Goal: Task Accomplishment & Management: Manage account settings

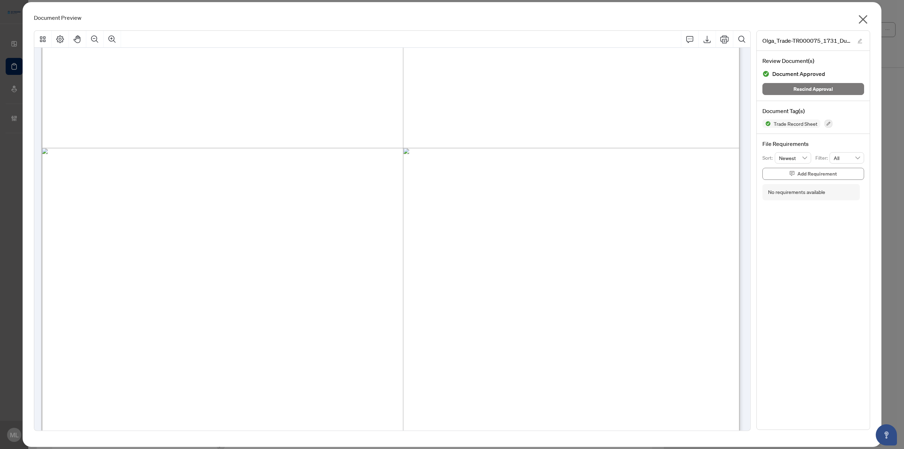
scroll to position [318, 0]
click at [542, 19] on icon "close" at bounding box center [862, 19] width 11 height 11
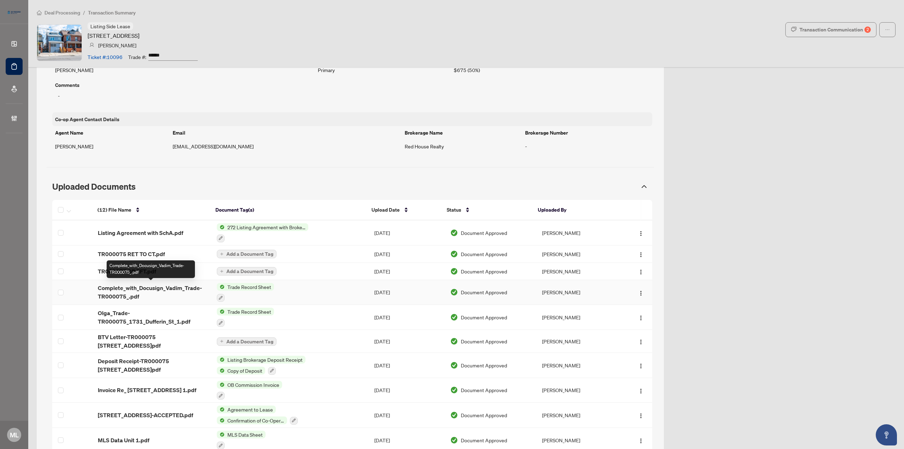
click at [159, 279] on span "Complete_with_Docusign_Vadim_Trade-TR000075_.pdf" at bounding box center [152, 292] width 108 height 17
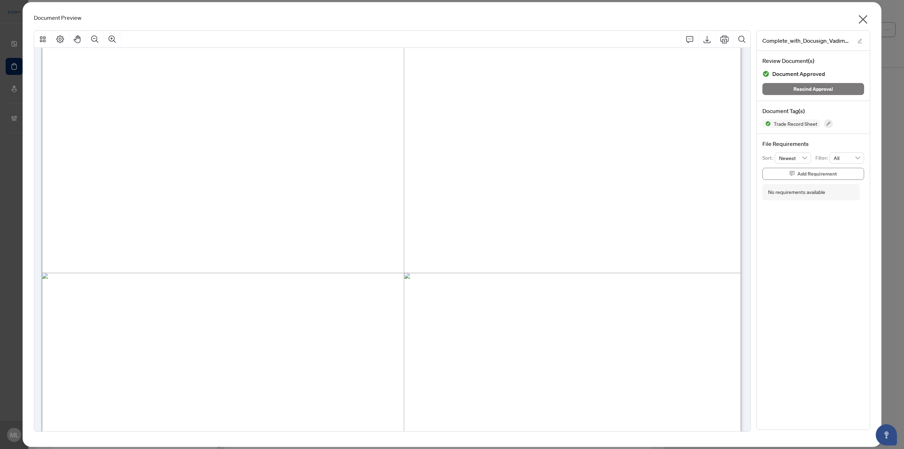
scroll to position [533, 0]
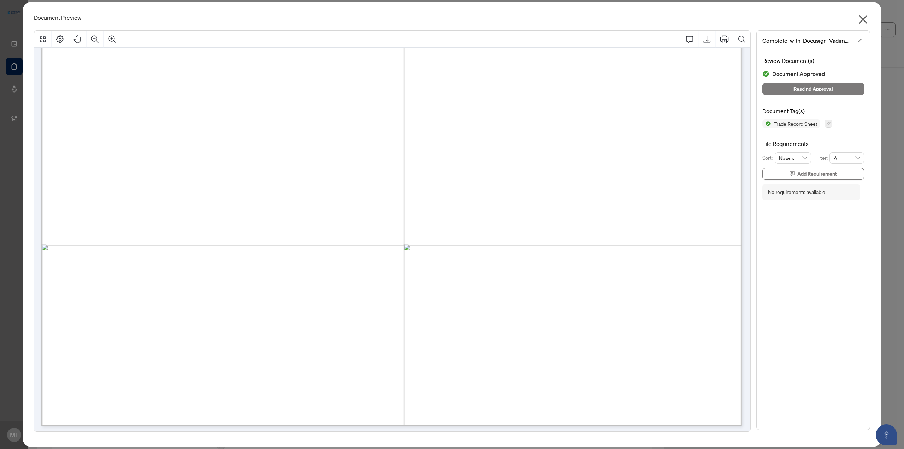
click at [542, 21] on icon "close" at bounding box center [862, 19] width 11 height 11
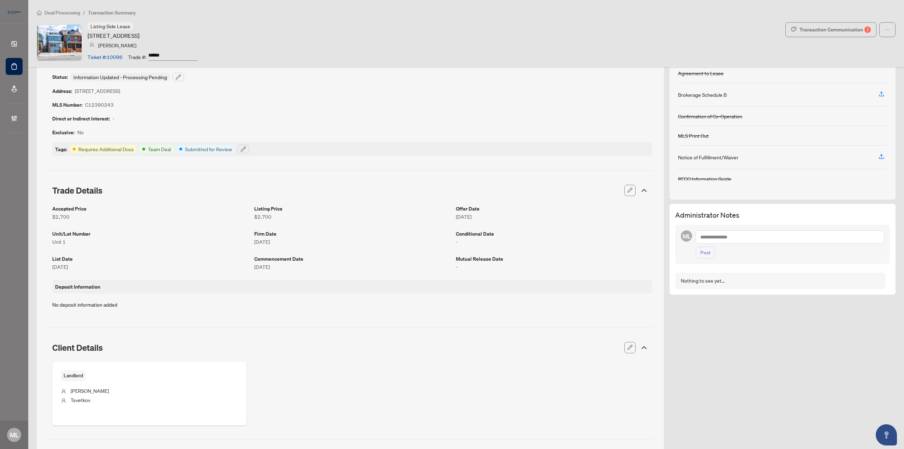
scroll to position [0, 0]
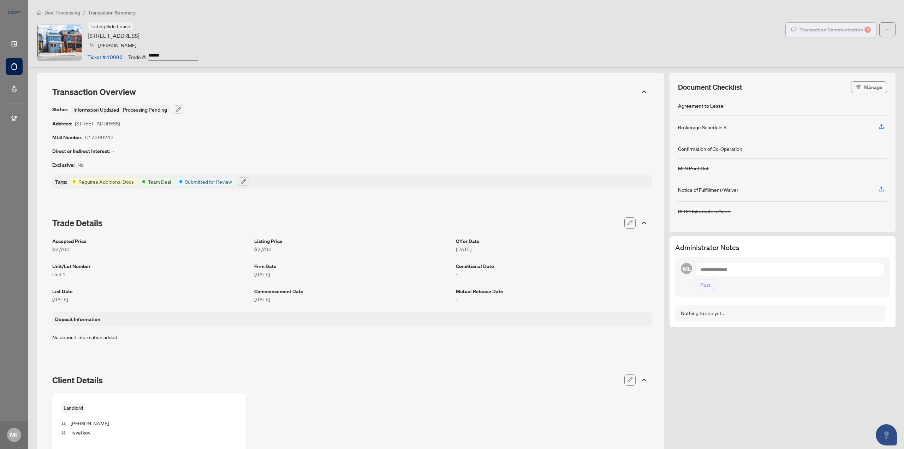
click at [542, 25] on div "Transaction Communication 2" at bounding box center [835, 29] width 71 height 11
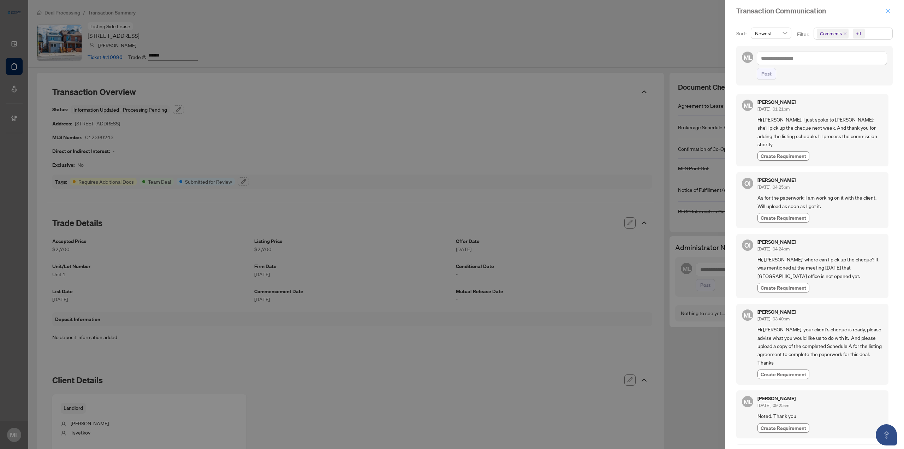
click at [542, 10] on icon "close" at bounding box center [888, 10] width 5 height 5
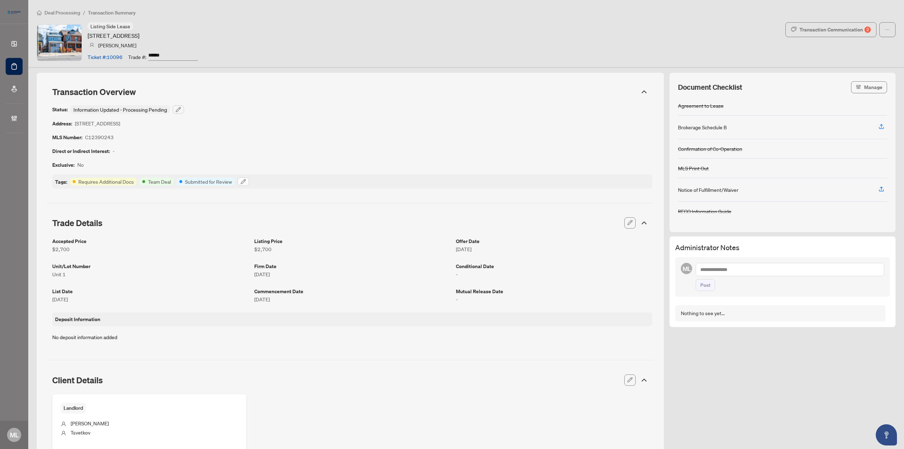
click at [243, 181] on icon "button" at bounding box center [243, 182] width 6 height 6
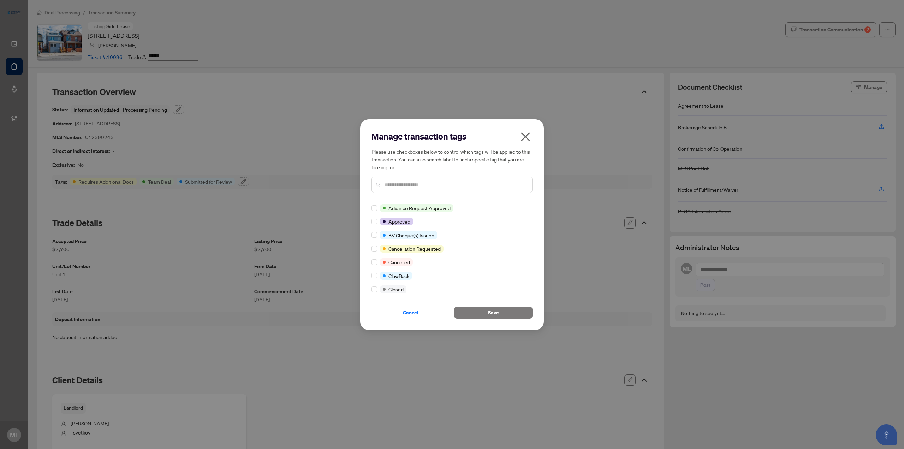
click at [408, 185] on input "text" at bounding box center [456, 185] width 142 height 8
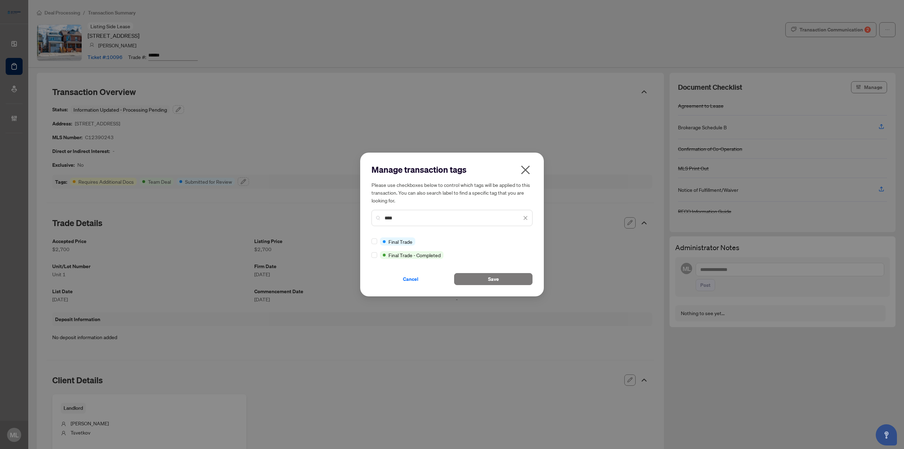
type input "****"
click at [373, 237] on div "Manage transaction tags Please use checkboxes below to control which tags will …" at bounding box center [451, 224] width 161 height 121
click at [495, 276] on span "Save" at bounding box center [493, 278] width 11 height 11
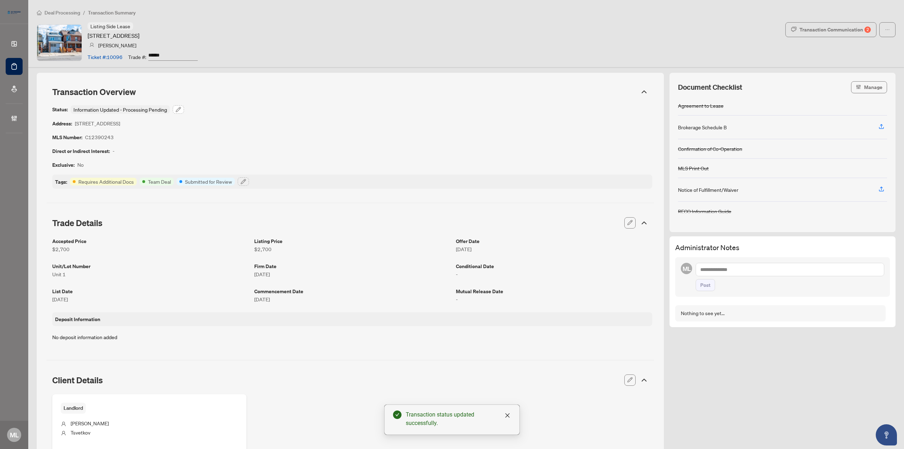
click at [179, 109] on icon "button" at bounding box center [178, 109] width 5 height 5
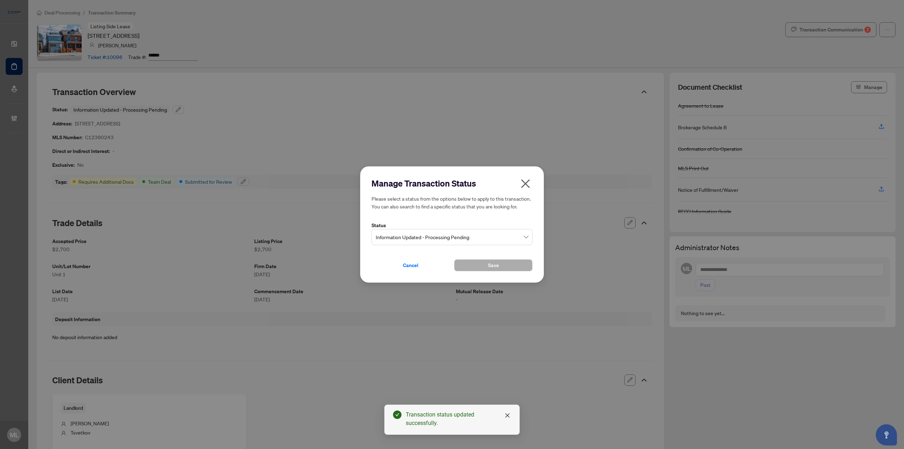
click at [405, 236] on span "Information Updated - Processing Pending" at bounding box center [452, 236] width 153 height 13
type input "****"
click at [402, 249] on div "Final Trade" at bounding box center [452, 253] width 158 height 11
click at [487, 266] on button "Save" at bounding box center [493, 265] width 78 height 12
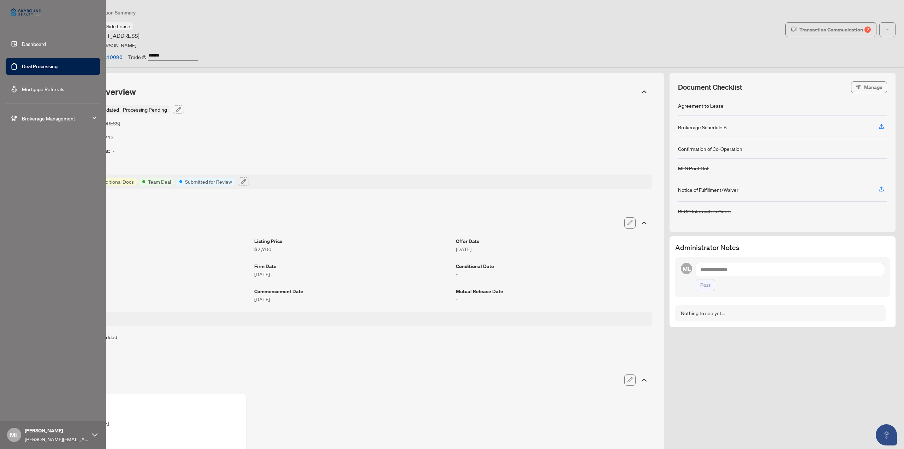
click at [28, 66] on link "Deal Processing" at bounding box center [40, 66] width 36 height 6
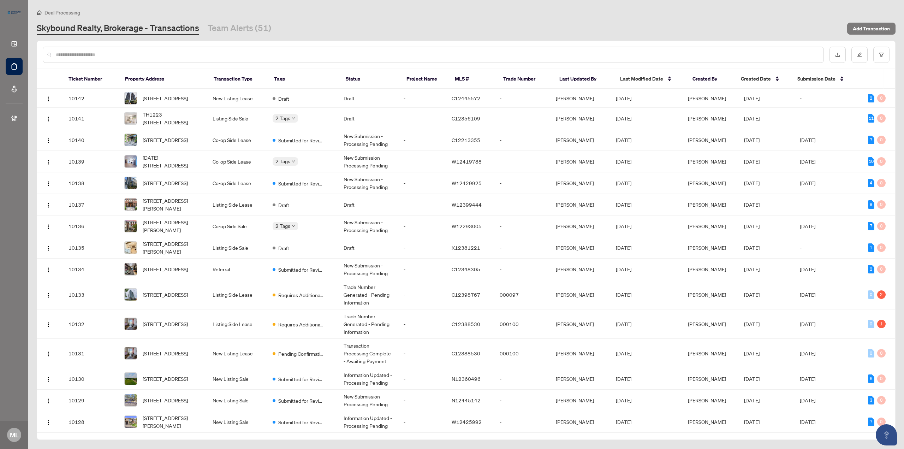
click at [136, 61] on div at bounding box center [433, 55] width 781 height 16
click at [138, 53] on input "text" at bounding box center [437, 55] width 762 height 8
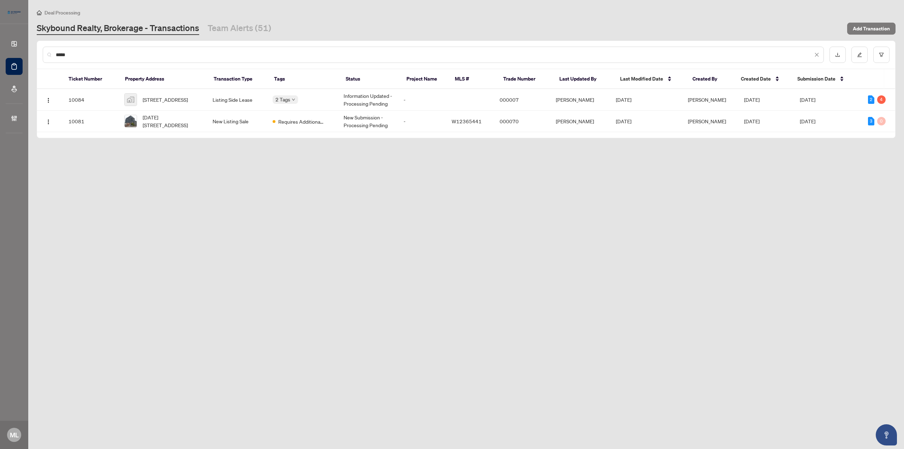
type input "*****"
click at [207, 125] on td "1210-3009 Novar Rd, Mississauga, Ontario L5B 1H7, Canada" at bounding box center [163, 122] width 88 height 22
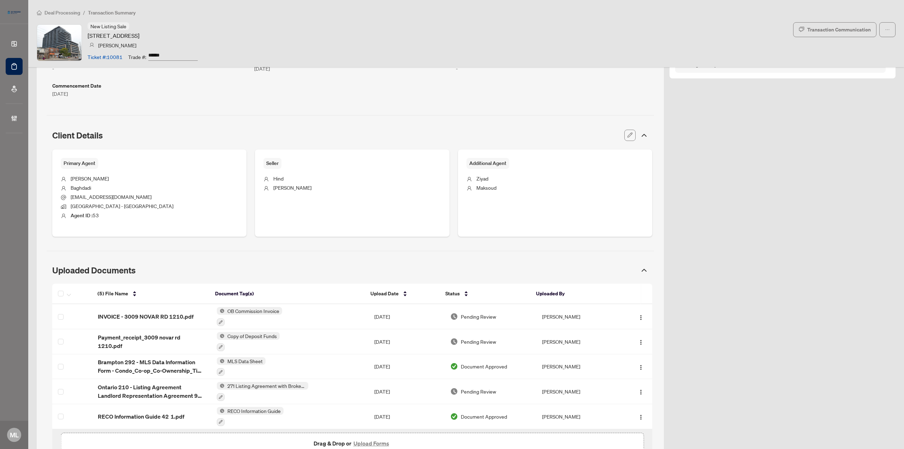
scroll to position [240, 0]
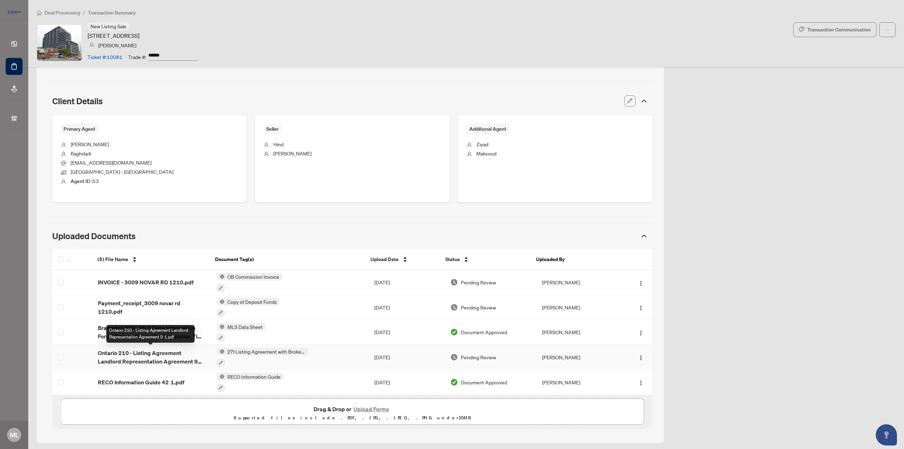
click at [135, 356] on span "Ontario 210 - Listing Agreement Landlord Representation Agreement 9 1.pdf" at bounding box center [152, 357] width 108 height 17
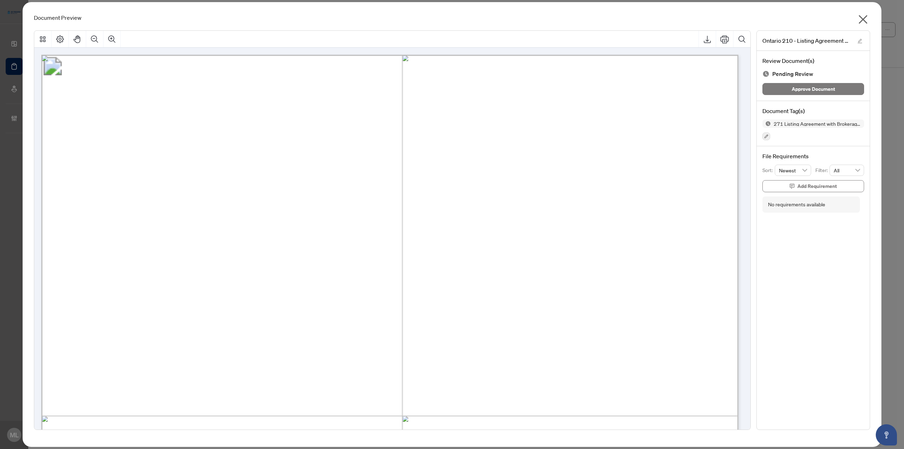
drag, startPoint x: 862, startPoint y: 20, endPoint x: 857, endPoint y: 19, distance: 5.2
click at [862, 21] on icon "close" at bounding box center [862, 19] width 11 height 11
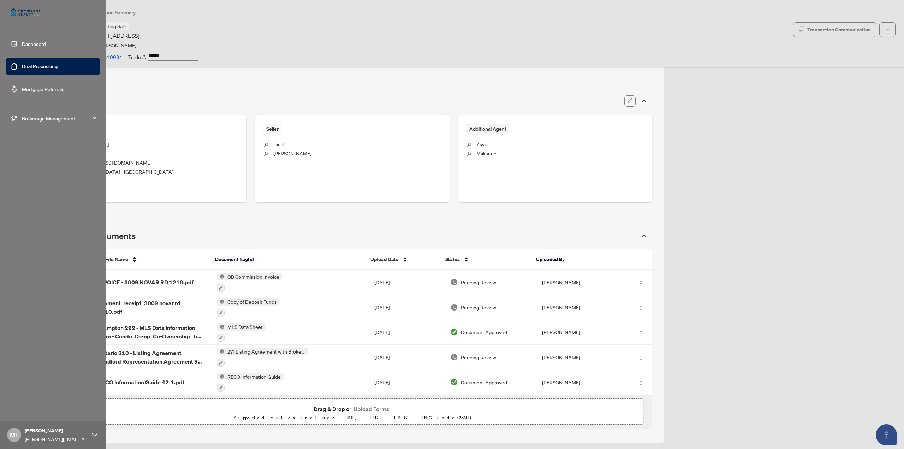
click at [52, 63] on link "Deal Processing" at bounding box center [40, 66] width 36 height 6
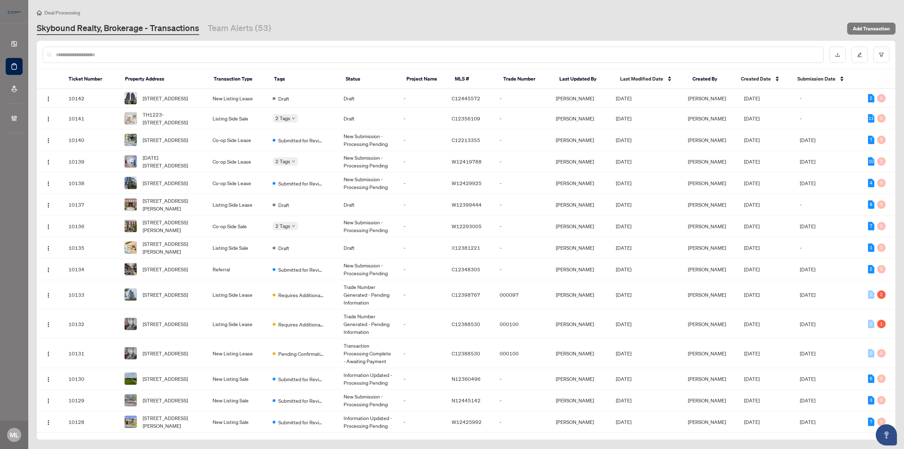
click at [154, 58] on div at bounding box center [433, 55] width 781 height 16
click at [182, 59] on div at bounding box center [433, 55] width 781 height 16
click at [182, 54] on input "text" at bounding box center [437, 55] width 762 height 8
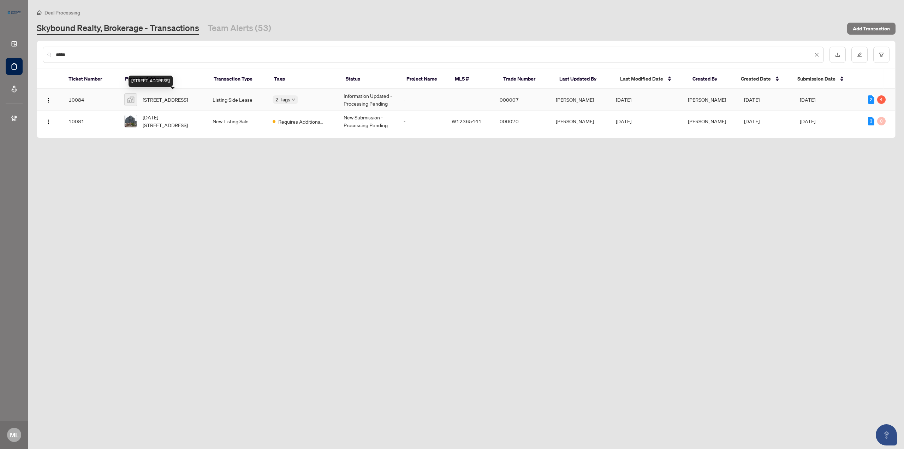
type input "*****"
click at [158, 101] on span "[STREET_ADDRESS]" at bounding box center [165, 100] width 45 height 8
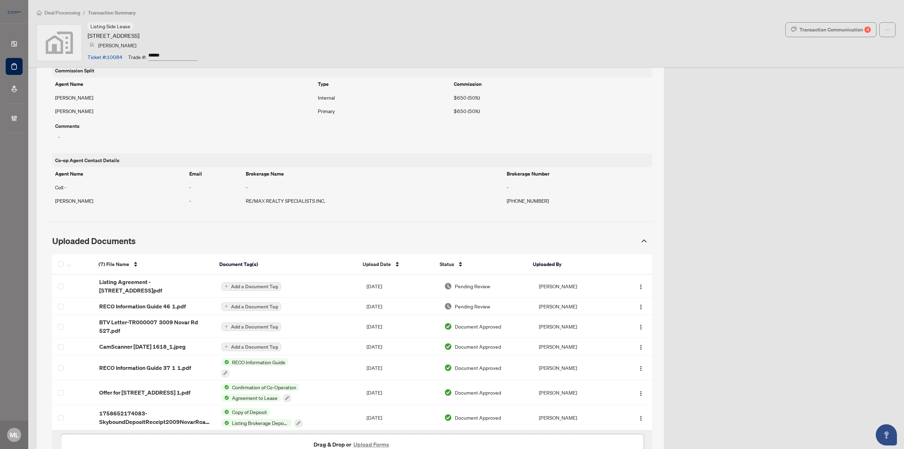
scroll to position [519, 0]
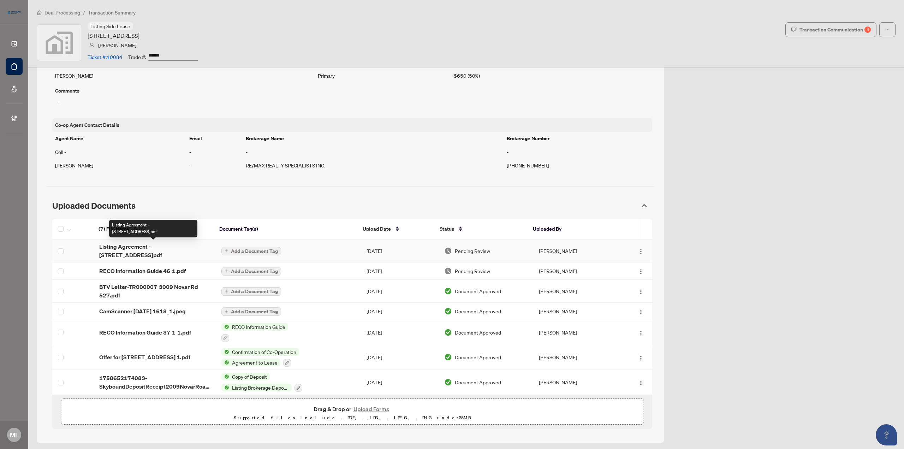
click at [128, 251] on span "Listing Agreement - 3009 Novar Rd 527 1.pdf" at bounding box center [154, 250] width 111 height 17
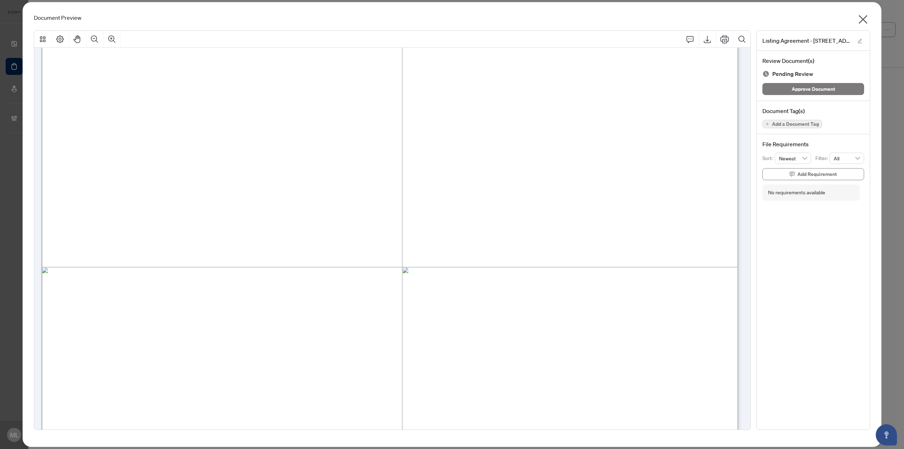
scroll to position [3315, 0]
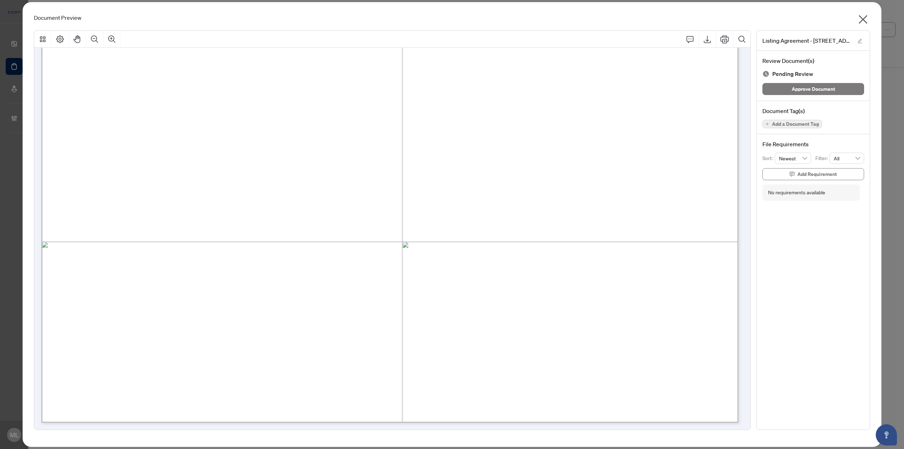
click at [791, 121] on span "Add a Document Tag" at bounding box center [795, 123] width 47 height 5
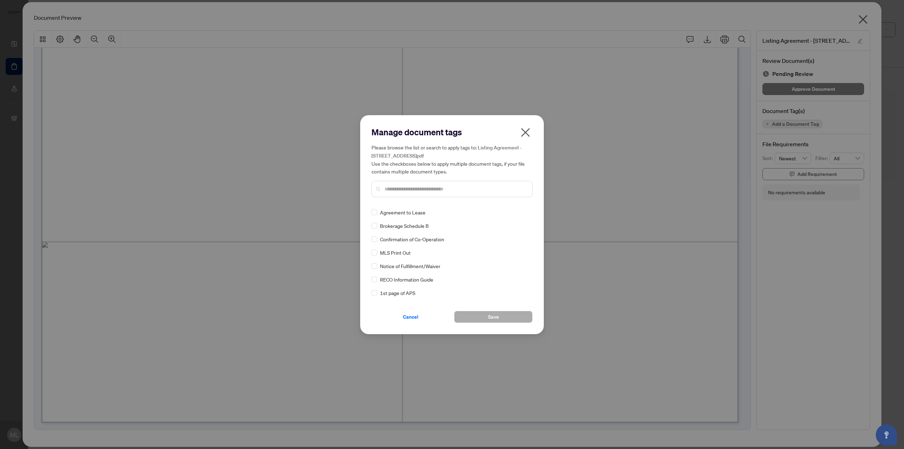
click at [417, 194] on div at bounding box center [451, 189] width 161 height 16
click at [419, 190] on input "text" at bounding box center [456, 189] width 142 height 8
type input "*******"
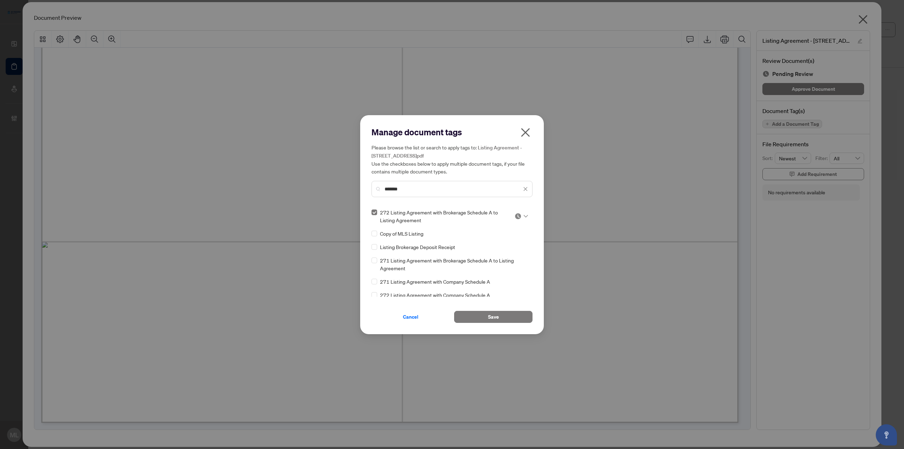
click at [518, 217] on img at bounding box center [518, 216] width 7 height 7
click at [504, 250] on div "Approved" at bounding box center [497, 250] width 45 height 8
click at [502, 315] on button "Save" at bounding box center [493, 317] width 78 height 12
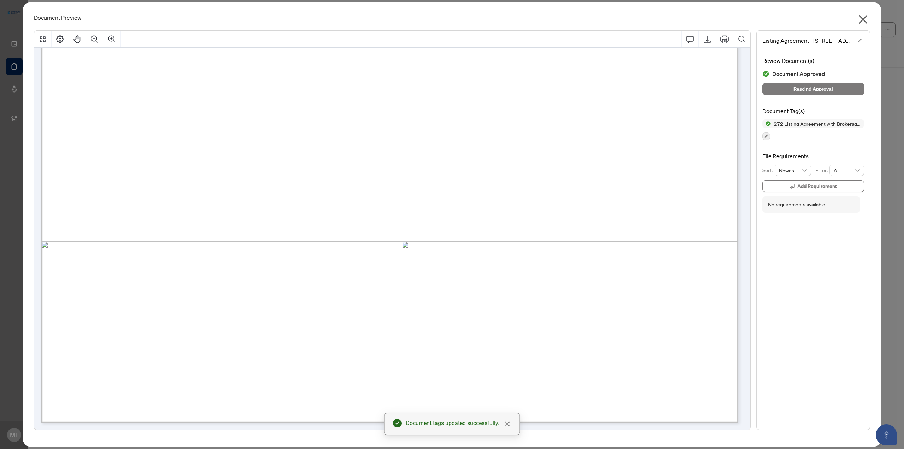
click at [863, 20] on icon "close" at bounding box center [863, 19] width 9 height 9
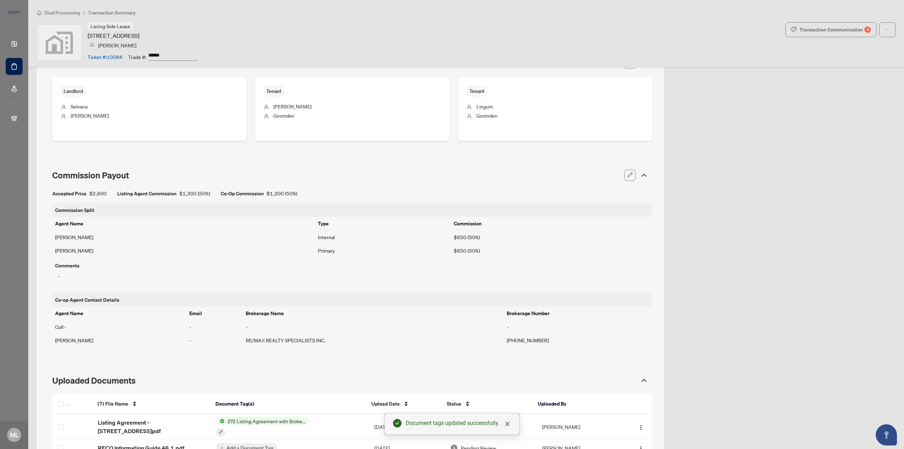
scroll to position [521, 0]
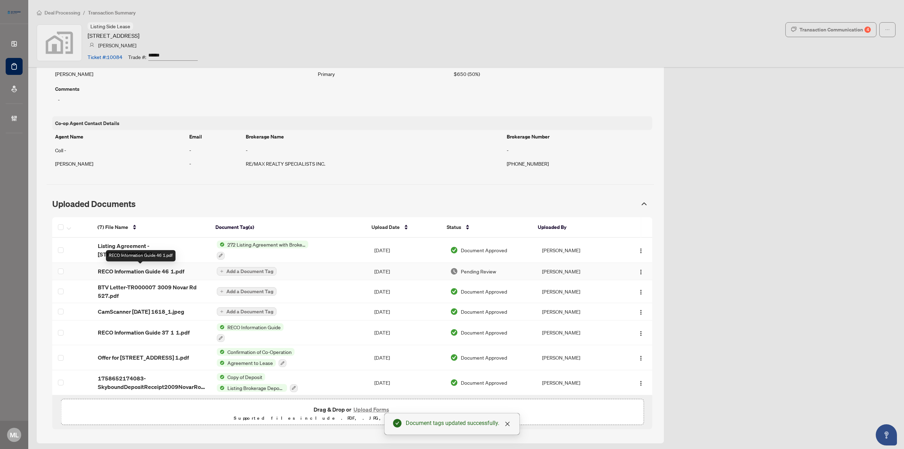
click at [157, 271] on span "RECO Information Guide 46 1.pdf" at bounding box center [141, 271] width 87 height 8
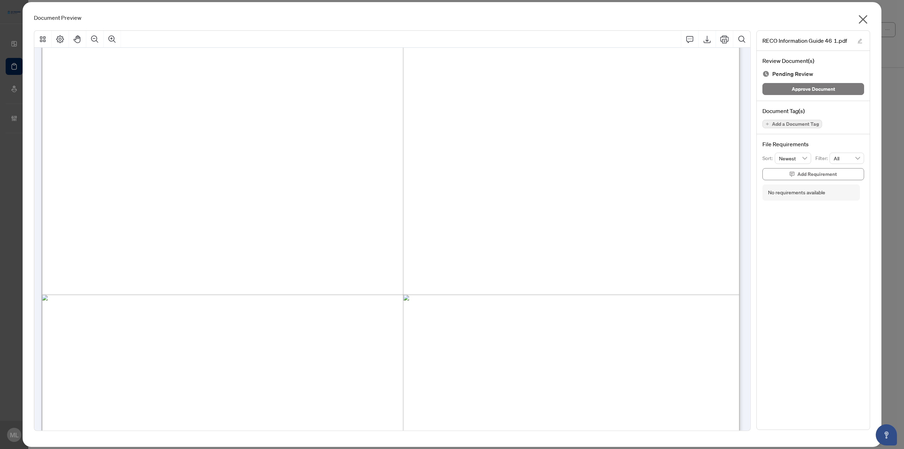
scroll to position [11245, 0]
click at [792, 121] on span "Add a Document Tag" at bounding box center [795, 123] width 47 height 5
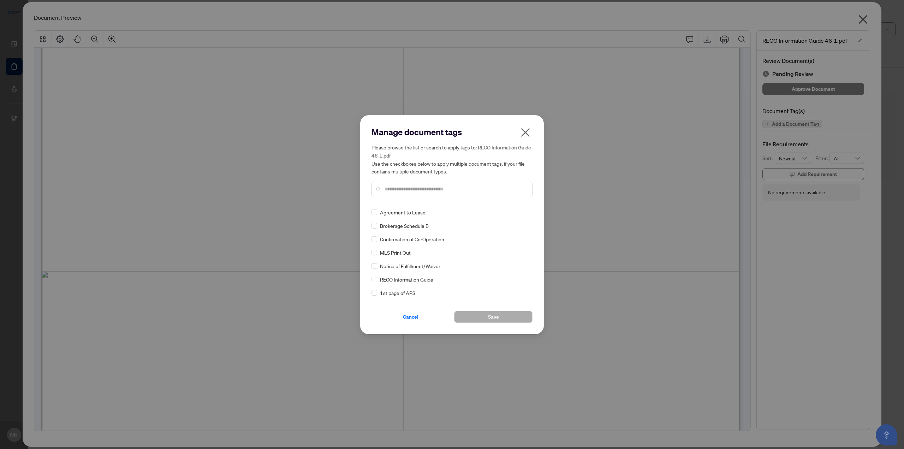
click at [462, 189] on input "text" at bounding box center [456, 189] width 142 height 8
type input "***"
click at [520, 212] on div at bounding box center [521, 212] width 13 height 7
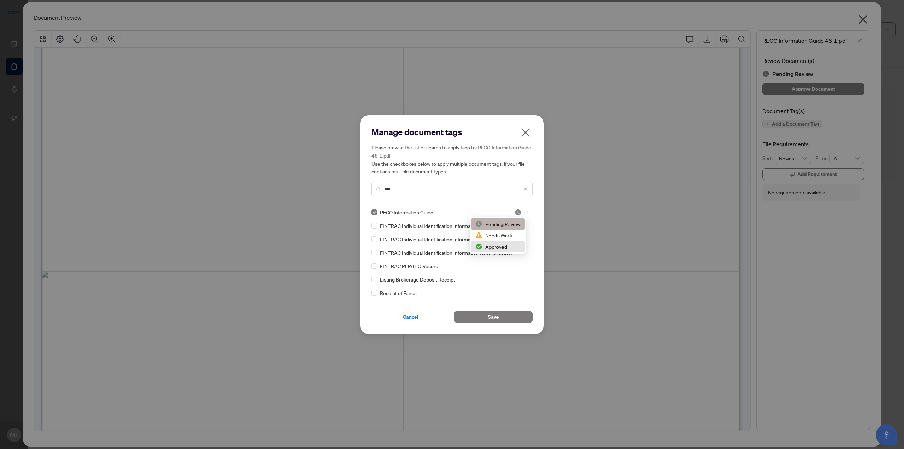
click at [509, 245] on div "Approved" at bounding box center [497, 247] width 45 height 8
click at [507, 315] on button "Save" at bounding box center [493, 317] width 78 height 12
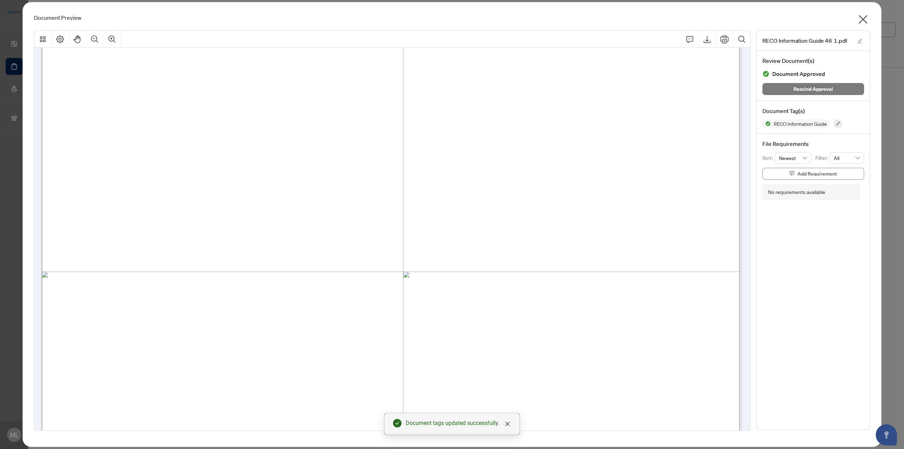
click at [862, 18] on icon "close" at bounding box center [863, 19] width 9 height 9
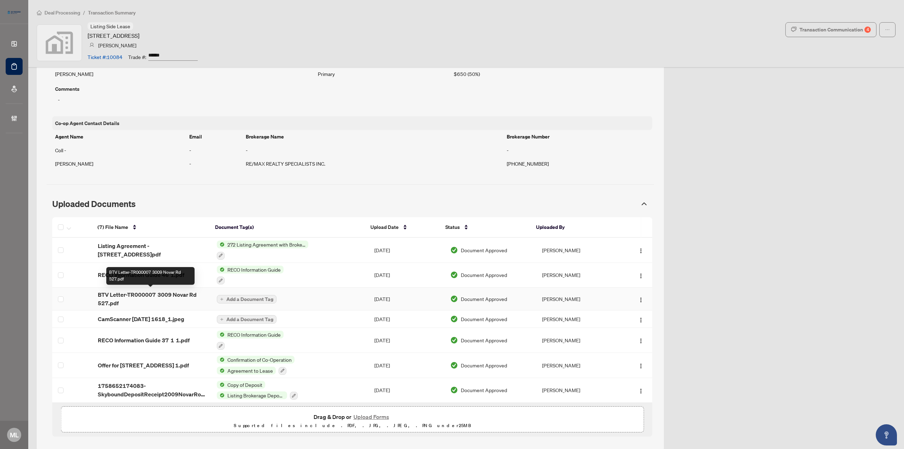
click at [137, 296] on span "BTV Letter-TR000007 3009 Novar Rd 527.pdf" at bounding box center [152, 298] width 108 height 17
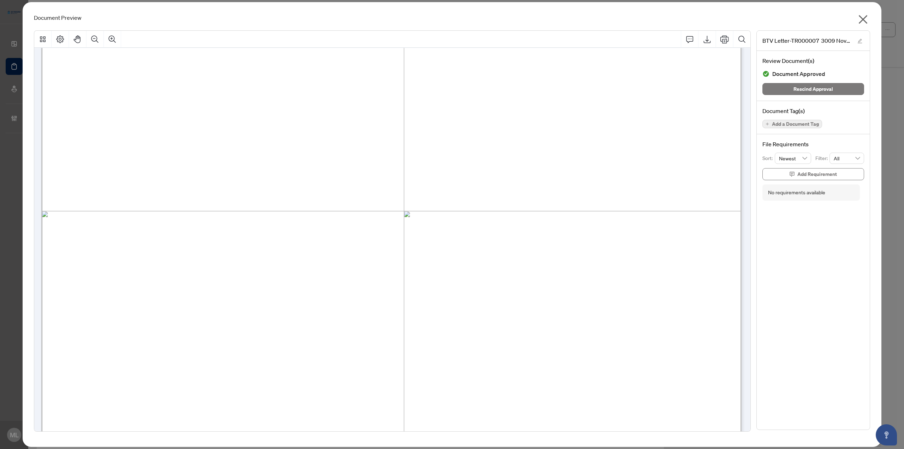
scroll to position [283, 0]
click at [727, 40] on icon "Print" at bounding box center [724, 39] width 8 height 8
click at [864, 18] on icon "close" at bounding box center [863, 19] width 9 height 9
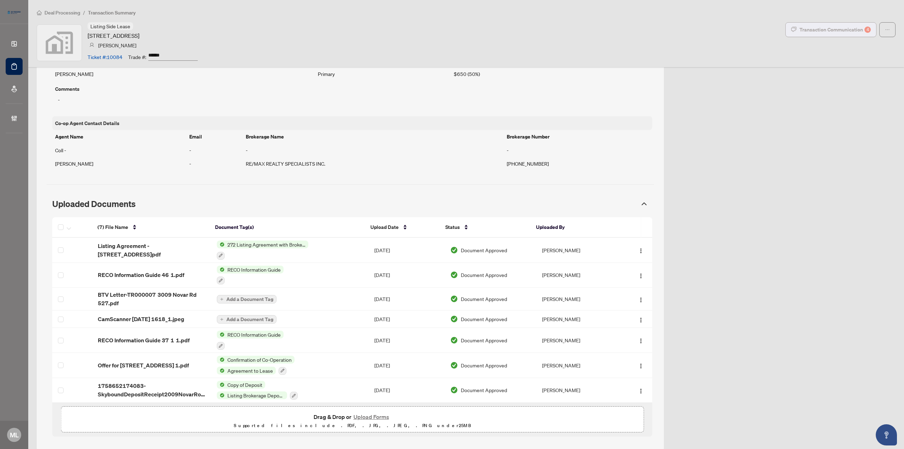
click at [815, 27] on div "Transaction Communication 4" at bounding box center [835, 29] width 71 height 11
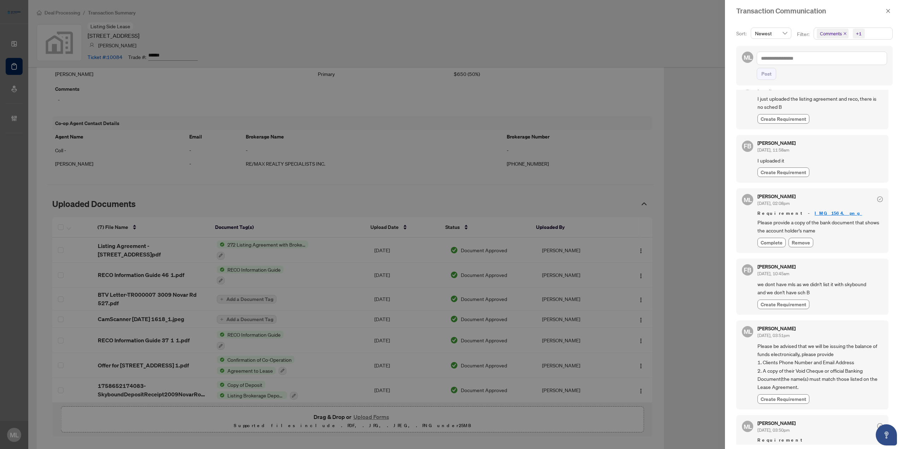
scroll to position [35, 0]
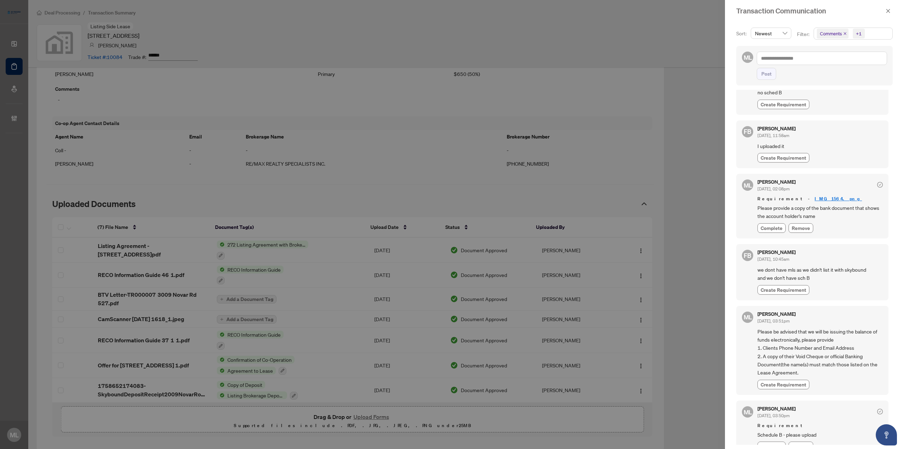
click at [164, 317] on div at bounding box center [452, 224] width 904 height 449
click at [887, 10] on icon "close" at bounding box center [888, 11] width 4 height 4
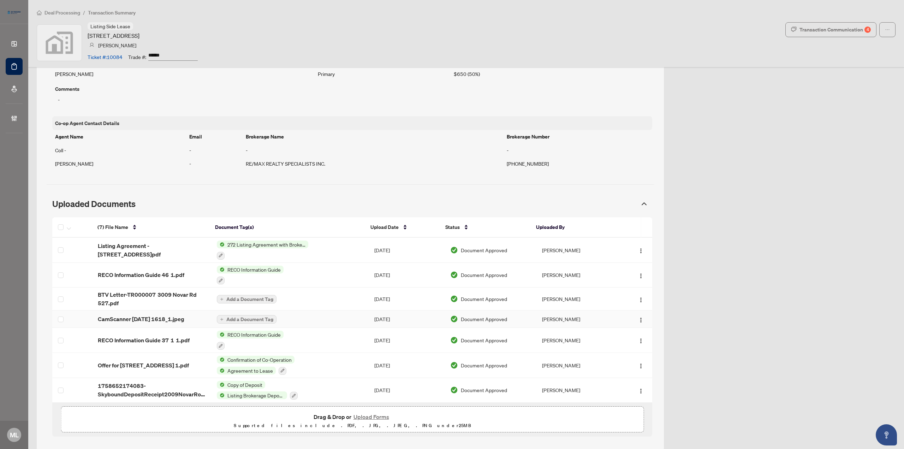
click at [131, 320] on span "CamScanner 2025-09-29 1618_1.jpeg" at bounding box center [141, 319] width 87 height 8
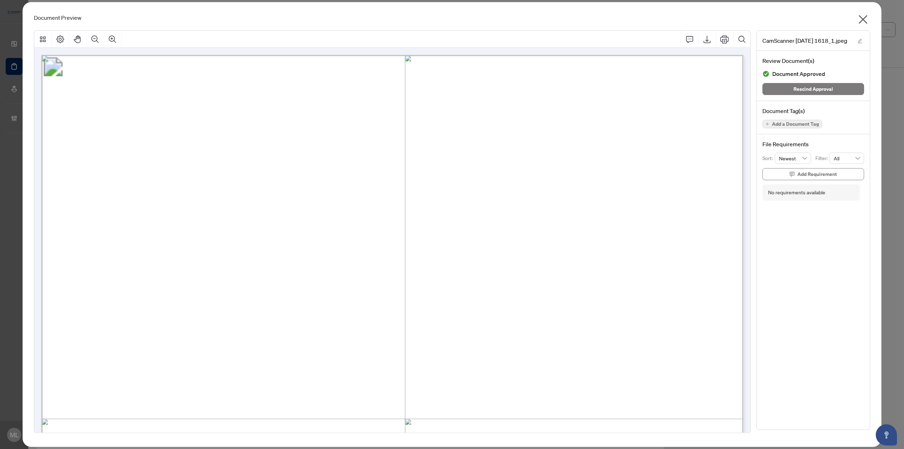
click at [861, 20] on icon "close" at bounding box center [862, 19] width 11 height 11
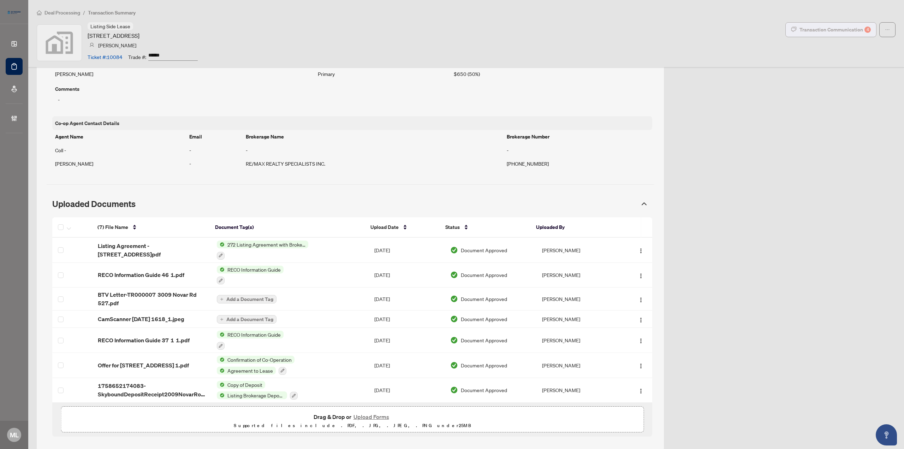
click at [820, 36] on button "Transaction Communication 4" at bounding box center [830, 29] width 91 height 15
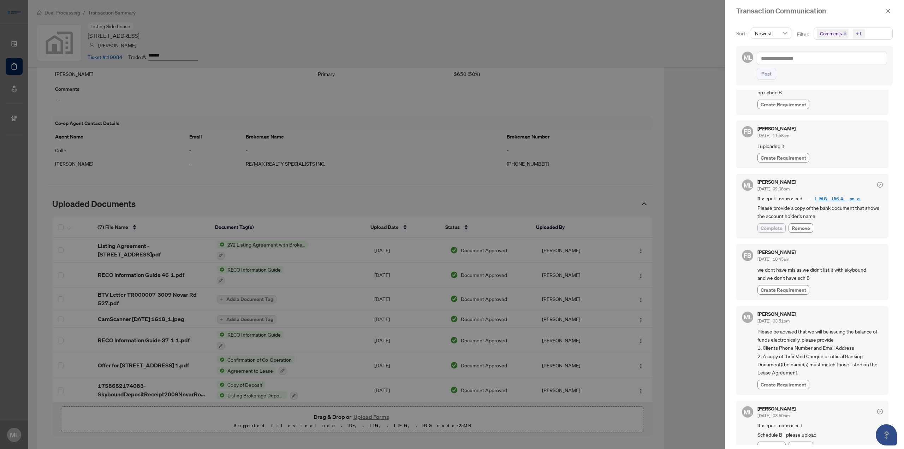
click at [773, 228] on span "Complete" at bounding box center [772, 227] width 22 height 7
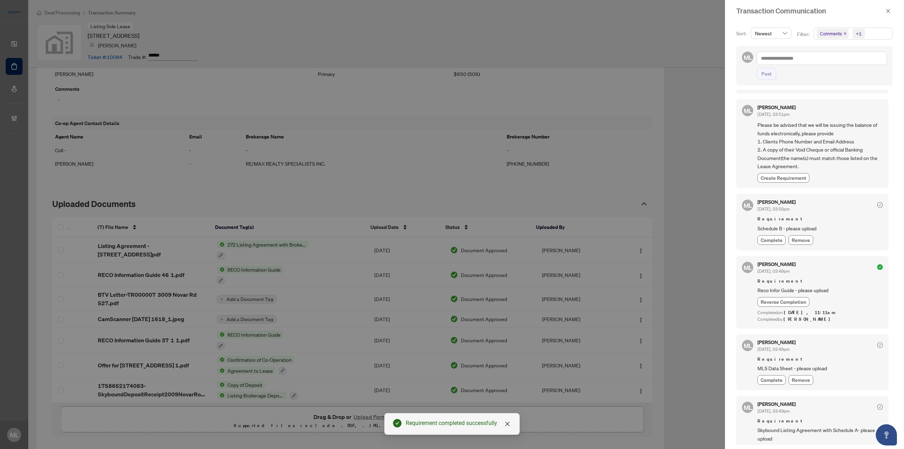
scroll to position [268, 0]
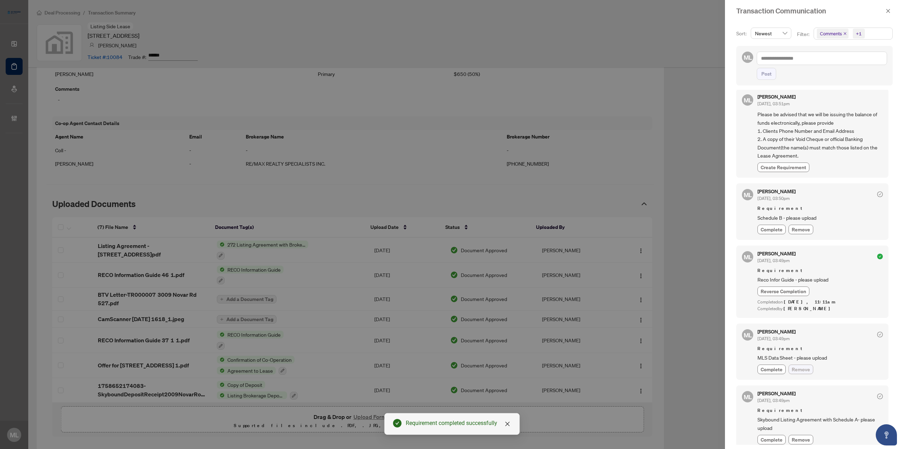
click at [805, 366] on span "Remove" at bounding box center [801, 368] width 18 height 7
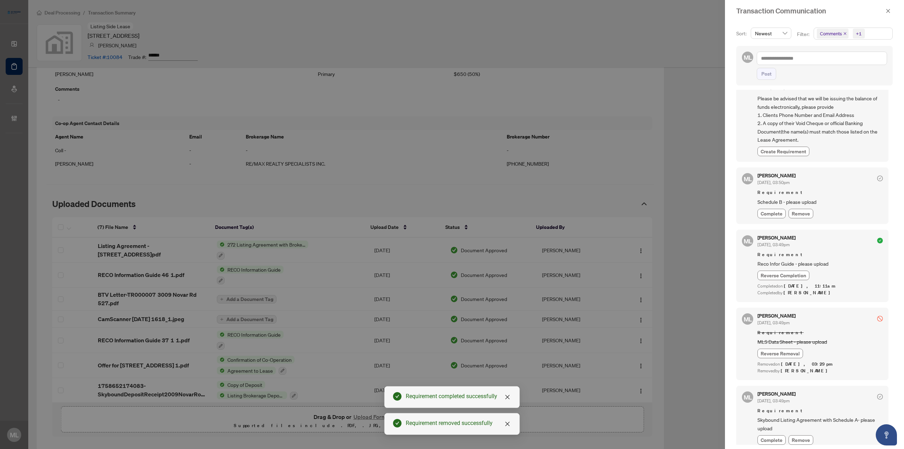
scroll to position [1, 0]
click at [773, 435] on span "Complete" at bounding box center [772, 438] width 22 height 7
click at [884, 10] on button "button" at bounding box center [888, 11] width 9 height 8
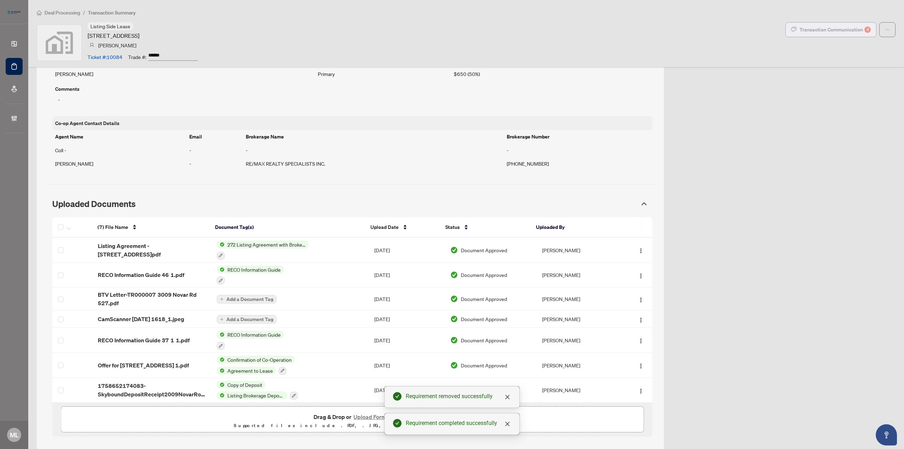
click at [825, 29] on div "Transaction Communication 4" at bounding box center [835, 29] width 71 height 11
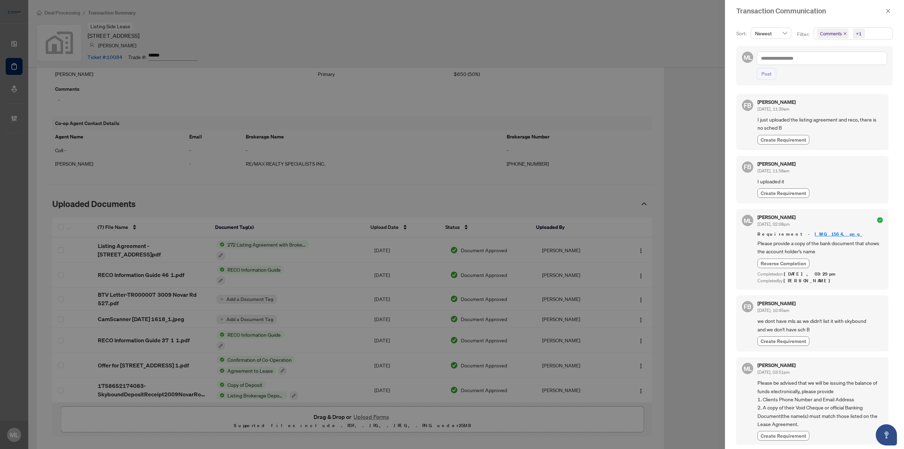
scroll to position [0, 0]
click at [893, 7] on div "Transaction Communication" at bounding box center [814, 11] width 179 height 22
click at [887, 10] on icon "close" at bounding box center [888, 11] width 4 height 4
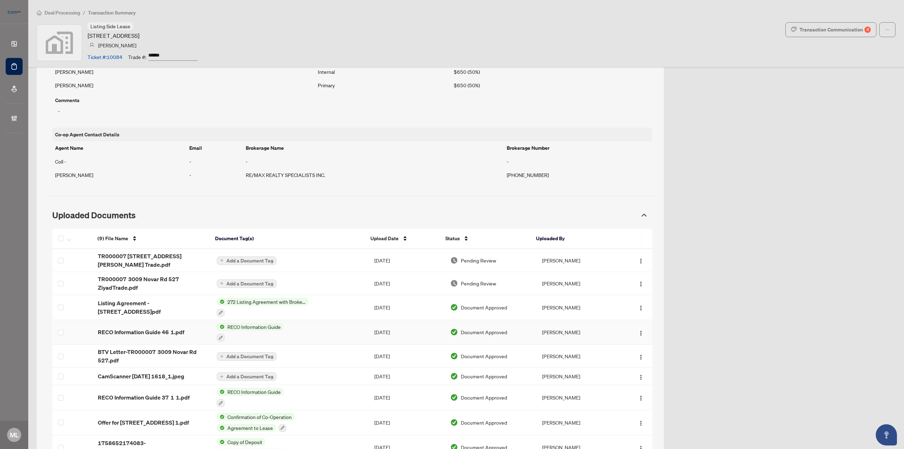
scroll to position [556, 0]
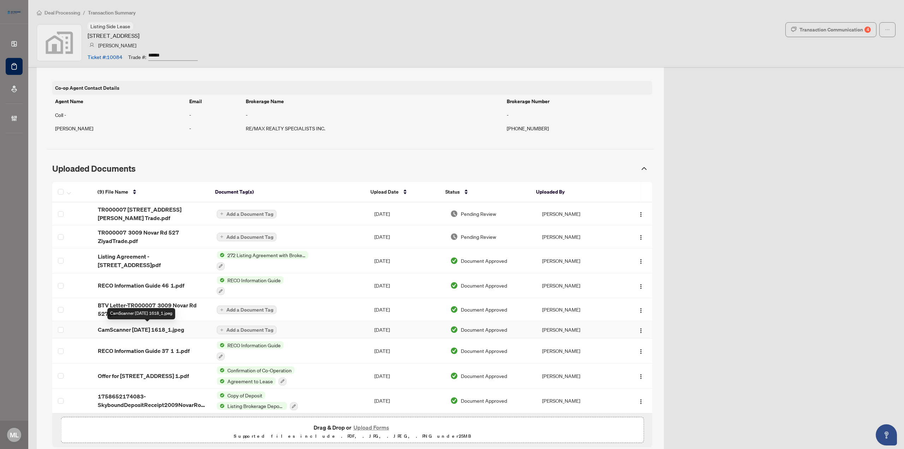
click at [141, 327] on span "CamScanner 2025-09-29 1618_1.jpeg" at bounding box center [141, 329] width 87 height 8
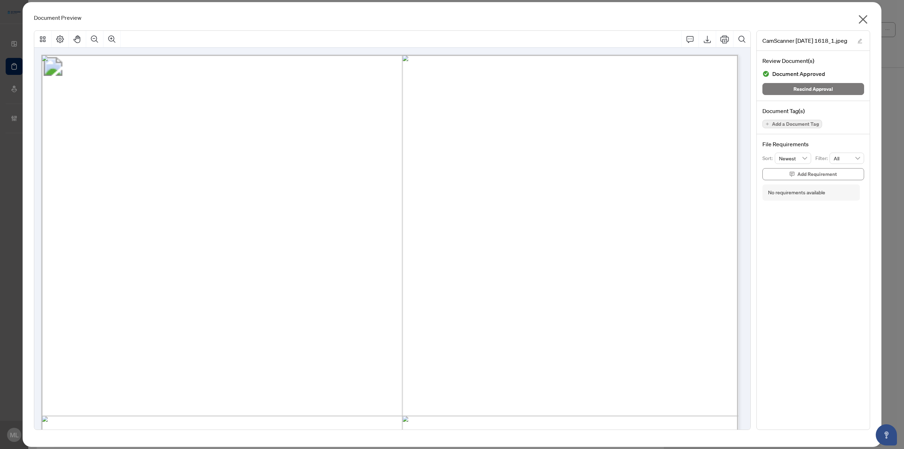
click at [863, 17] on icon "close" at bounding box center [862, 19] width 11 height 11
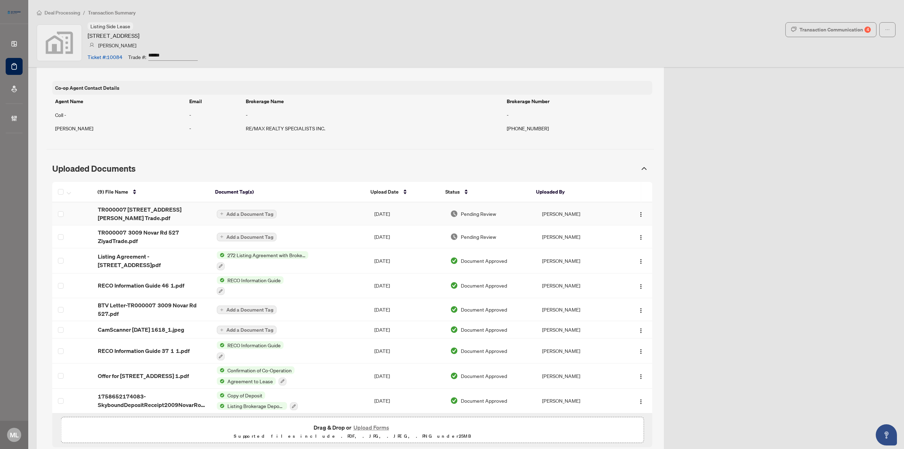
click at [470, 210] on span "Pending Review" at bounding box center [478, 214] width 35 height 8
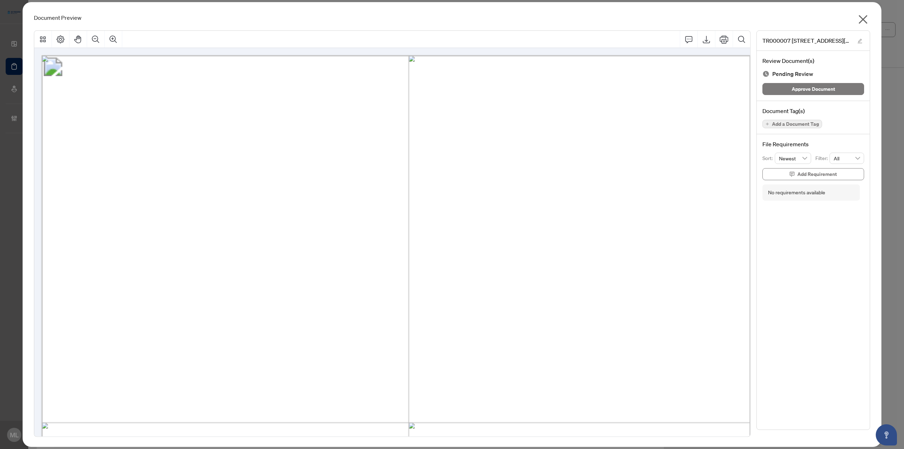
click at [793, 81] on div "Review Document(s) Pending Review Approve Document" at bounding box center [813, 76] width 113 height 50
click at [796, 86] on span "Approve Document" at bounding box center [813, 88] width 43 height 11
click at [863, 18] on icon "close" at bounding box center [862, 19] width 11 height 11
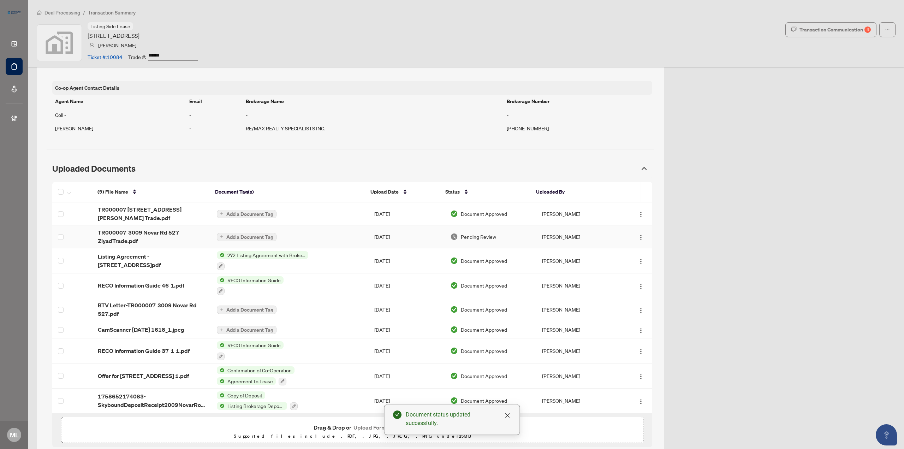
click at [477, 231] on td "Pending Review" at bounding box center [491, 236] width 92 height 23
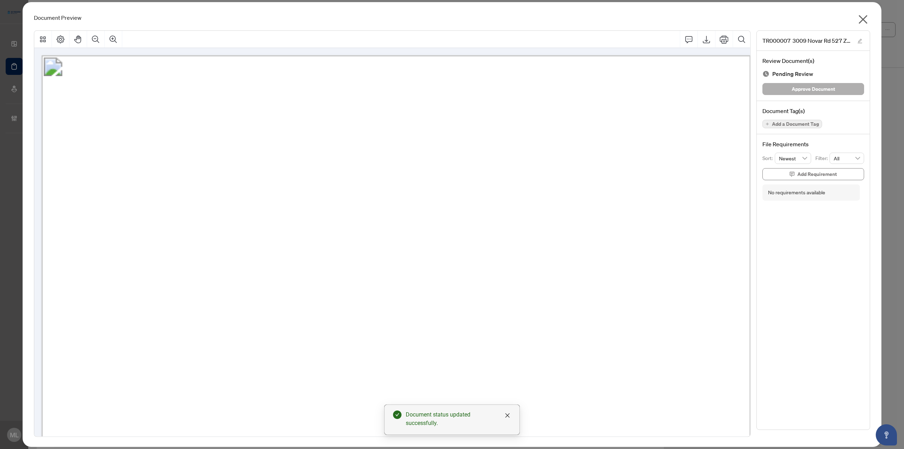
click at [798, 85] on span "Approve Document" at bounding box center [813, 88] width 43 height 11
click at [864, 20] on icon "close" at bounding box center [863, 19] width 9 height 9
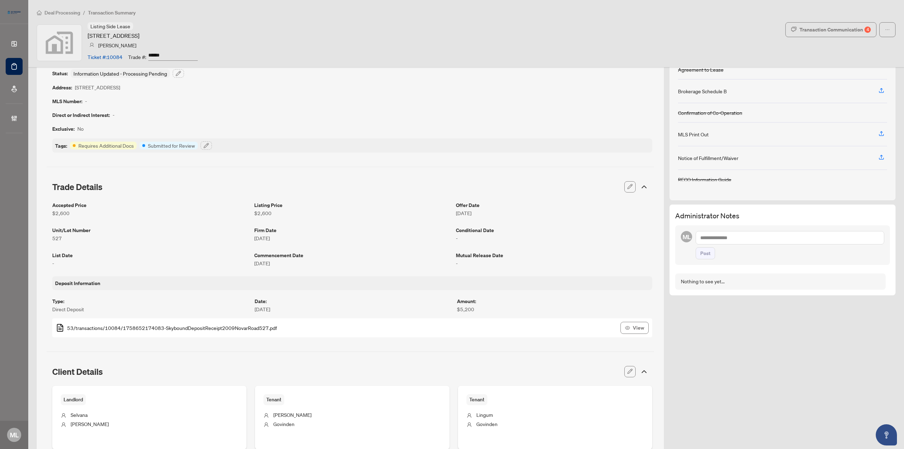
scroll to position [0, 0]
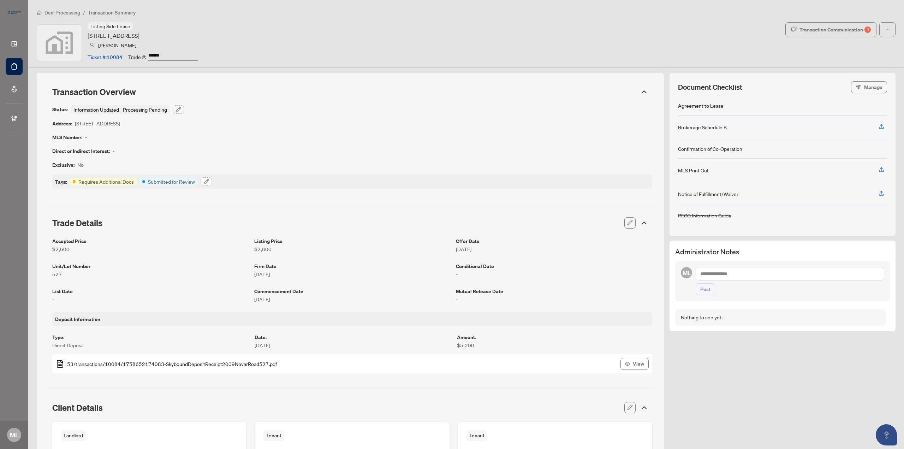
click at [205, 183] on icon "button" at bounding box center [206, 182] width 6 height 6
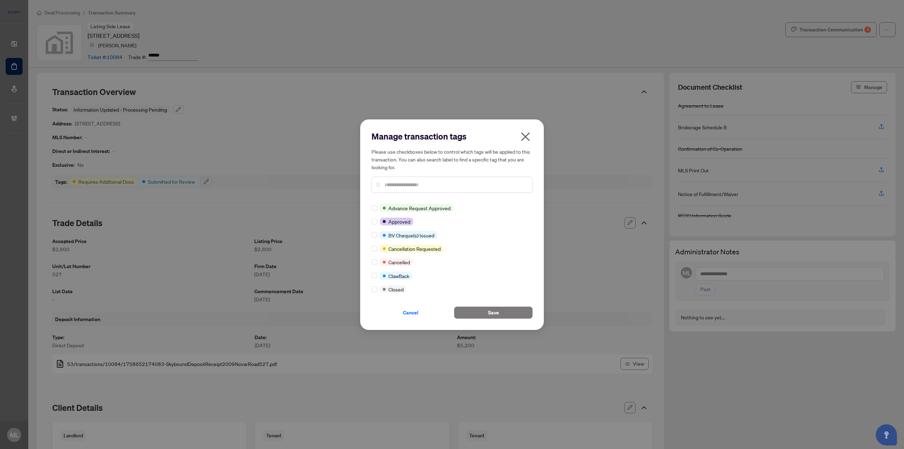
click at [398, 183] on input "text" at bounding box center [456, 185] width 142 height 8
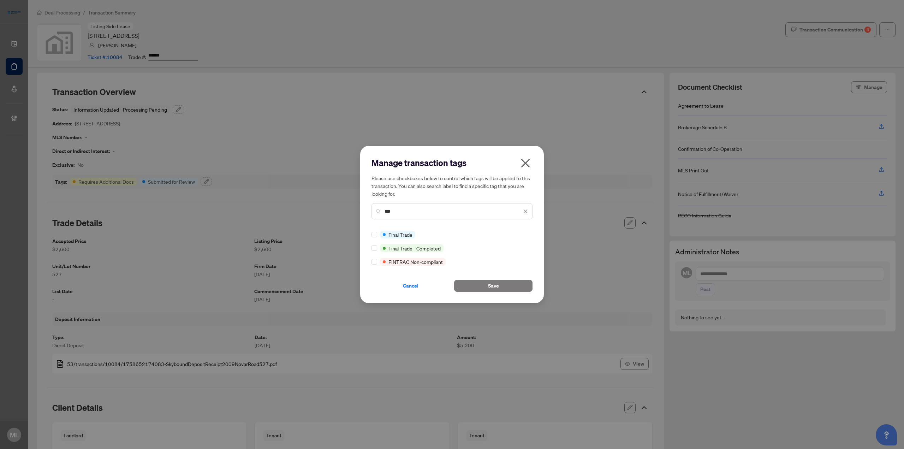
type input "***"
click at [494, 285] on span "Save" at bounding box center [493, 285] width 11 height 11
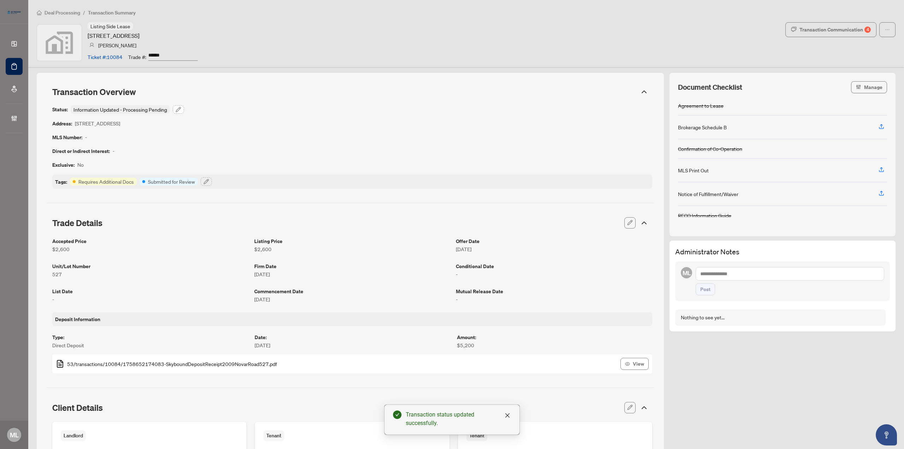
click at [181, 106] on button "button" at bounding box center [178, 109] width 11 height 8
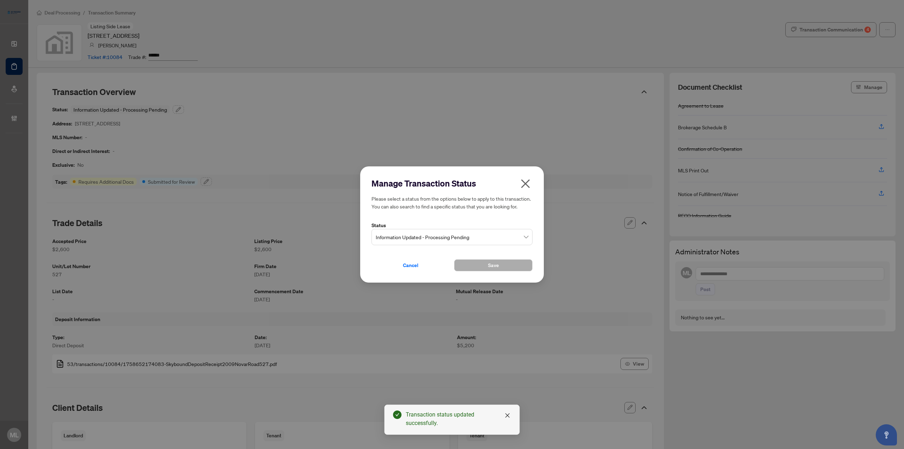
click at [399, 234] on span "Information Updated - Processing Pending" at bounding box center [452, 236] width 153 height 13
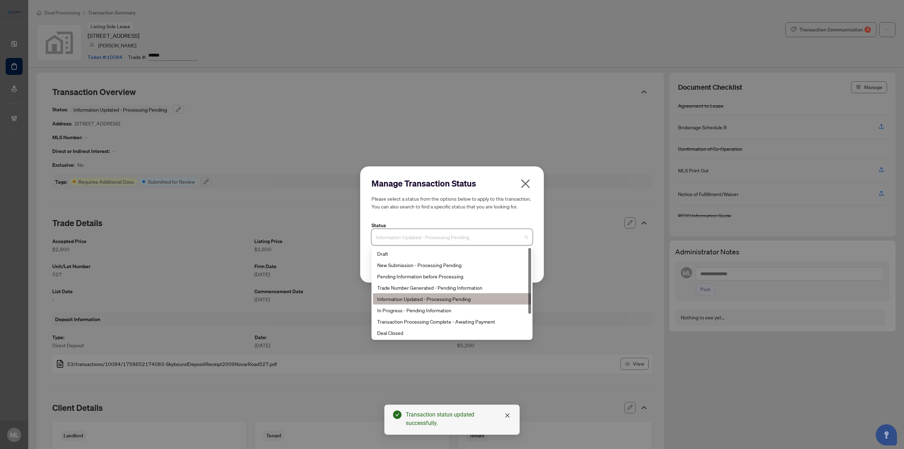
type input "*"
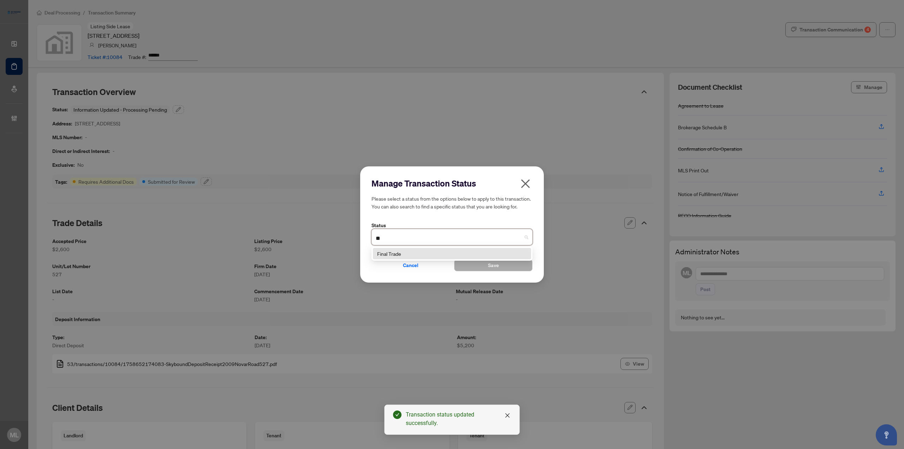
type input "***"
click at [414, 251] on div "Final Trade" at bounding box center [452, 254] width 150 height 8
click at [486, 264] on button "Save" at bounding box center [493, 265] width 78 height 12
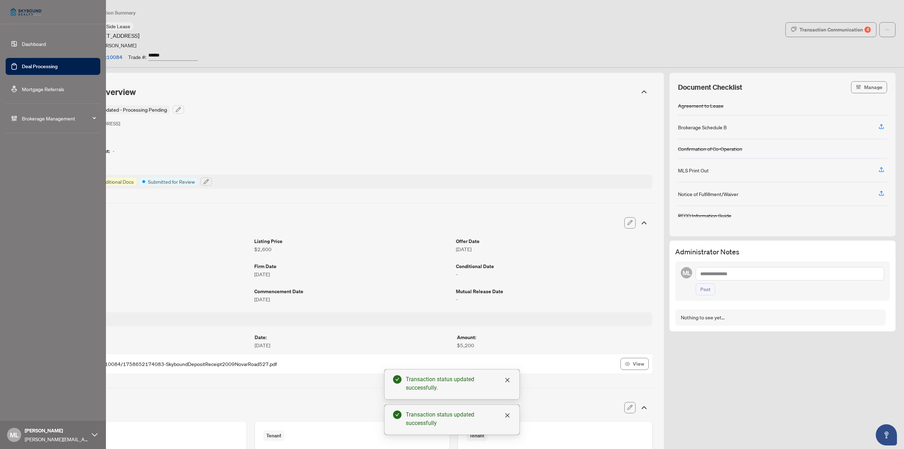
click at [22, 66] on link "Deal Processing" at bounding box center [40, 66] width 36 height 6
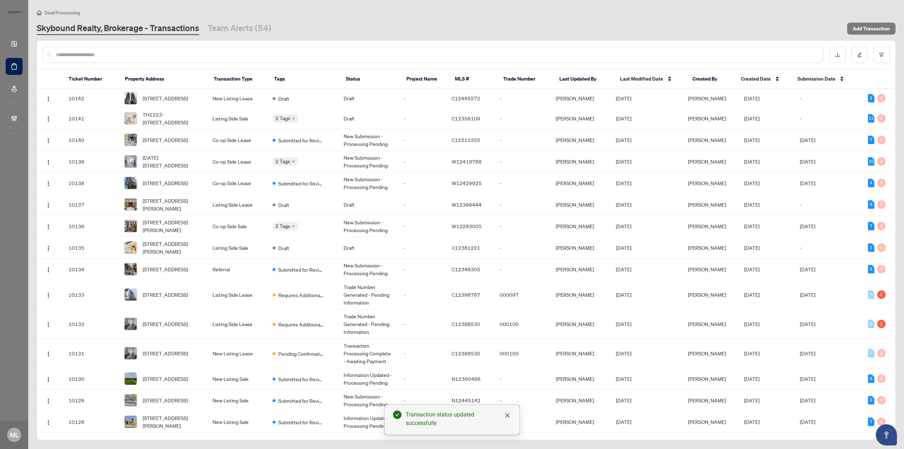
click at [113, 55] on input "text" at bounding box center [437, 55] width 762 height 8
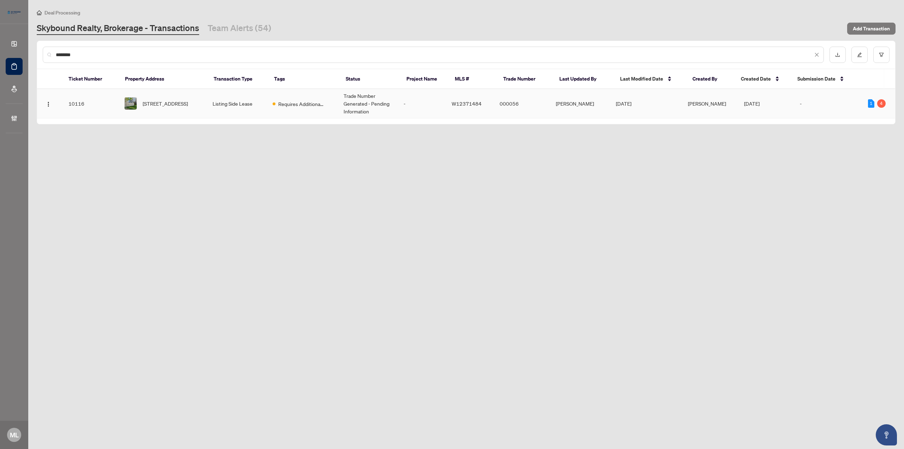
type input "********"
click at [213, 102] on td "Listing Side Lease" at bounding box center [237, 103] width 60 height 29
click at [238, 29] on link "Team Alerts (54)" at bounding box center [240, 28] width 64 height 13
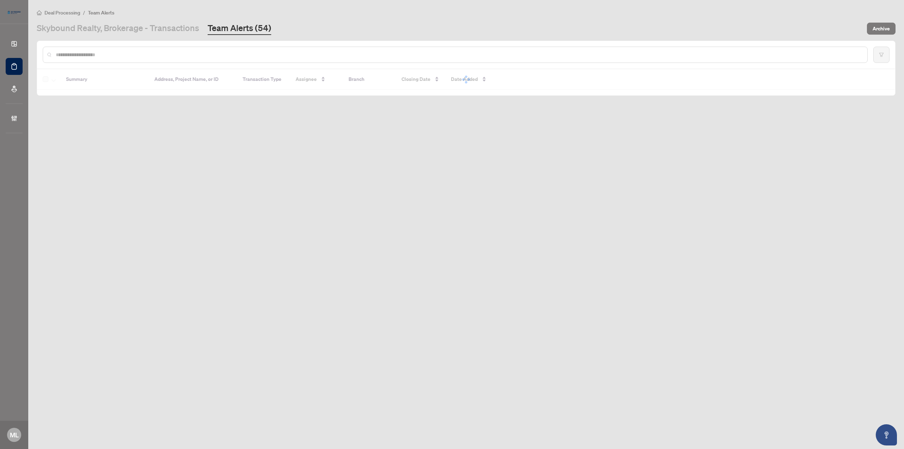
click at [194, 60] on div at bounding box center [455, 55] width 825 height 16
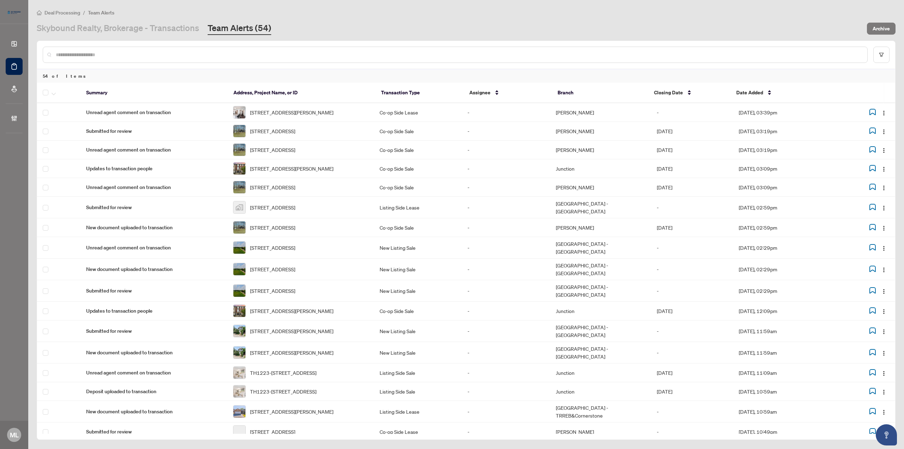
click at [196, 49] on div at bounding box center [455, 55] width 825 height 16
click at [195, 53] on input "text" at bounding box center [459, 55] width 806 height 8
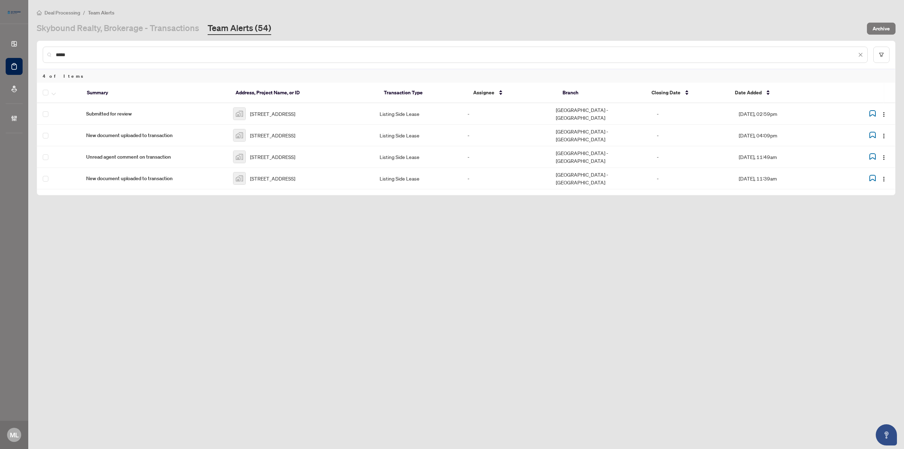
type input "*****"
click at [55, 93] on icon "button" at bounding box center [54, 94] width 4 height 3
click at [82, 149] on span "Complete Item" at bounding box center [77, 150] width 44 height 8
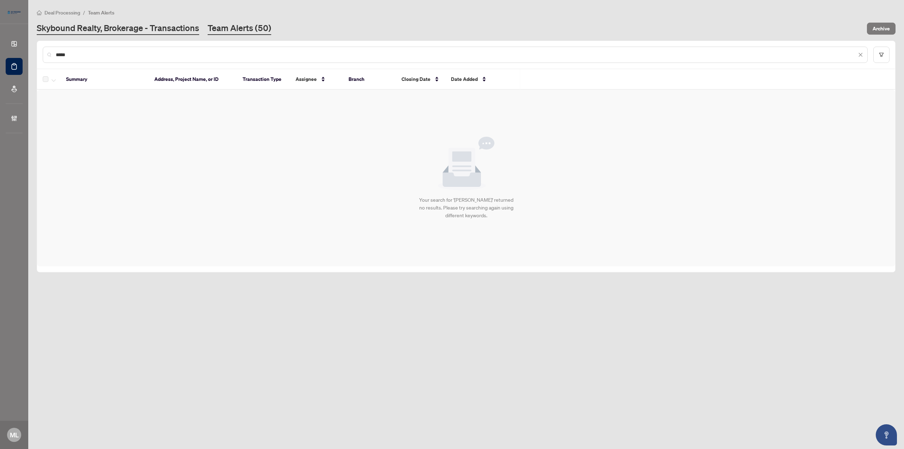
click at [157, 28] on link "Skybound Realty, Brokerage - Transactions" at bounding box center [118, 28] width 162 height 13
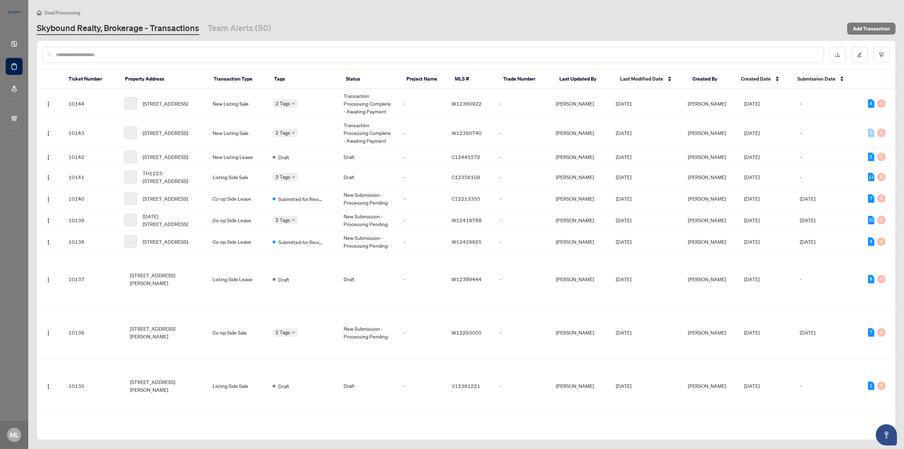
click at [168, 49] on div at bounding box center [433, 55] width 781 height 16
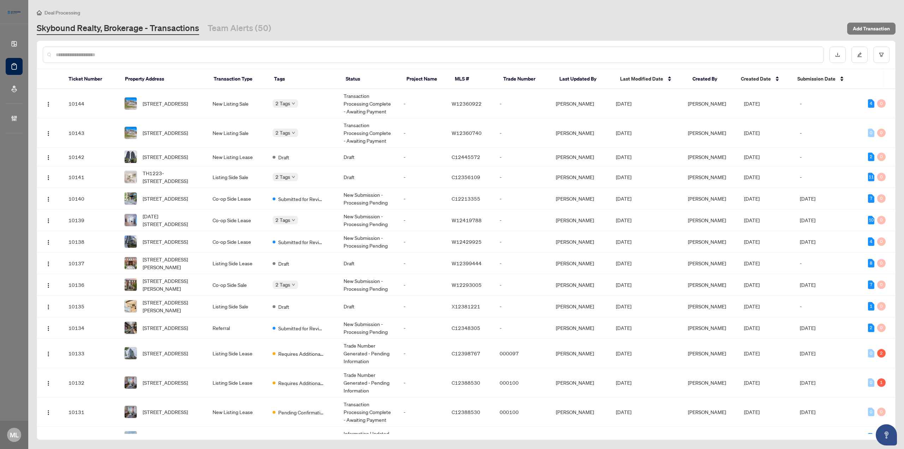
click at [161, 54] on input "text" at bounding box center [437, 55] width 762 height 8
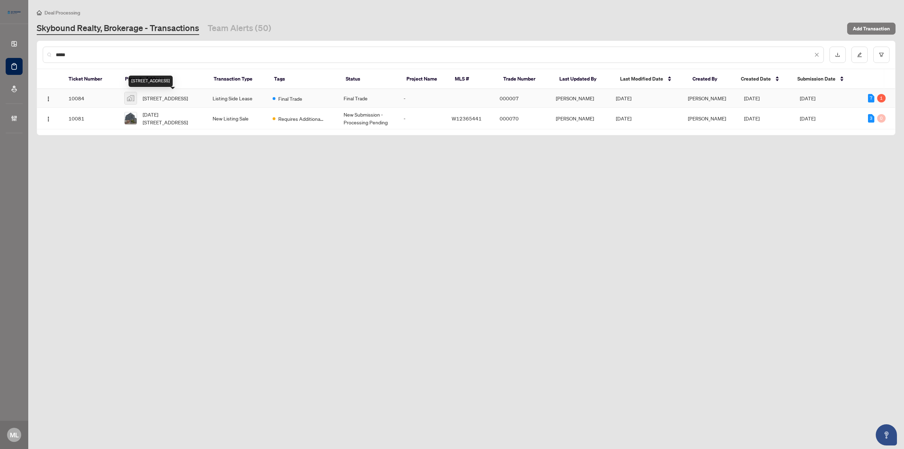
type input "*****"
click at [173, 99] on span "527-3009 Novar Road, Mississauga, ON, Canada" at bounding box center [165, 98] width 45 height 8
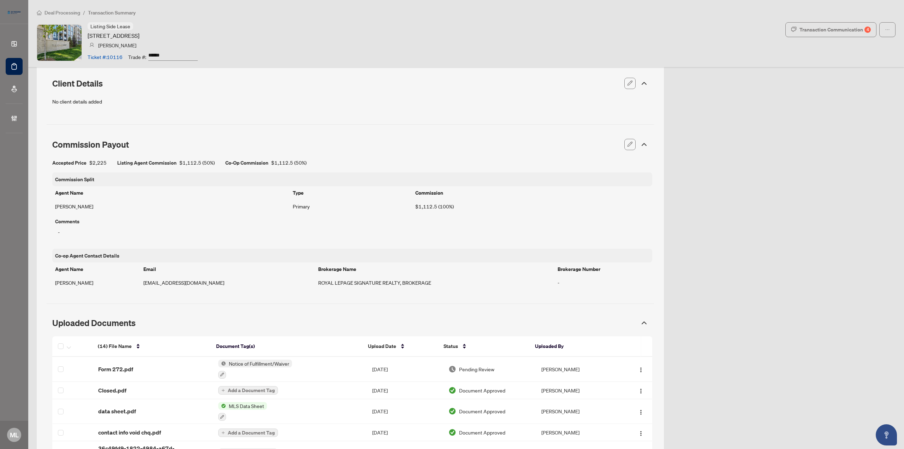
scroll to position [424, 0]
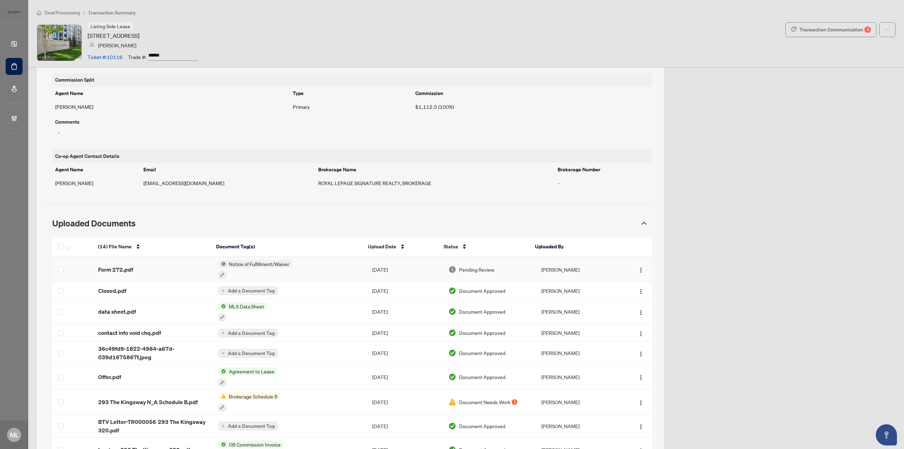
click at [117, 263] on td "Form 272.pdf" at bounding box center [153, 269] width 120 height 25
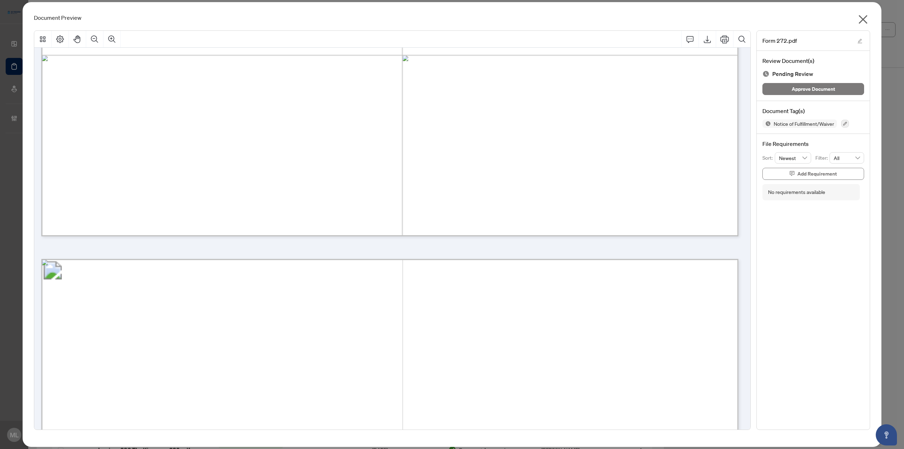
scroll to position [3673, 0]
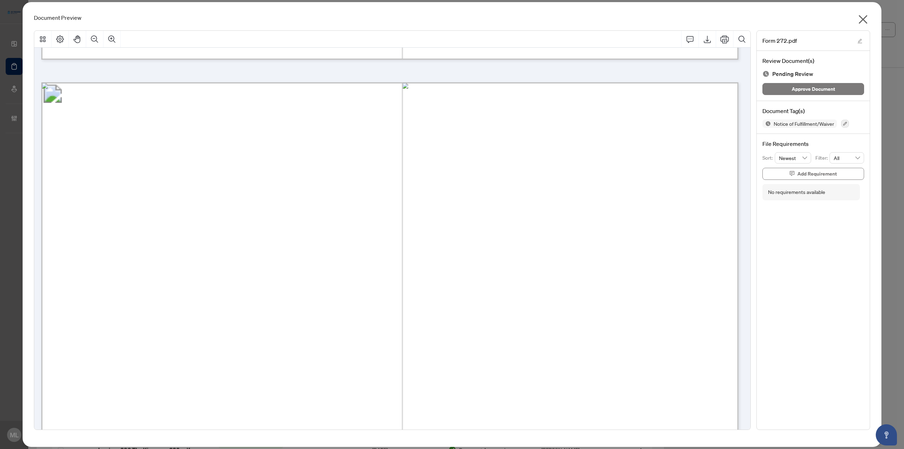
click at [862, 18] on icon "close" at bounding box center [863, 19] width 9 height 9
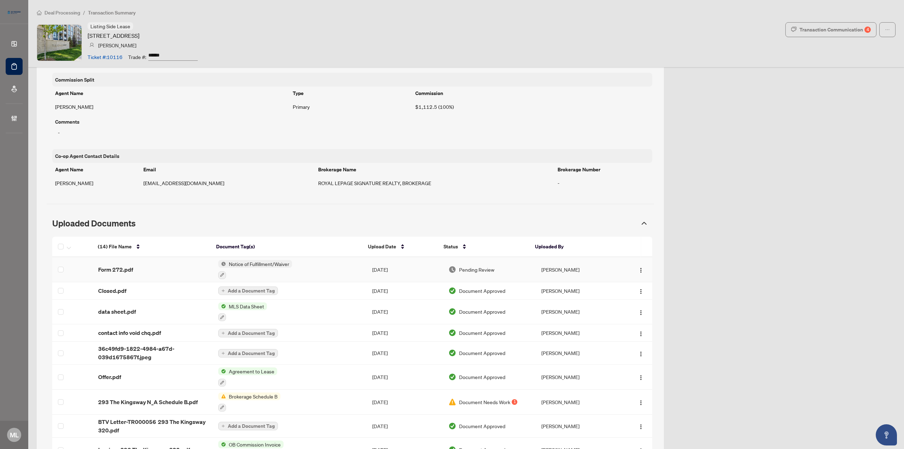
click at [467, 270] on span "Pending Review" at bounding box center [476, 270] width 35 height 8
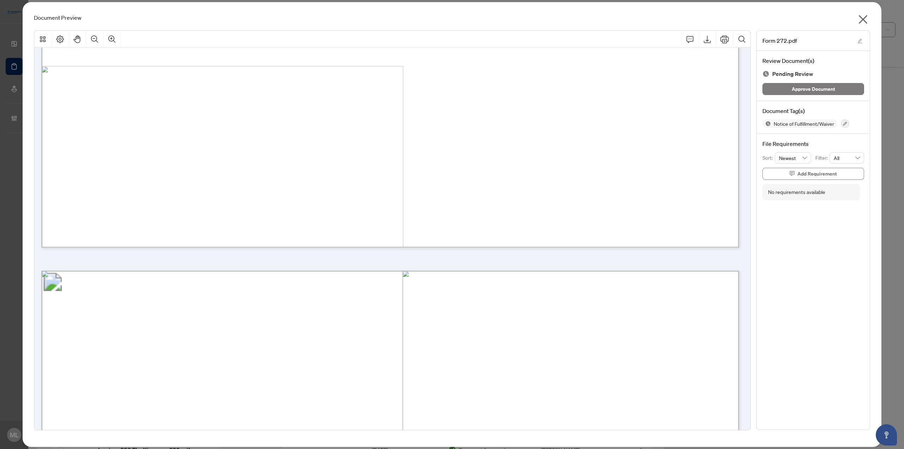
scroll to position [1624, 0]
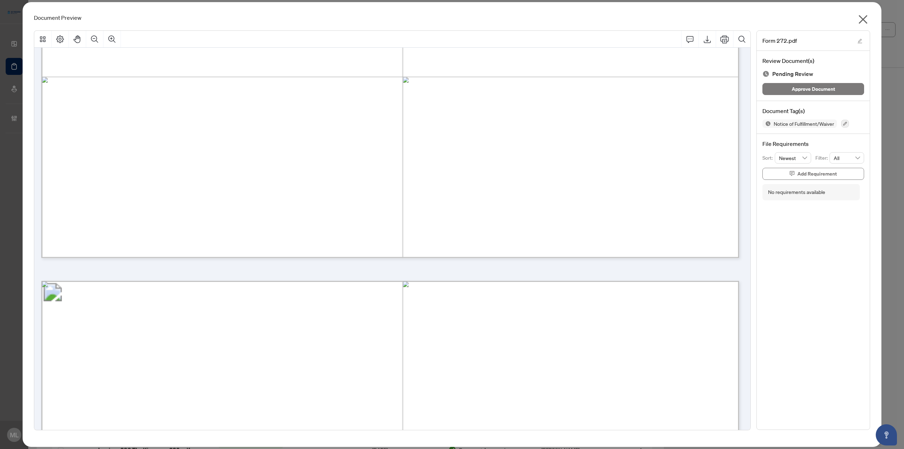
click at [861, 22] on icon "close" at bounding box center [862, 19] width 11 height 11
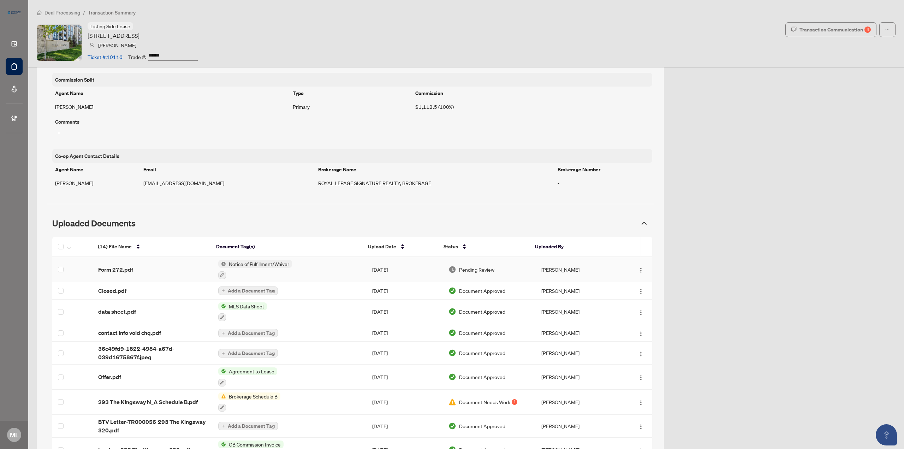
scroll to position [0, 0]
click at [127, 303] on td "data sheet.pdf" at bounding box center [153, 311] width 120 height 25
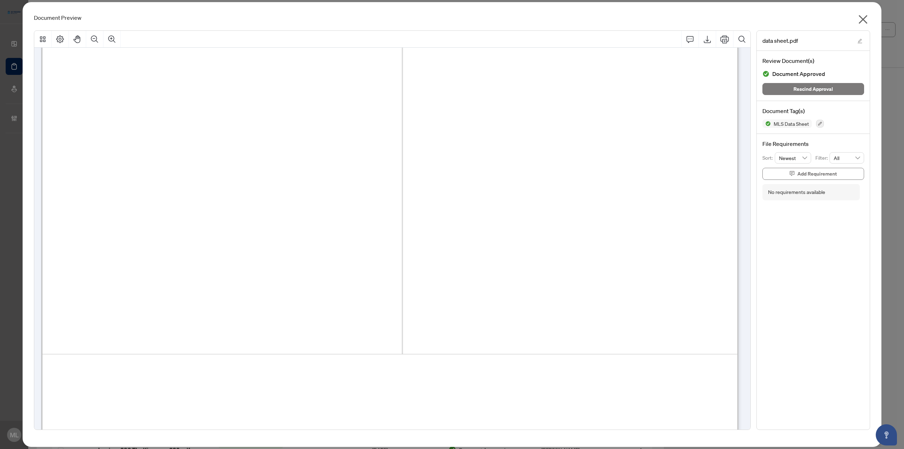
scroll to position [9711, 0]
click at [866, 14] on icon "close" at bounding box center [862, 19] width 11 height 11
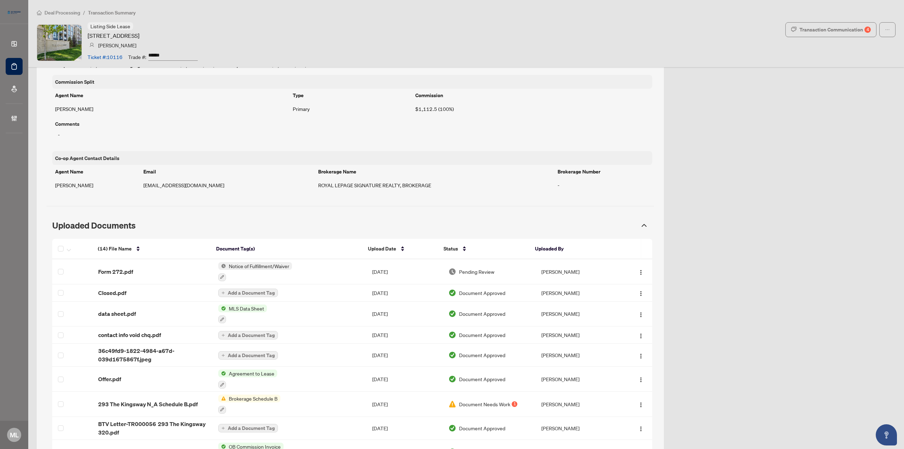
scroll to position [494, 0]
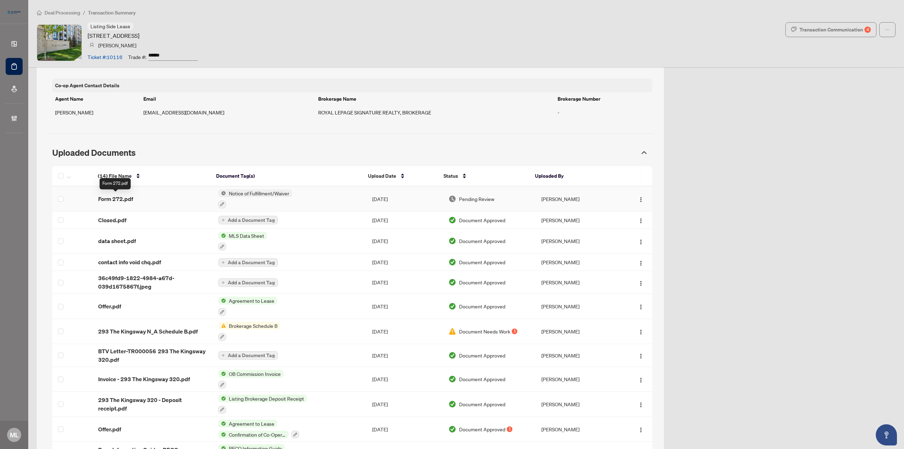
click at [125, 197] on span "Form 272.pdf" at bounding box center [115, 199] width 35 height 8
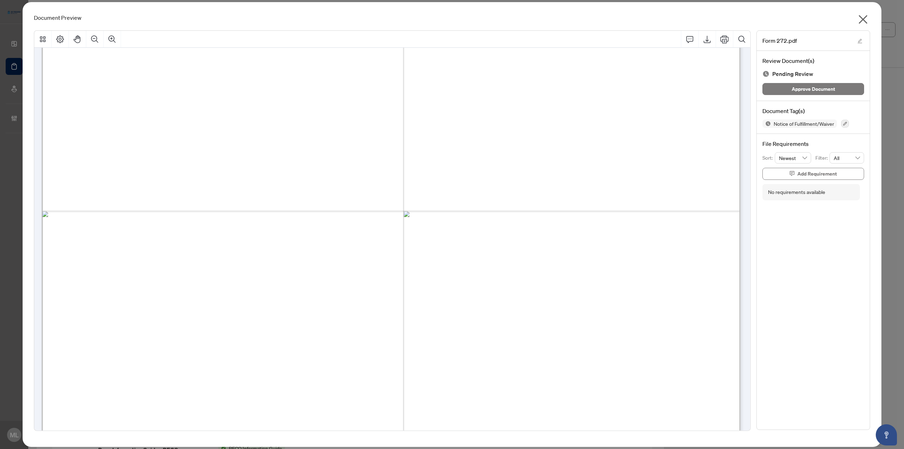
scroll to position [953, 0]
click at [723, 41] on icon "Print" at bounding box center [724, 39] width 8 height 8
click at [863, 19] on icon "close" at bounding box center [863, 19] width 9 height 9
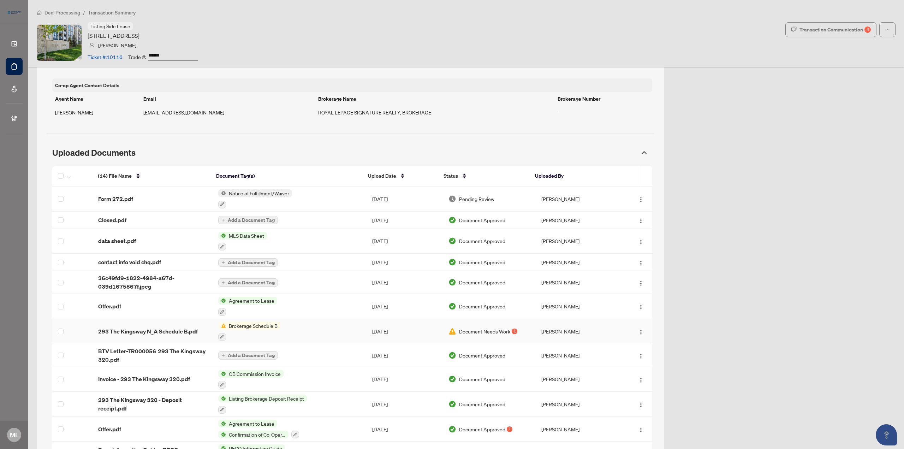
scroll to position [0, 0]
click at [218, 204] on div at bounding box center [222, 204] width 8 height 8
click at [220, 202] on icon "button" at bounding box center [222, 204] width 4 height 4
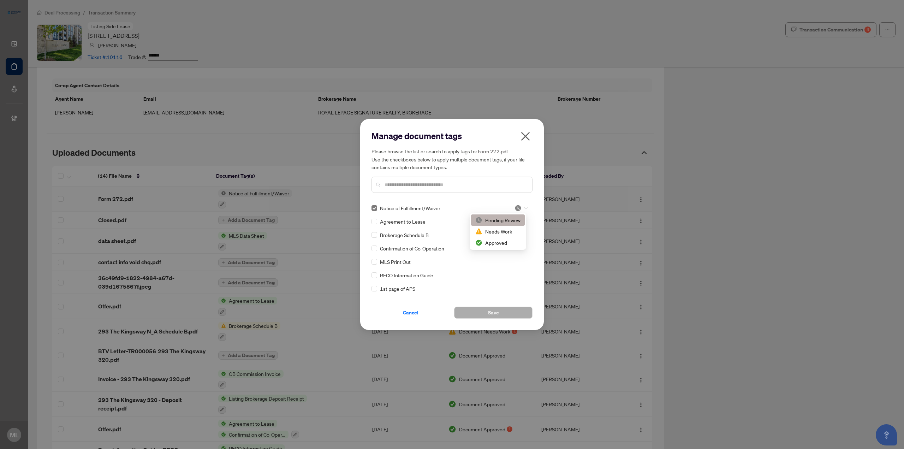
click at [524, 207] on icon at bounding box center [526, 208] width 4 height 2
click at [495, 232] on div "Needs Work" at bounding box center [497, 231] width 45 height 8
click at [441, 184] on input "text" at bounding box center [456, 185] width 142 height 8
click at [524, 207] on icon at bounding box center [526, 208] width 4 height 3
click at [508, 219] on div "Pending Review" at bounding box center [497, 220] width 45 height 8
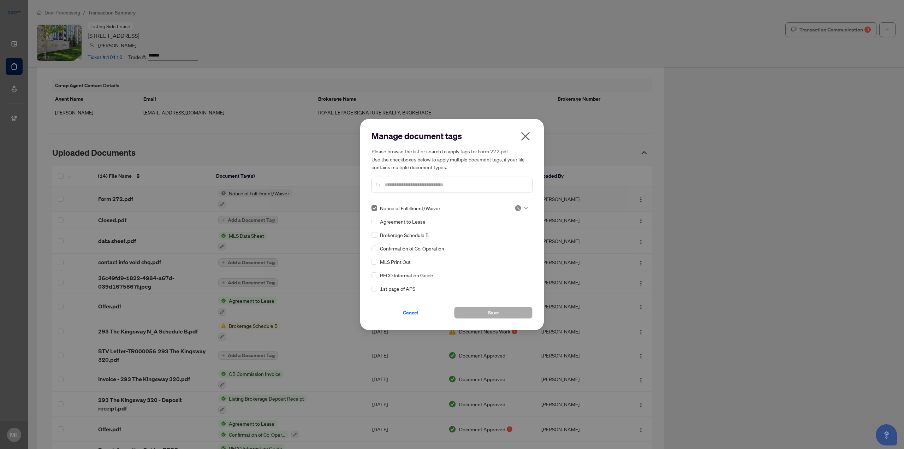
click at [378, 209] on div "Notice of Fulfillment/Waiver" at bounding box center [438, 208] width 135 height 8
click at [413, 184] on input "text" at bounding box center [456, 185] width 142 height 8
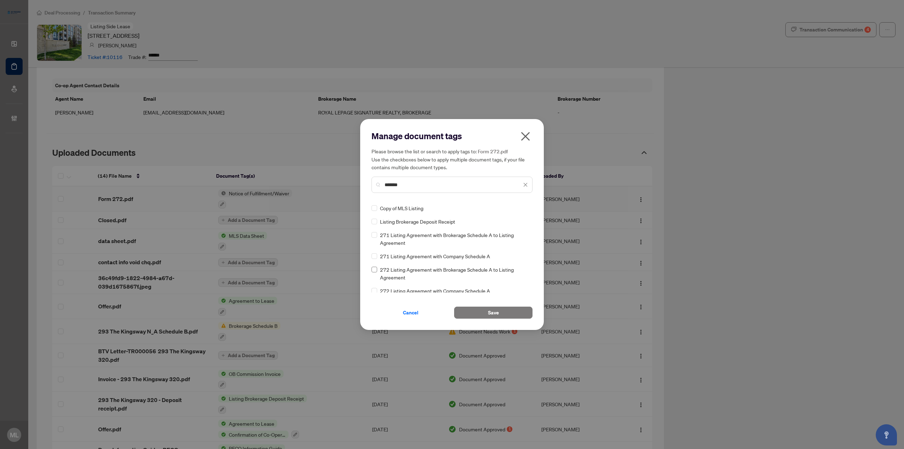
type input "*******"
click at [521, 212] on div at bounding box center [521, 211] width 13 height 7
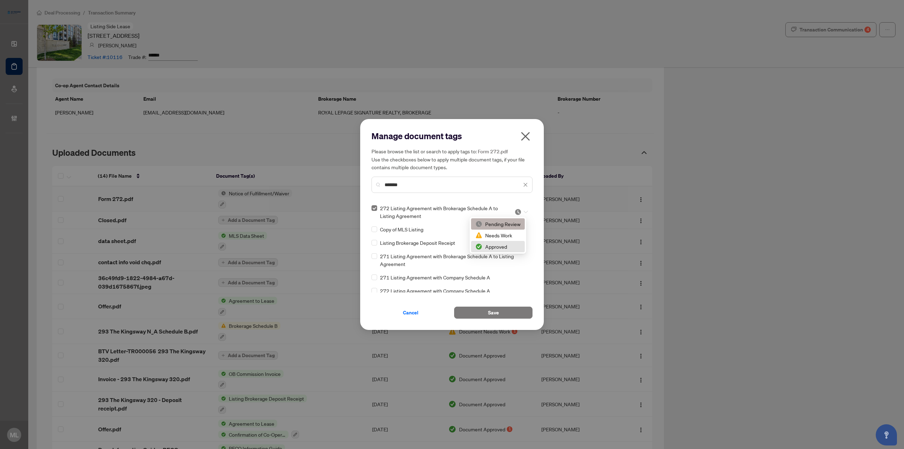
click at [506, 244] on div "Approved" at bounding box center [497, 247] width 45 height 8
click at [507, 312] on button "Save" at bounding box center [493, 313] width 78 height 12
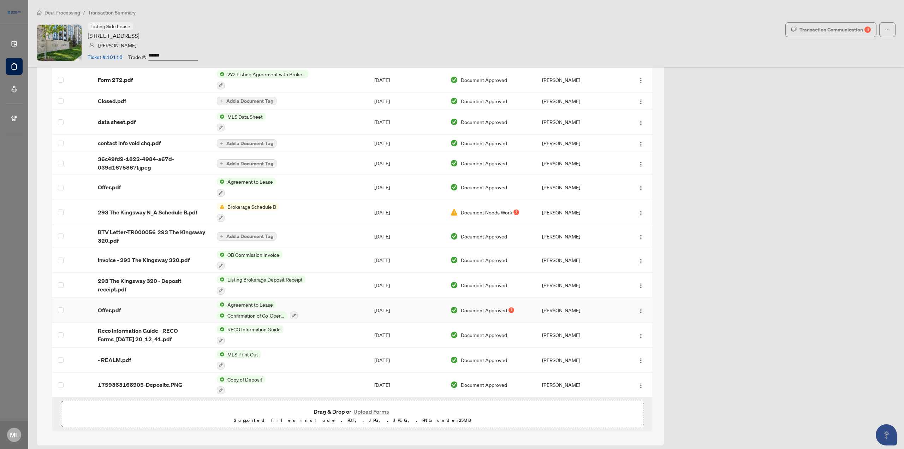
scroll to position [543, 0]
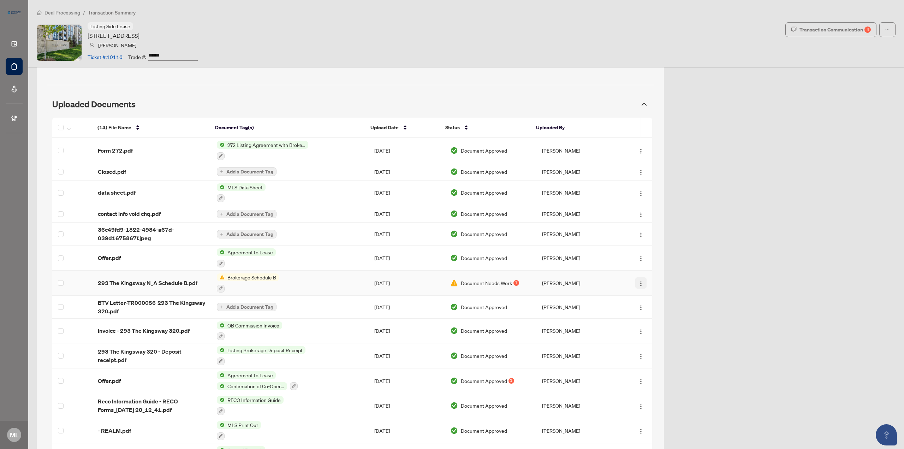
click at [635, 283] on button "button" at bounding box center [640, 282] width 11 height 11
click at [470, 284] on span "Document Needs Work" at bounding box center [486, 283] width 51 height 8
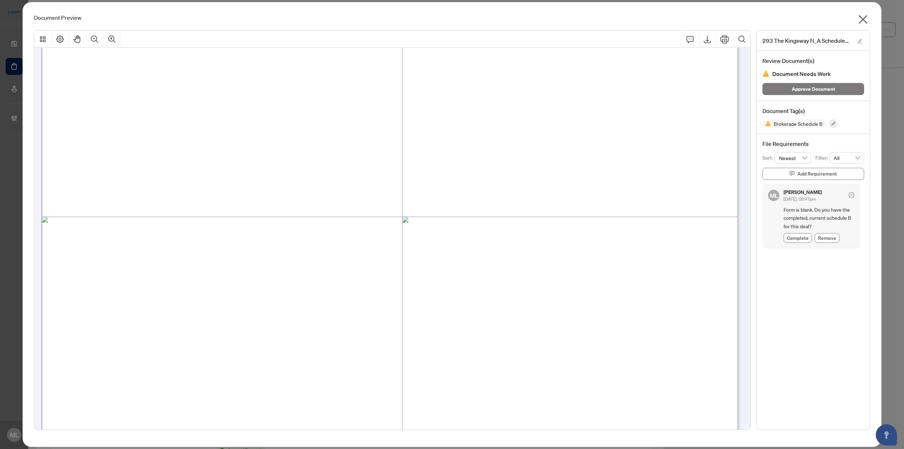
scroll to position [283, 0]
click at [834, 123] on icon "button" at bounding box center [833, 123] width 4 height 4
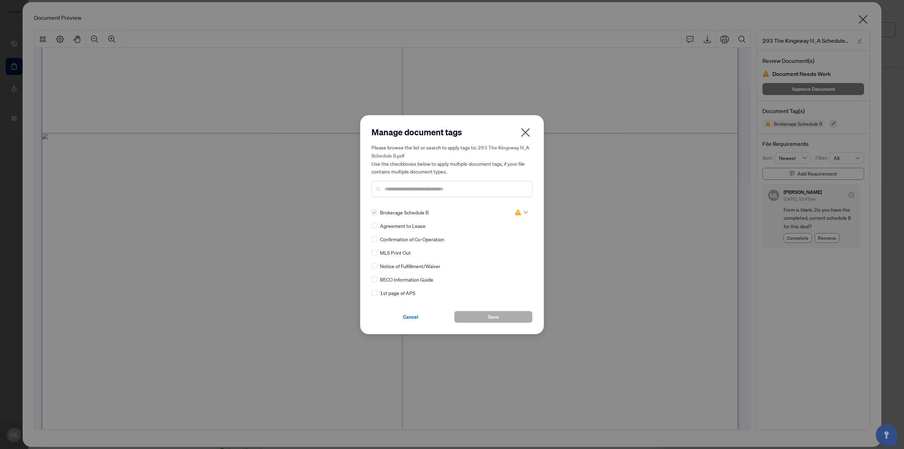
click at [524, 209] on div at bounding box center [521, 212] width 13 height 7
click at [509, 219] on div "Pending Review" at bounding box center [498, 223] width 54 height 11
click at [488, 317] on span "Save" at bounding box center [493, 316] width 11 height 11
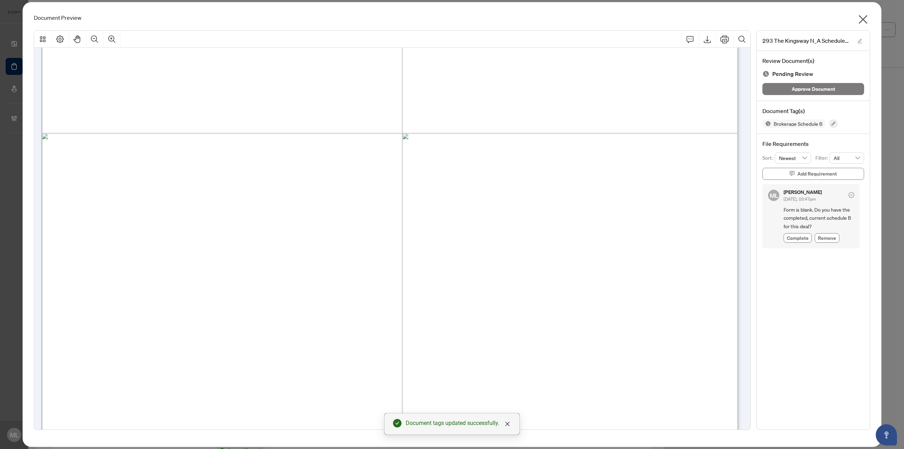
click at [862, 21] on icon "close" at bounding box center [862, 19] width 11 height 11
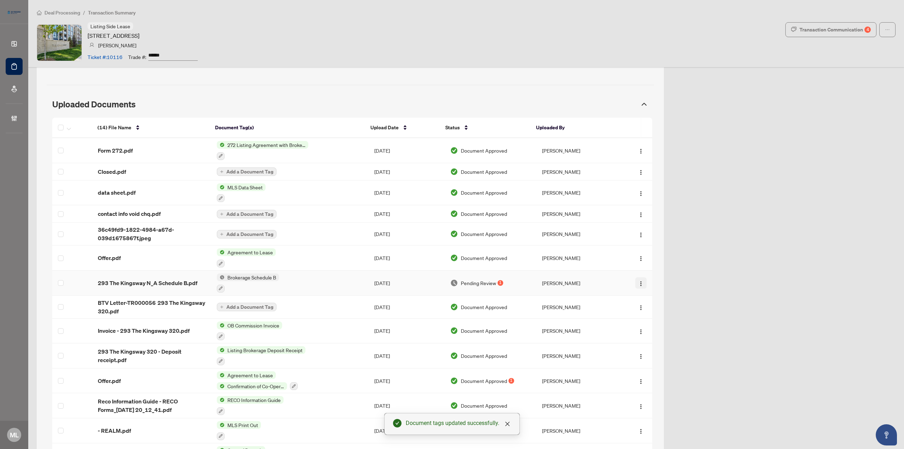
click at [638, 281] on img "button" at bounding box center [641, 284] width 6 height 6
click at [652, 362] on span "Archive" at bounding box center [667, 362] width 67 height 8
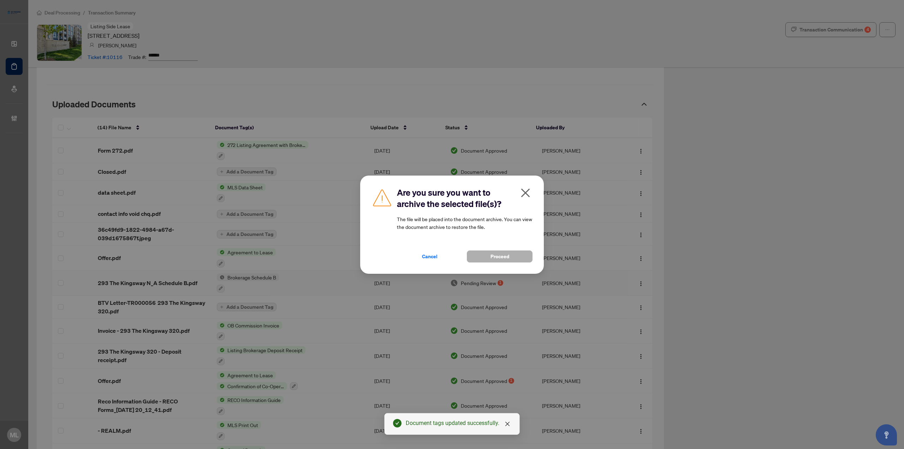
click at [521, 257] on button "Proceed" at bounding box center [500, 256] width 66 height 12
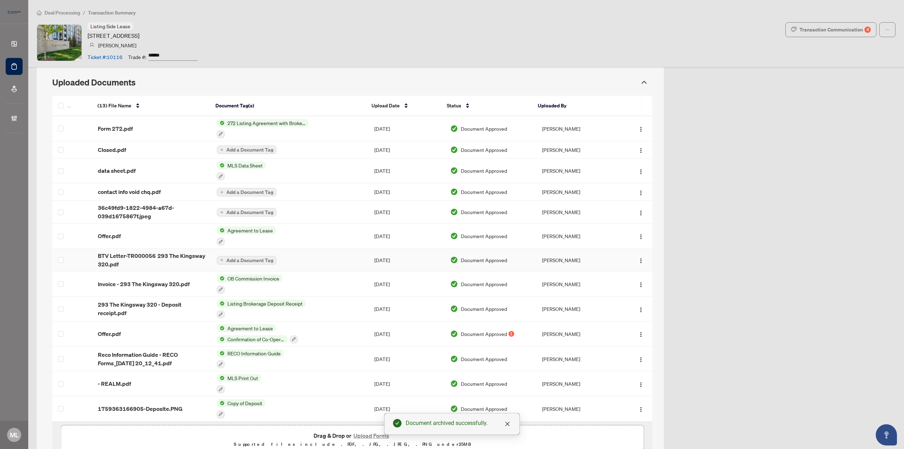
scroll to position [554, 0]
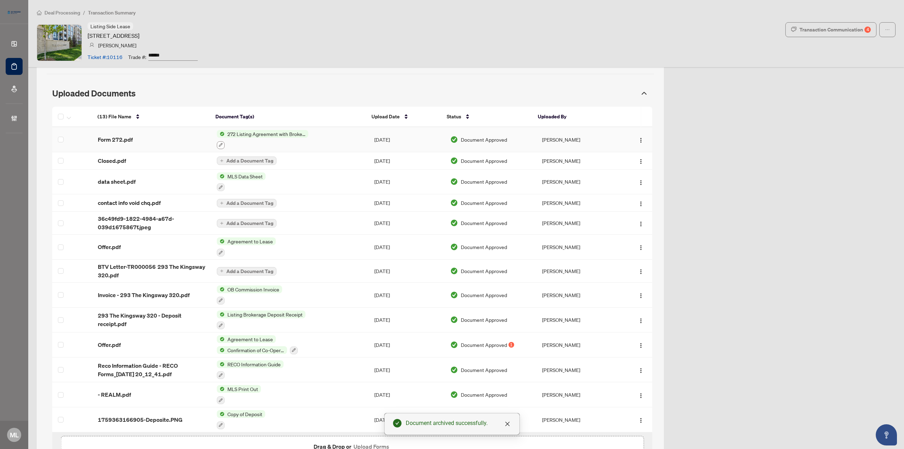
click at [222, 142] on button "button" at bounding box center [221, 145] width 8 height 8
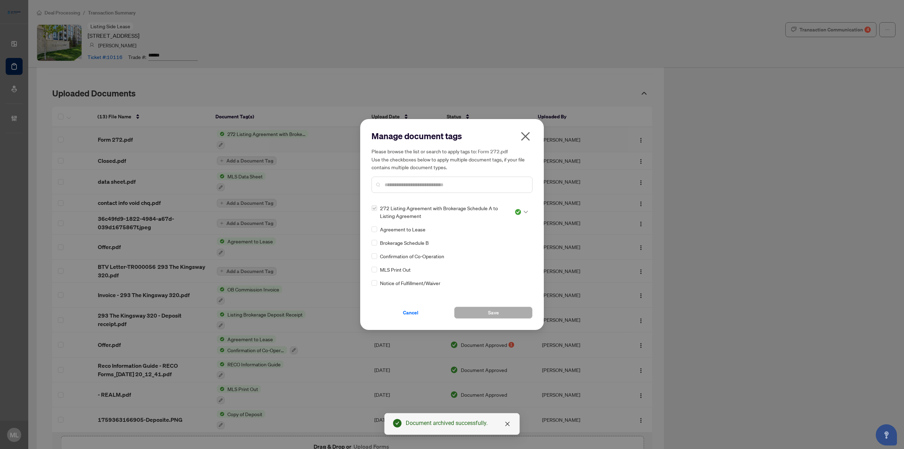
click at [522, 208] on div at bounding box center [521, 211] width 13 height 7
click at [498, 226] on div "Pending Review" at bounding box center [497, 224] width 45 height 8
click at [497, 311] on span "Save" at bounding box center [493, 312] width 11 height 11
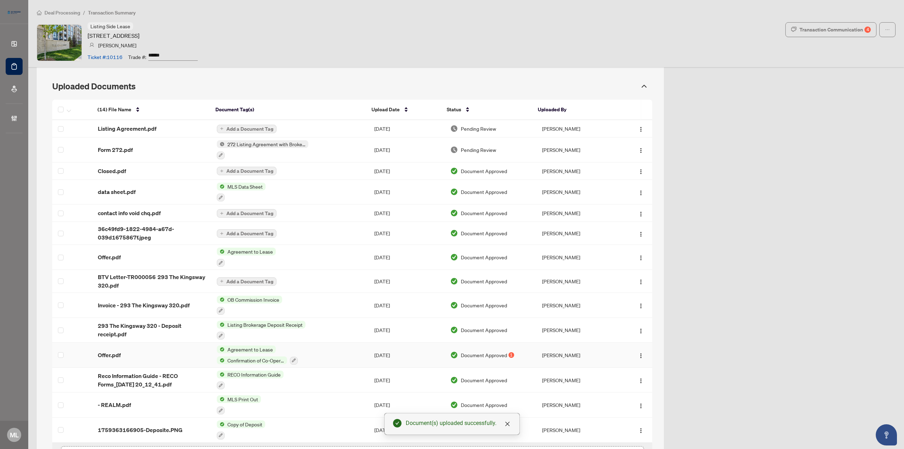
scroll to position [518, 0]
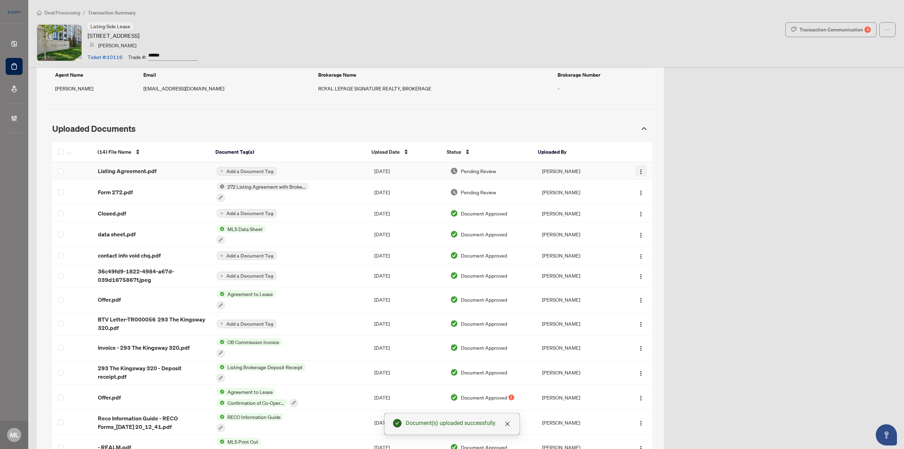
click at [638, 170] on img "button" at bounding box center [641, 172] width 6 height 6
click at [649, 252] on span "Archive" at bounding box center [669, 252] width 67 height 8
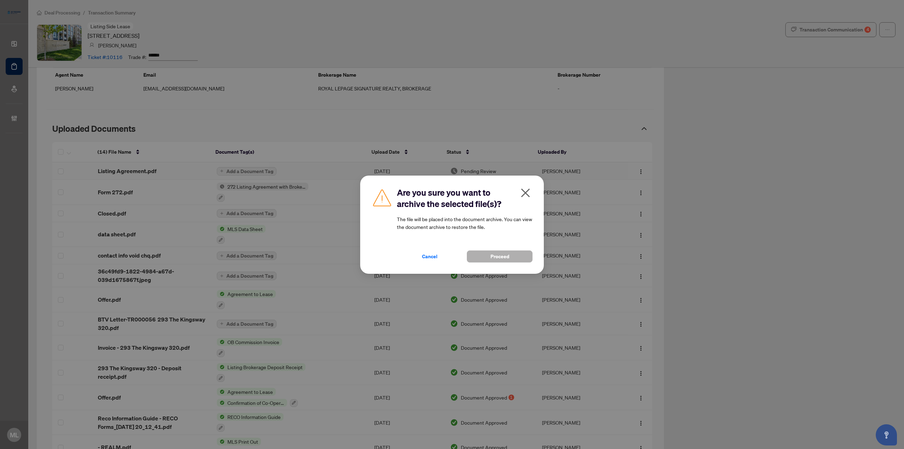
click at [505, 253] on span "Proceed" at bounding box center [500, 256] width 19 height 11
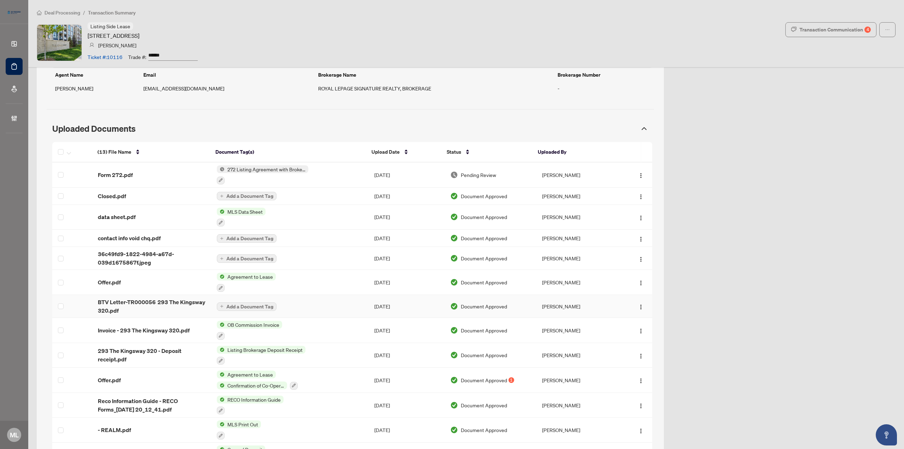
click at [124, 299] on span "BTV Letter-TR000056 293 The Kingsway 320.pdf" at bounding box center [152, 306] width 108 height 17
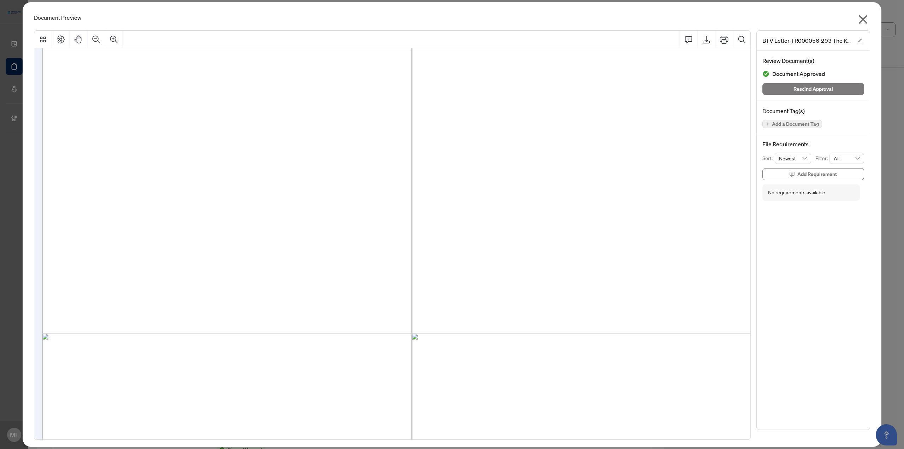
scroll to position [106, 0]
click at [723, 41] on icon "Print" at bounding box center [724, 39] width 9 height 9
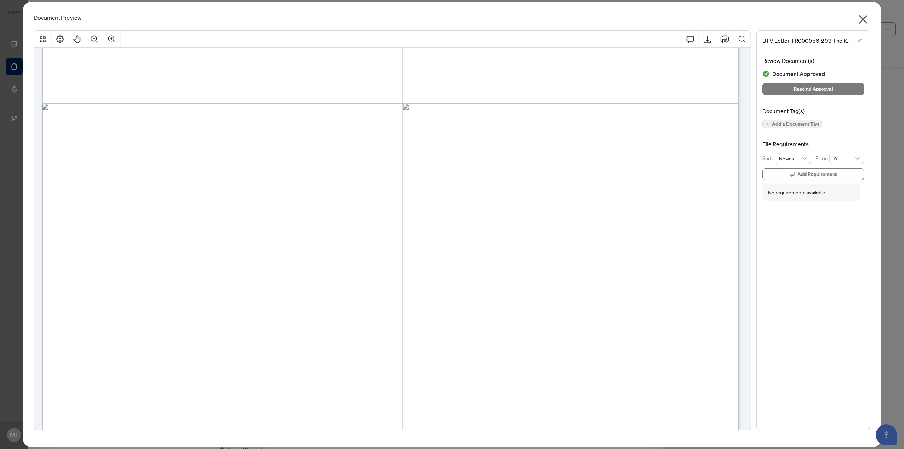
scroll to position [283, 0]
click at [863, 17] on icon "close" at bounding box center [862, 19] width 11 height 11
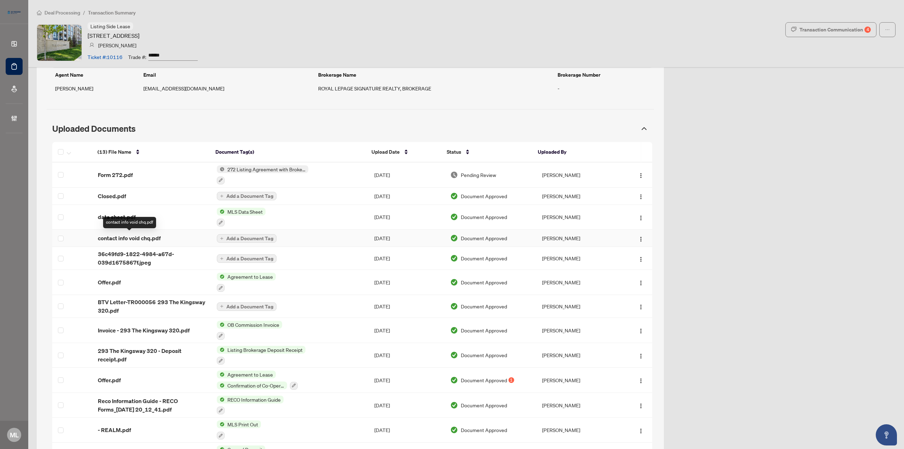
click at [133, 239] on span "contact info void chq.pdf" at bounding box center [129, 238] width 63 height 8
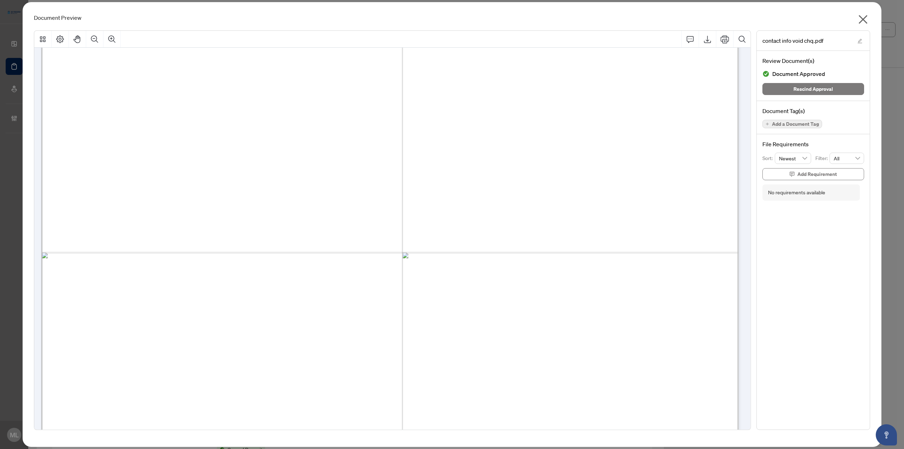
scroll to position [1130, 0]
click at [860, 19] on icon "close" at bounding box center [862, 19] width 11 height 11
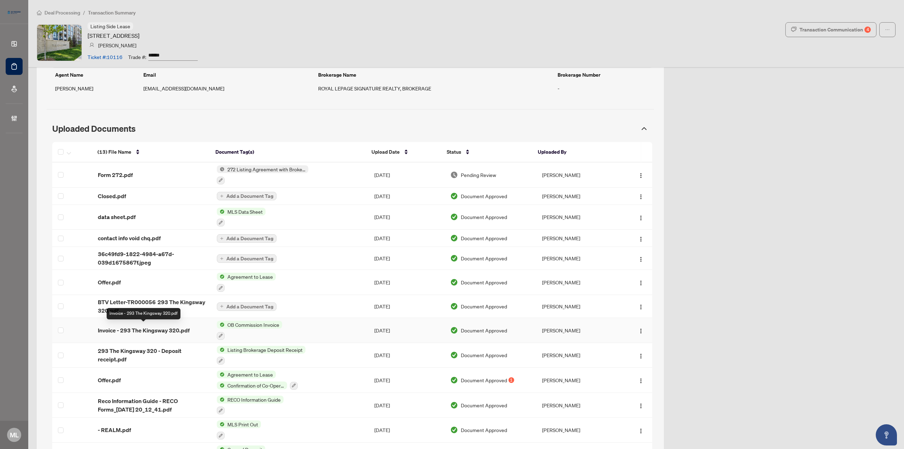
click at [178, 329] on span "Invoice - 293 The Kingsway 320.pdf" at bounding box center [144, 330] width 92 height 8
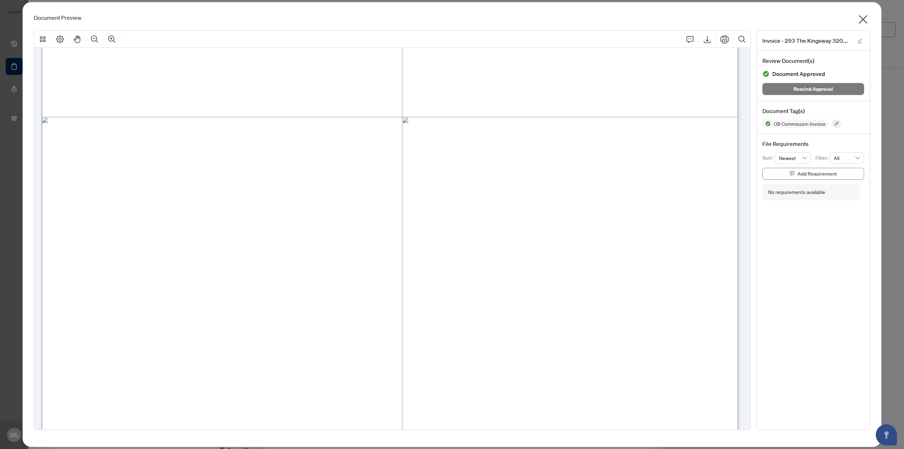
scroll to position [257, 0]
click at [862, 17] on icon "close" at bounding box center [862, 19] width 11 height 11
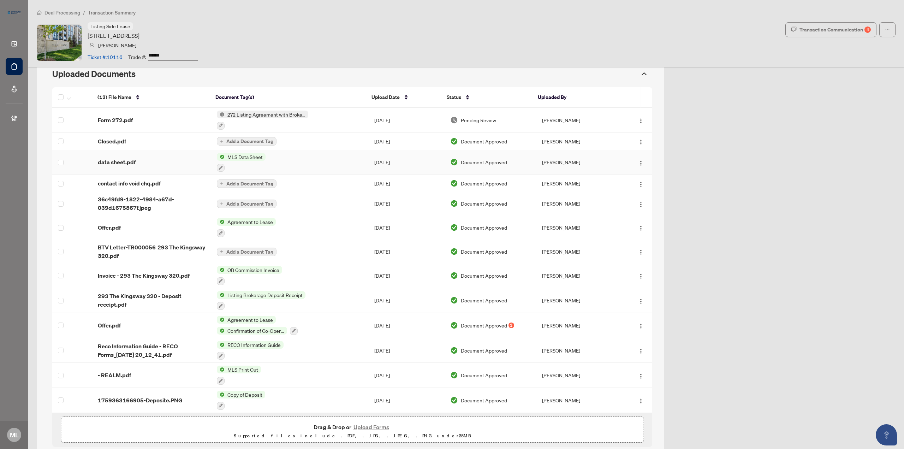
scroll to position [589, 0]
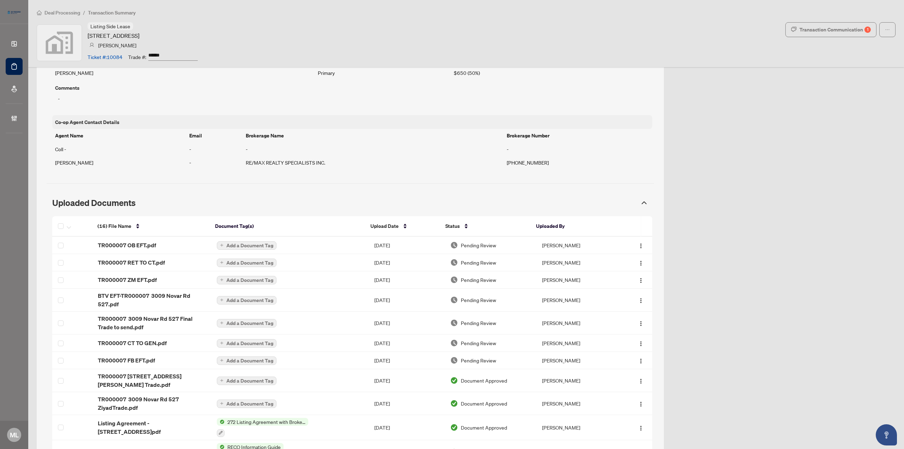
scroll to position [494, 0]
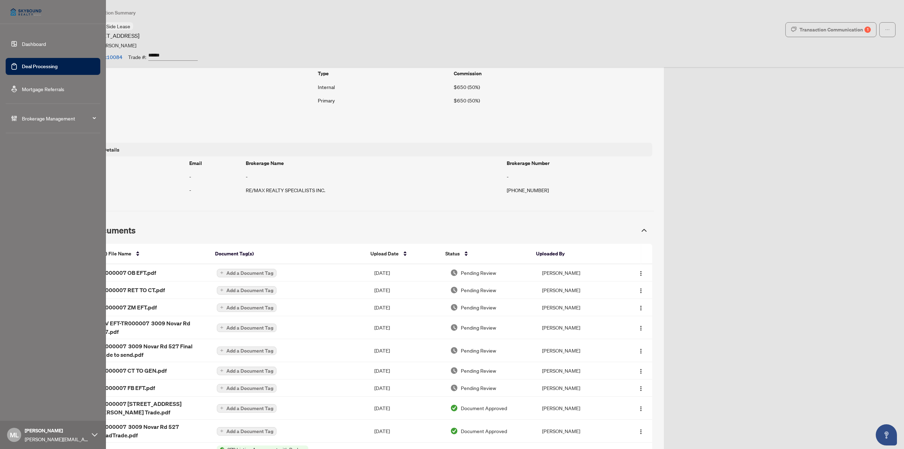
click at [31, 64] on link "Deal Processing" at bounding box center [40, 66] width 36 height 6
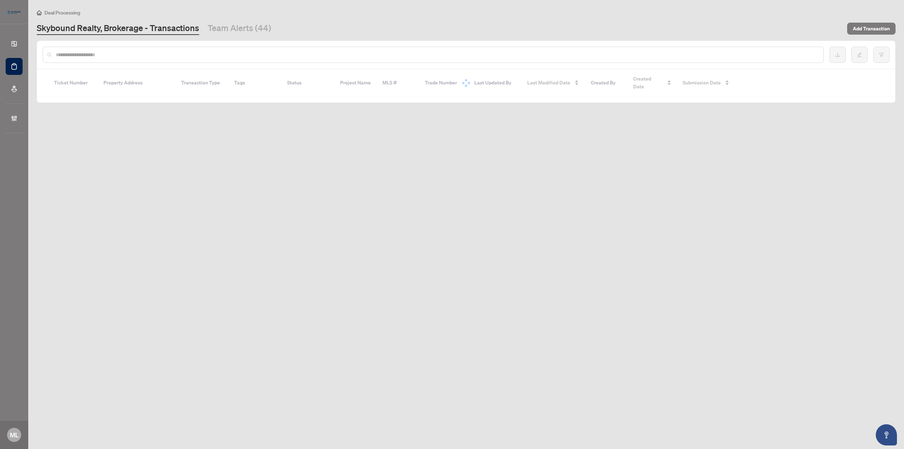
click at [177, 60] on div at bounding box center [433, 55] width 781 height 16
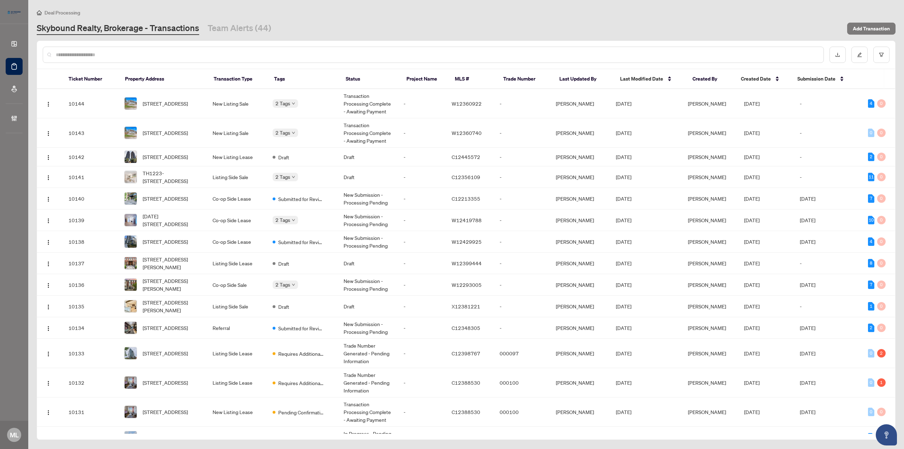
click at [177, 54] on input "text" at bounding box center [437, 55] width 762 height 8
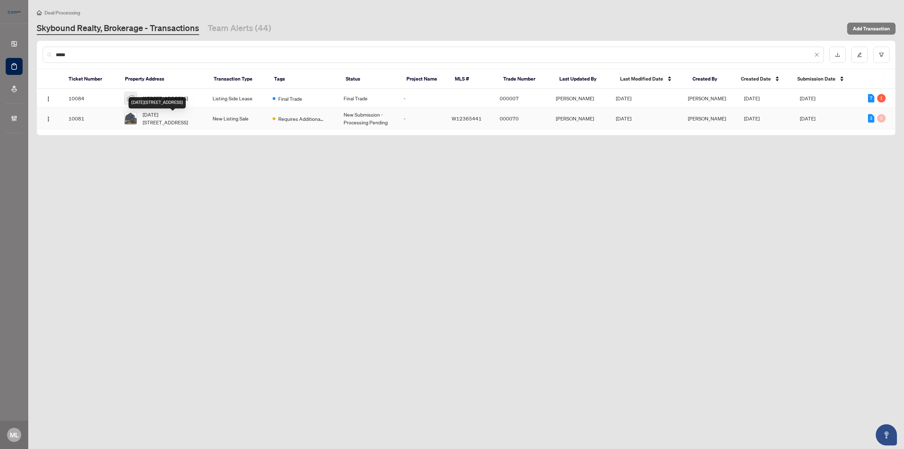
type input "*****"
click at [150, 119] on span "[DATE][STREET_ADDRESS]" at bounding box center [172, 119] width 58 height 16
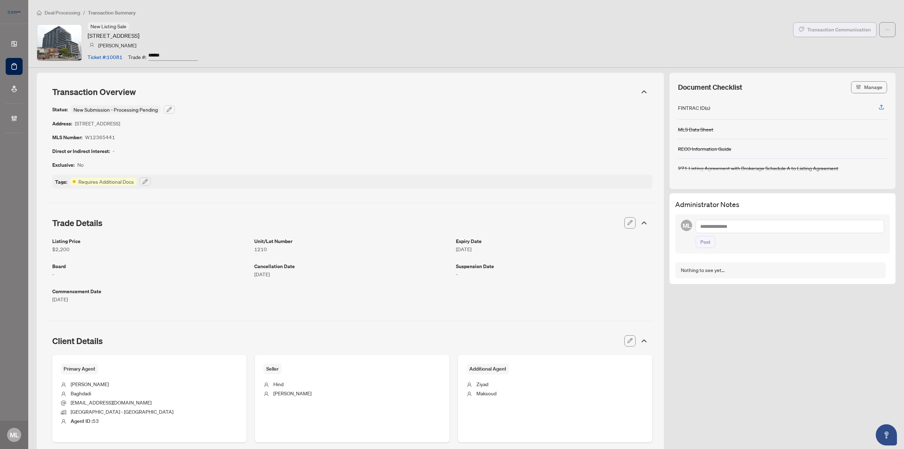
click at [839, 25] on div "Transaction Communication" at bounding box center [839, 29] width 64 height 11
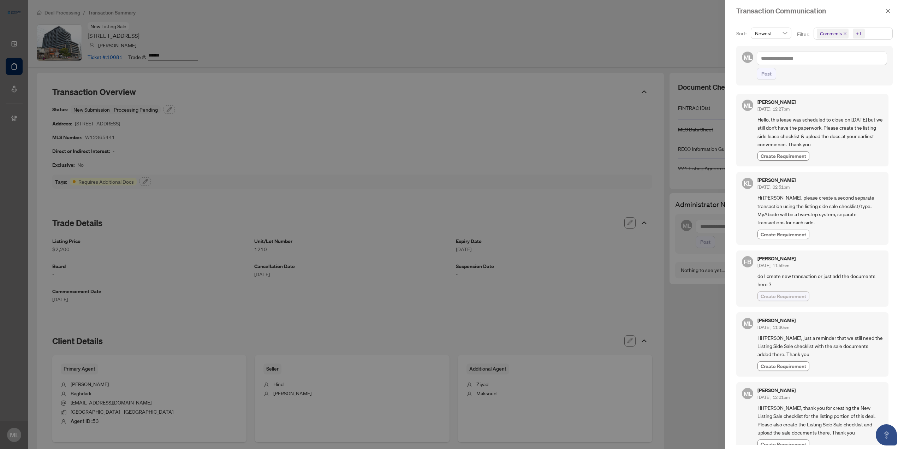
scroll to position [7, 0]
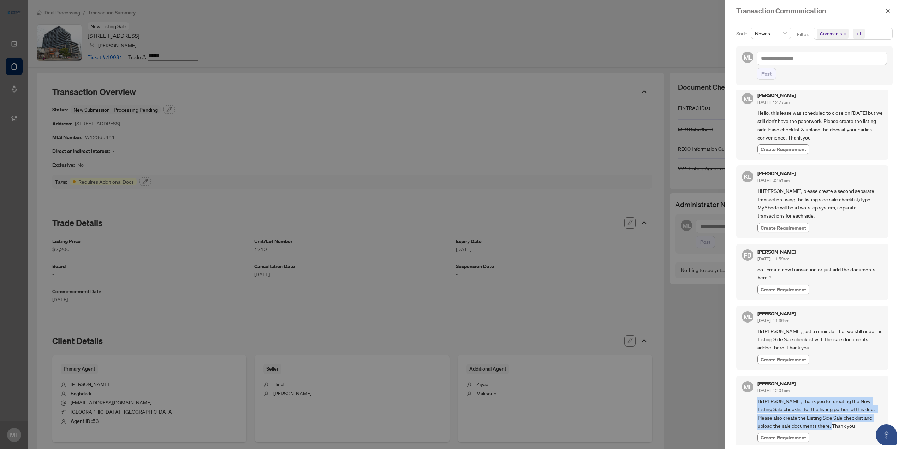
drag, startPoint x: 836, startPoint y: 423, endPoint x: 756, endPoint y: 398, distance: 83.1
click at [756, 398] on div "ML [PERSON_NAME] [DATE], 12:01pm Hi [PERSON_NAME], thank you for creating the N…" at bounding box center [812, 411] width 152 height 73
copy span "Hi [PERSON_NAME], thank you for creating the New Listing Sale checklist for the…"
click at [890, 10] on icon "close" at bounding box center [888, 10] width 5 height 5
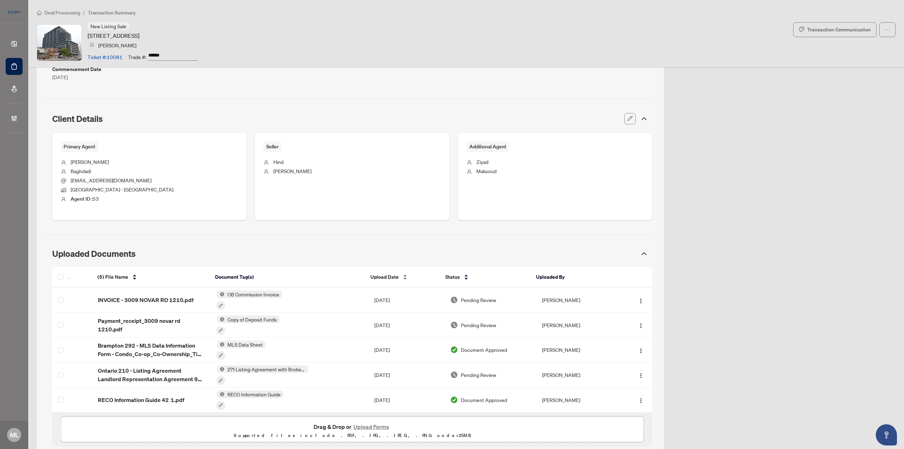
scroll to position [240, 0]
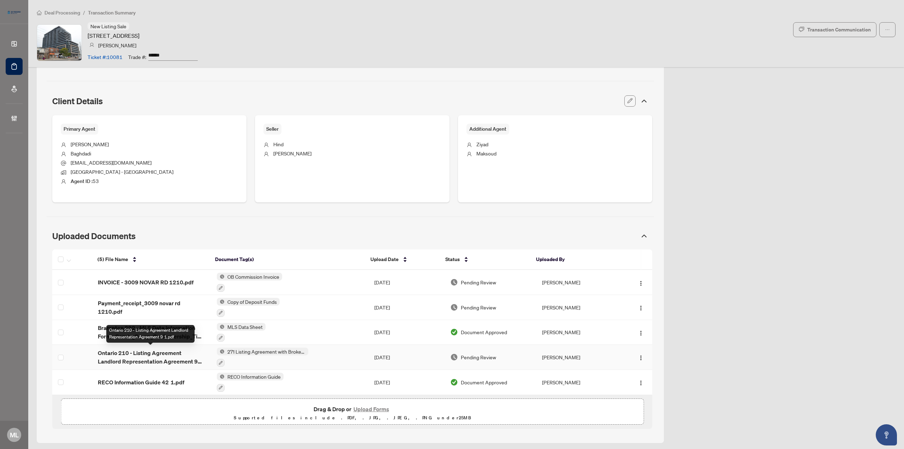
click at [136, 353] on span "Ontario 210 - Listing Agreement Landlord Representation Agreement 9 1.pdf" at bounding box center [152, 357] width 108 height 17
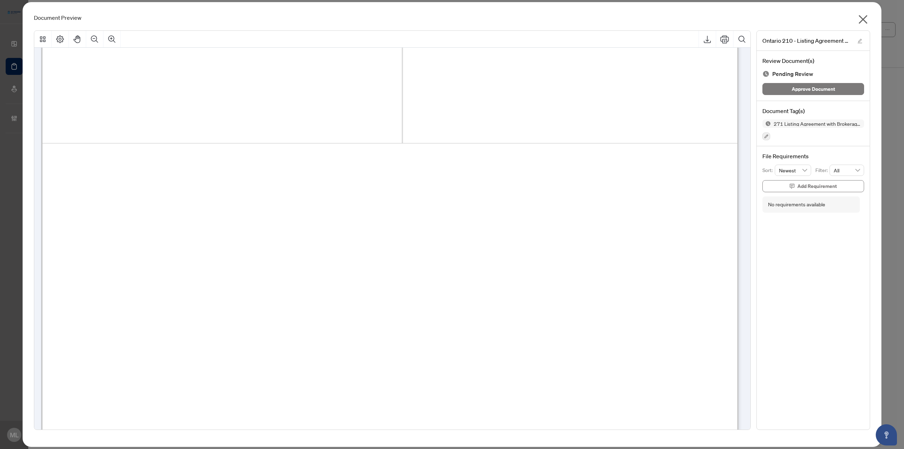
scroll to position [3072, 0]
click at [867, 18] on icon "close" at bounding box center [862, 19] width 11 height 11
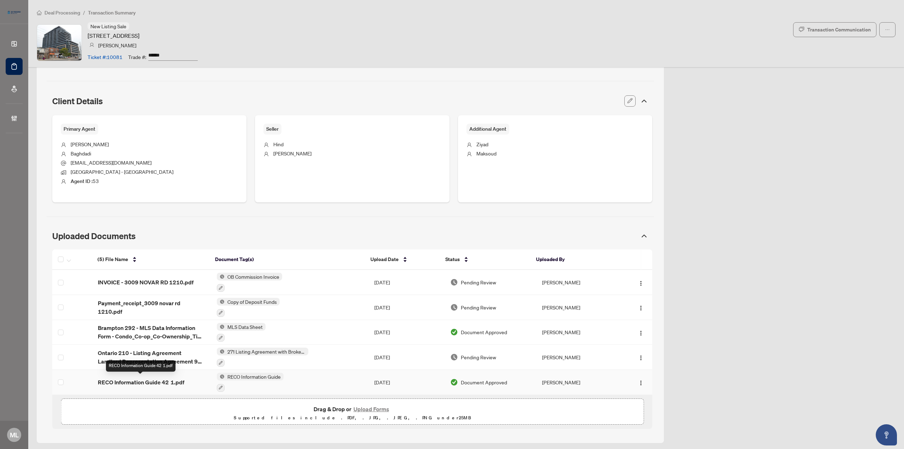
click at [141, 382] on span "RECO Information Guide 42 1.pdf" at bounding box center [141, 382] width 87 height 8
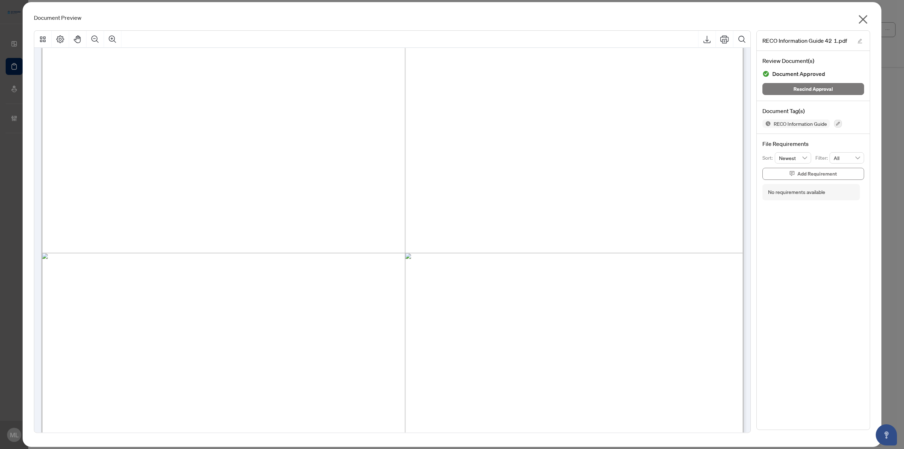
scroll to position [11208, 0]
click at [864, 18] on icon "close" at bounding box center [863, 19] width 9 height 9
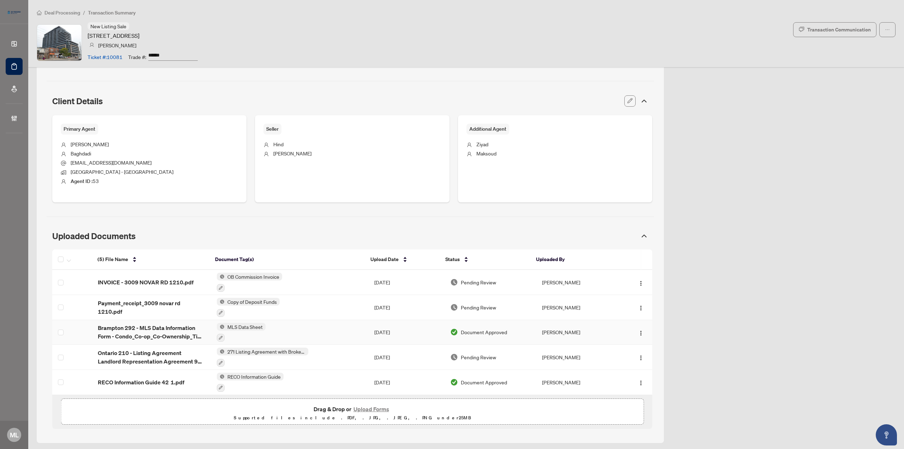
click at [152, 329] on span "Brampton 292 - MLS Data Information Form - Condo_Co-op_Co-Ownership_Time 3 1.pdf" at bounding box center [152, 331] width 108 height 17
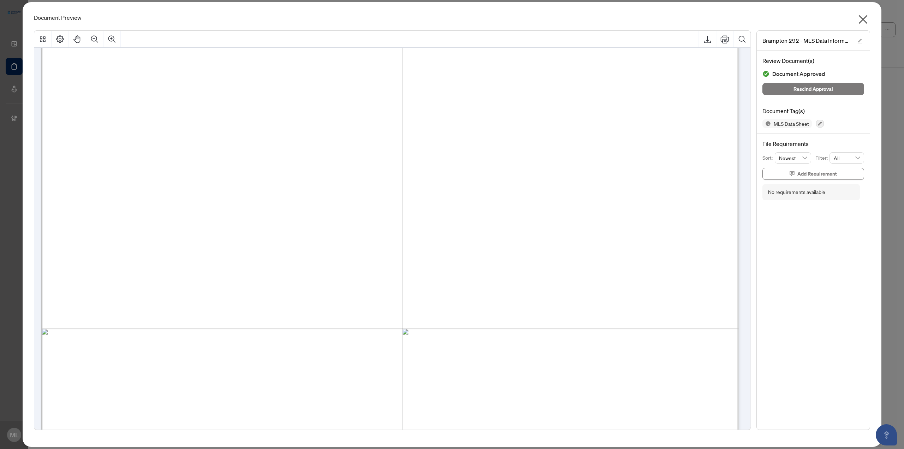
scroll to position [1840, 0]
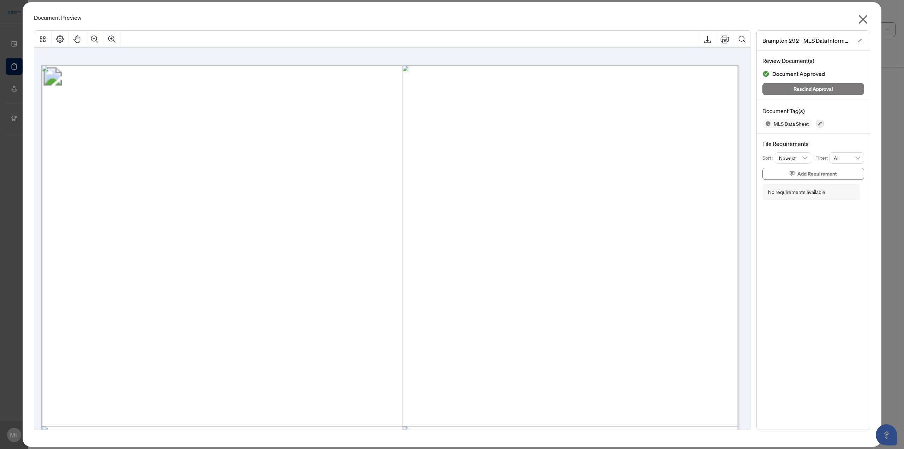
click at [865, 18] on icon "close" at bounding box center [862, 19] width 11 height 11
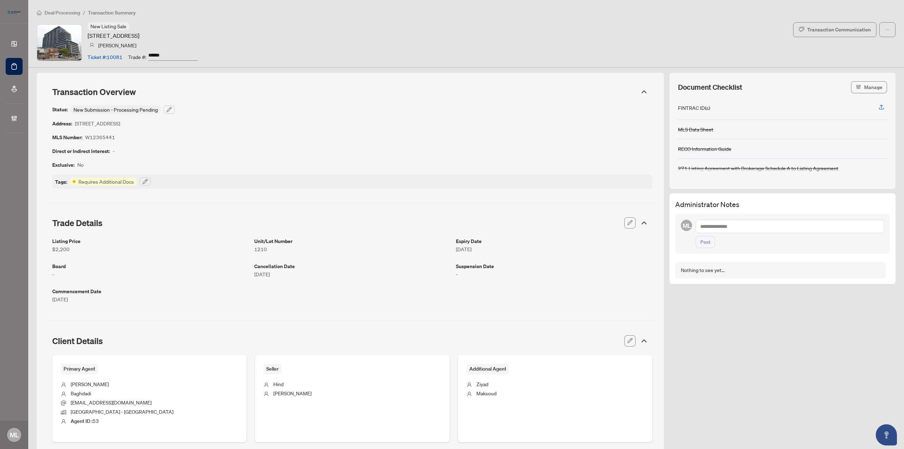
scroll to position [0, 0]
click at [827, 26] on div "Transaction Communication" at bounding box center [839, 29] width 64 height 11
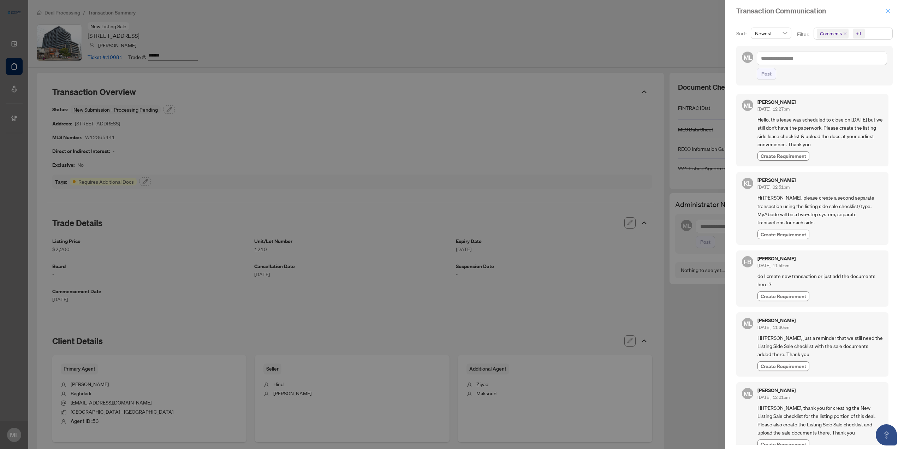
click at [887, 9] on icon "close" at bounding box center [888, 10] width 5 height 5
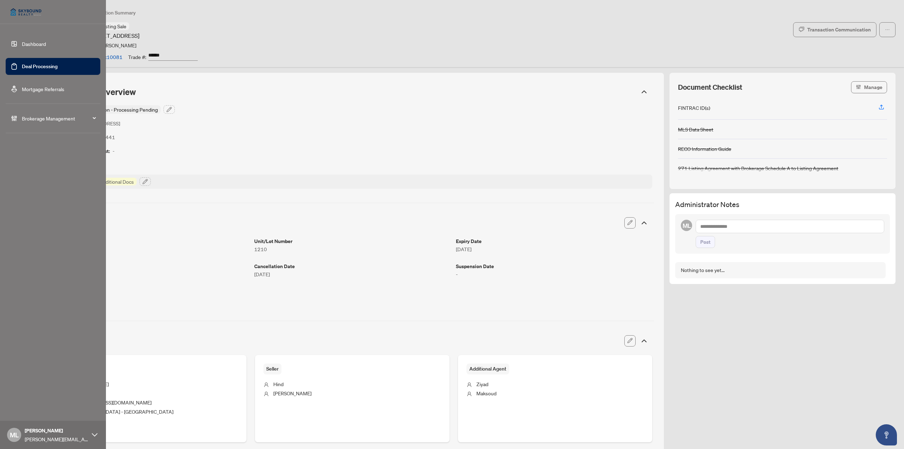
click at [44, 67] on link "Deal Processing" at bounding box center [40, 66] width 36 height 6
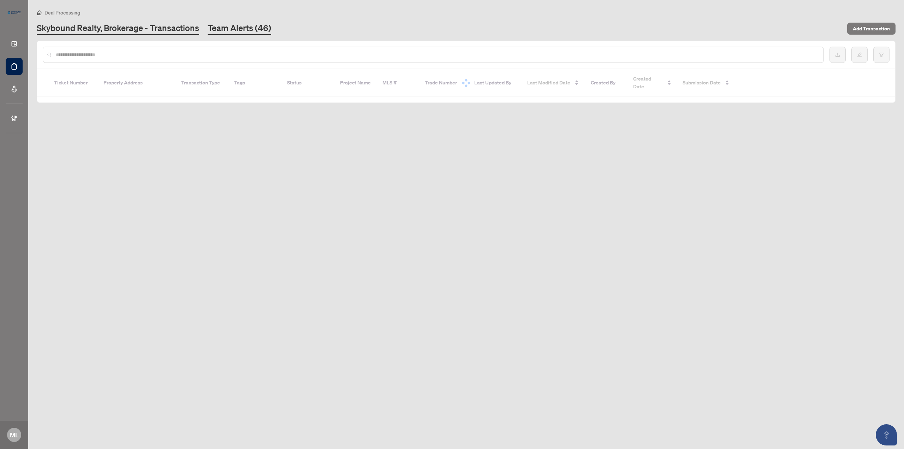
click at [238, 28] on link "Team Alerts (46)" at bounding box center [240, 28] width 64 height 13
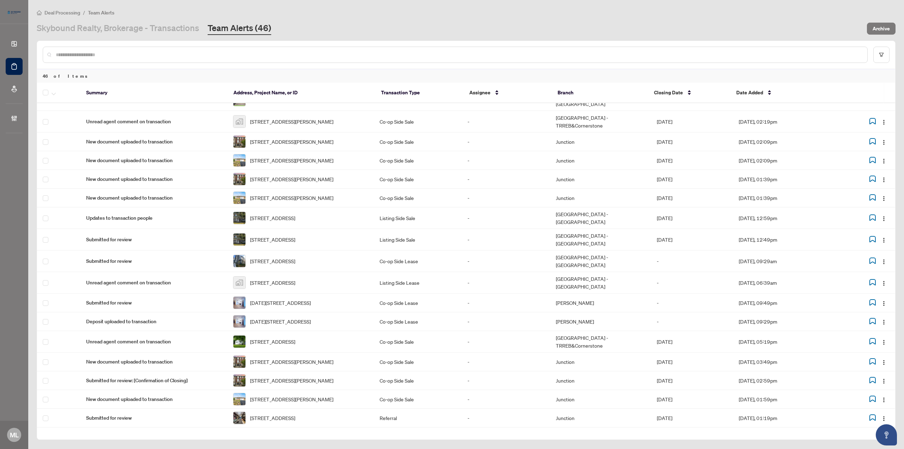
scroll to position [539, 0]
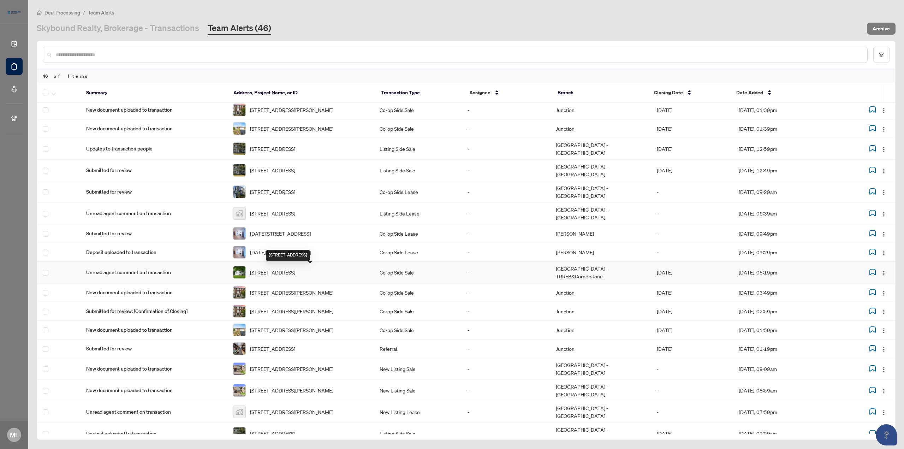
click at [260, 269] on span "5097 Ontario Ave, Niagara Falls, Ontario L2E 3R7, Canada" at bounding box center [272, 272] width 45 height 8
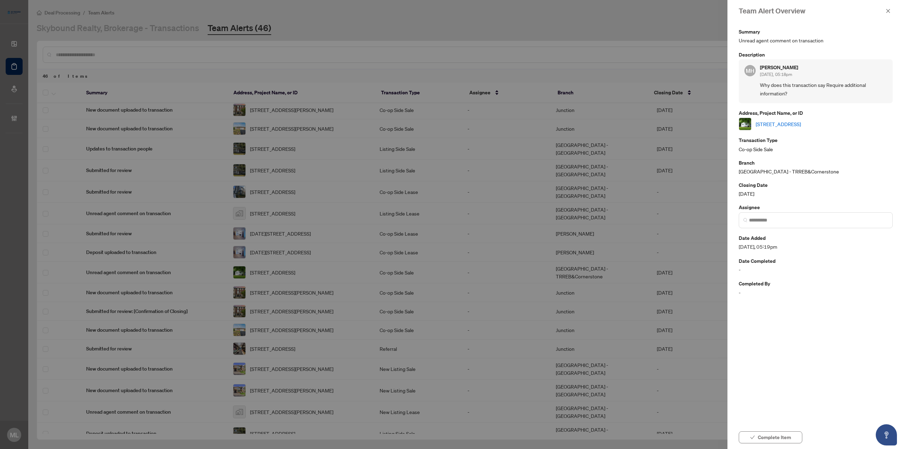
click at [795, 122] on link "5097 Ontario Ave, Niagara Falls, Ontario L2E 3R7, Canada" at bounding box center [778, 124] width 45 height 8
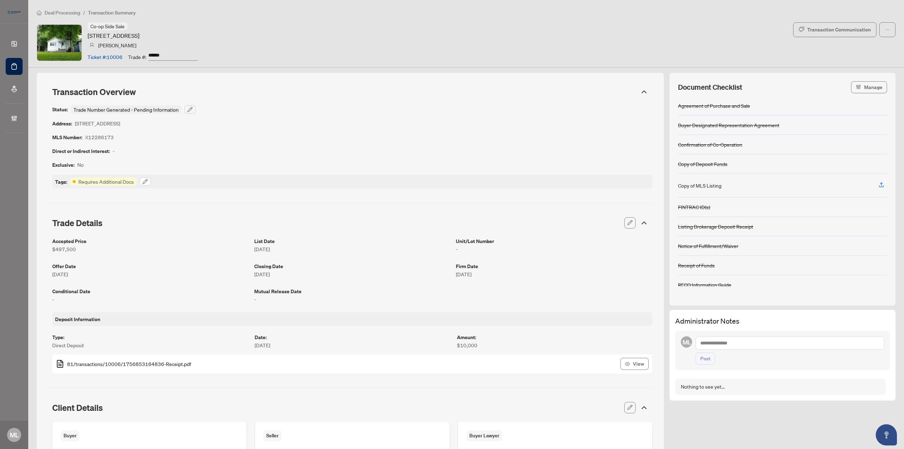
click at [147, 180] on icon "button" at bounding box center [145, 182] width 6 height 6
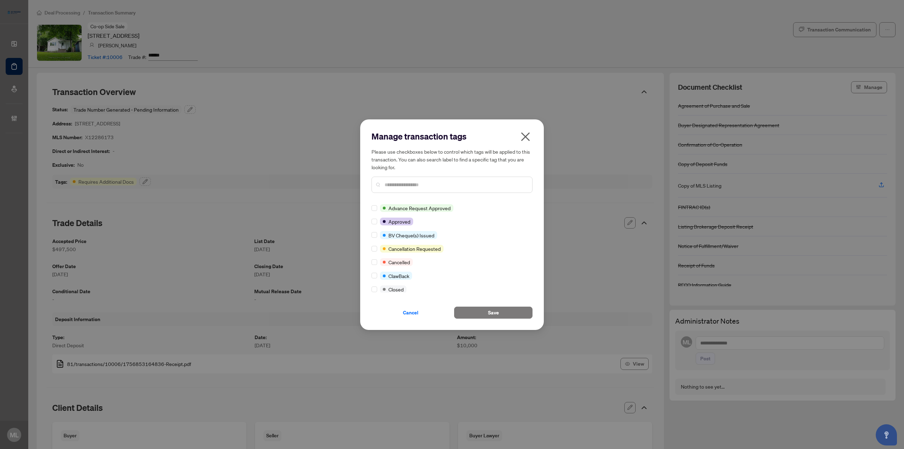
click at [413, 182] on input "text" at bounding box center [456, 185] width 142 height 8
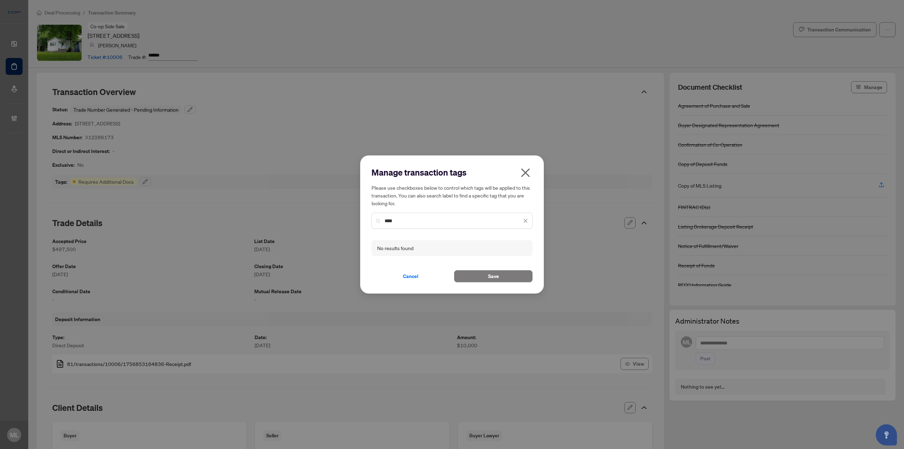
drag, startPoint x: 407, startPoint y: 217, endPoint x: 344, endPoint y: 216, distance: 62.9
click at [344, 216] on div "Manage transaction tags Please use checkboxes below to control which tags will …" at bounding box center [452, 224] width 904 height 449
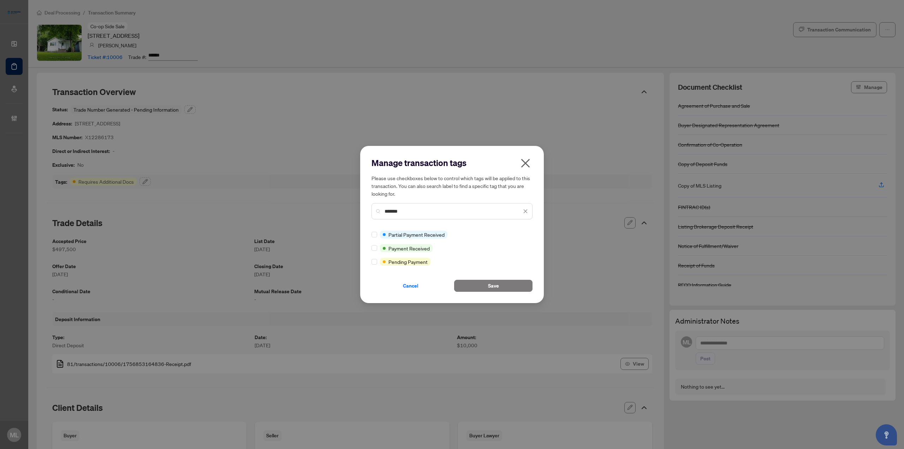
type input "*******"
click at [501, 286] on button "Save" at bounding box center [493, 286] width 78 height 12
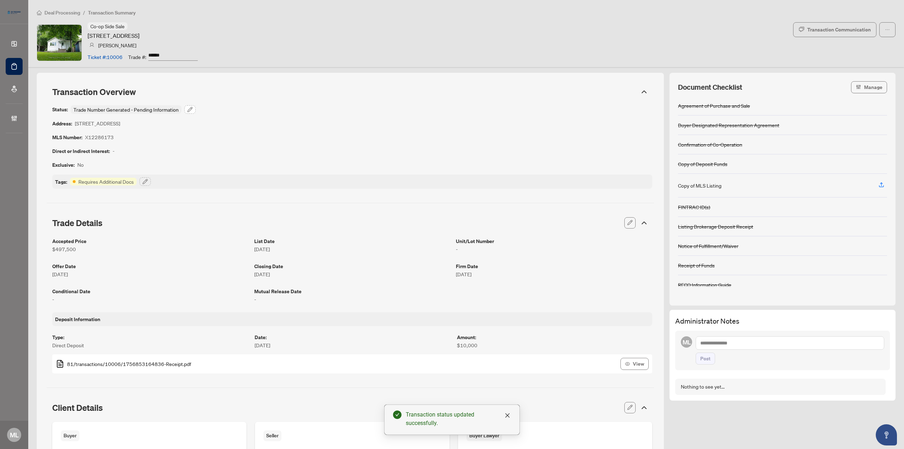
click at [188, 107] on icon "button" at bounding box center [190, 110] width 6 height 6
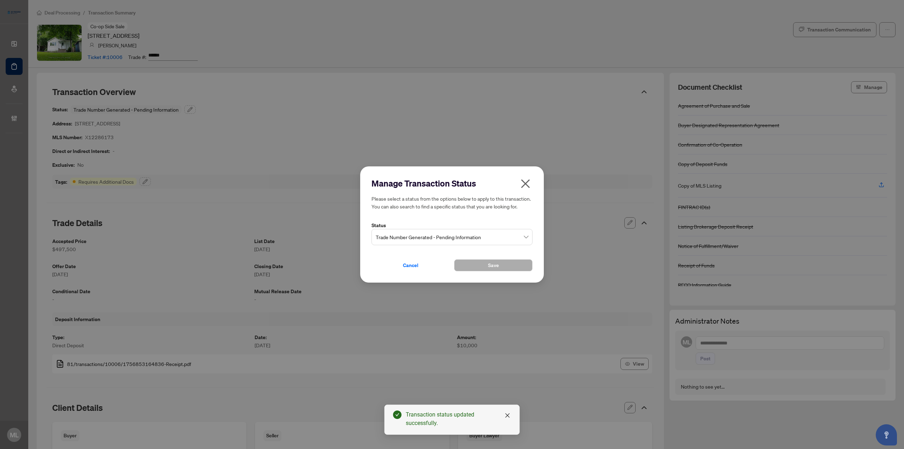
click at [498, 245] on input "search" at bounding box center [449, 238] width 146 height 16
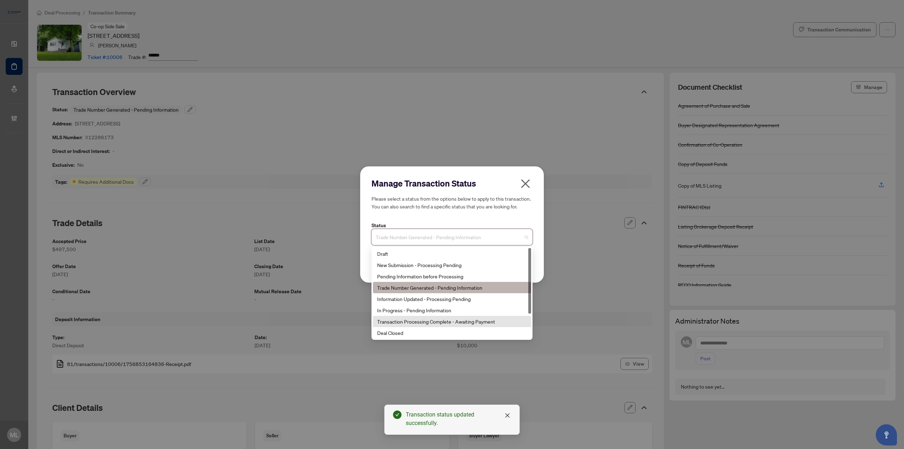
click at [455, 317] on div "Transaction Processing Complete - Awaiting Payment" at bounding box center [452, 321] width 150 height 8
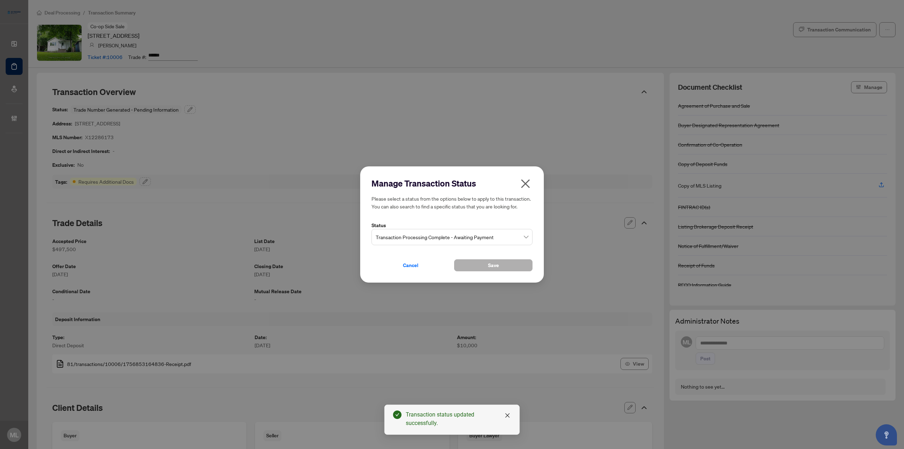
click at [501, 268] on button "Save" at bounding box center [493, 265] width 78 height 12
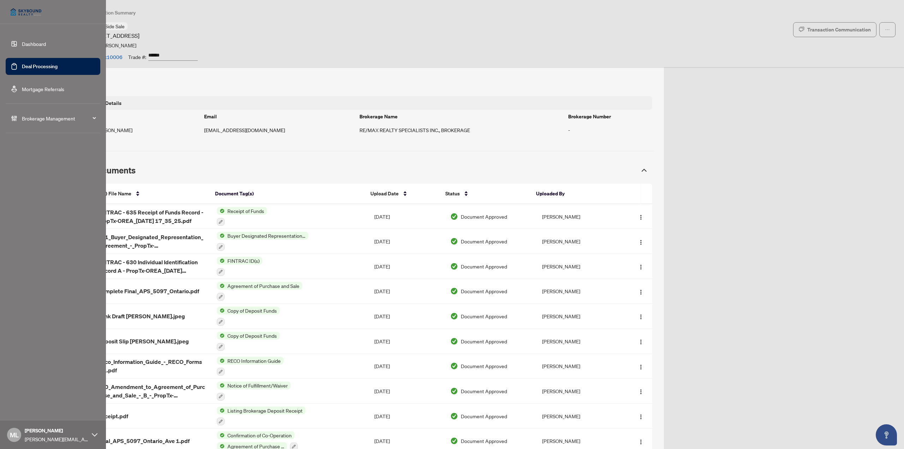
click at [22, 65] on link "Deal Processing" at bounding box center [40, 66] width 36 height 6
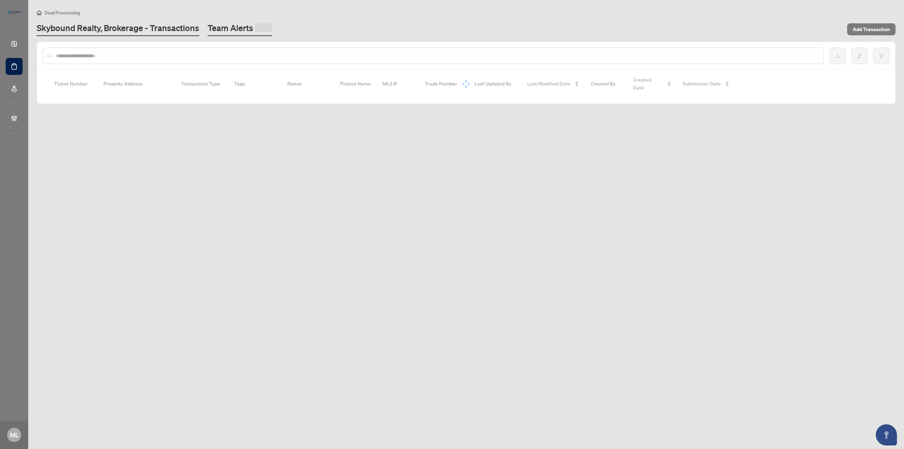
click at [220, 26] on link "Team Alerts" at bounding box center [240, 29] width 64 height 14
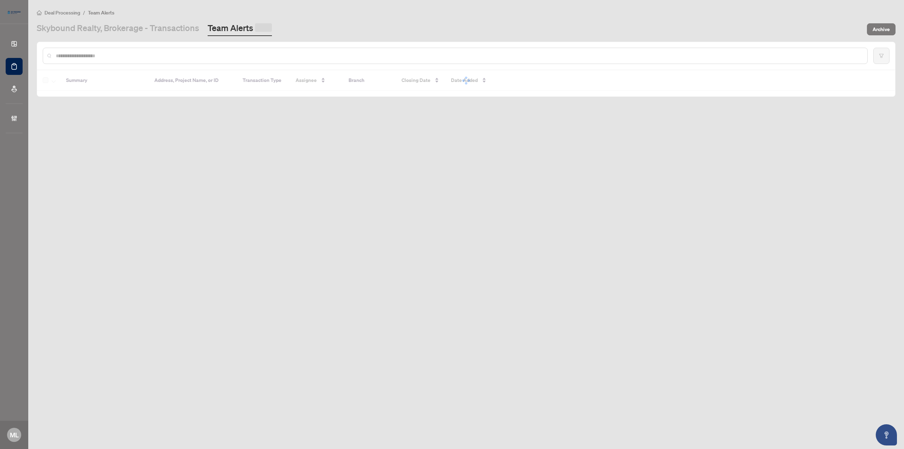
click at [214, 48] on div at bounding box center [455, 56] width 825 height 16
click at [212, 56] on input "text" at bounding box center [459, 55] width 806 height 8
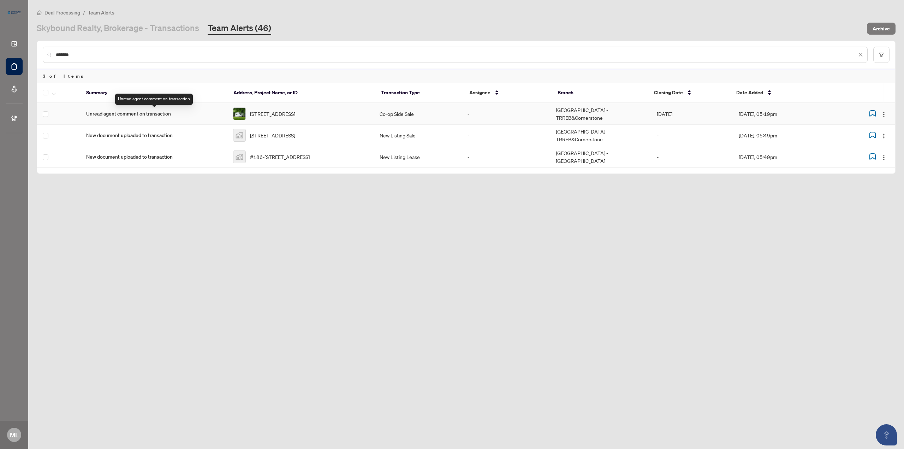
type input "*******"
click at [145, 110] on span "Unread agent comment on transaction" at bounding box center [154, 114] width 136 height 8
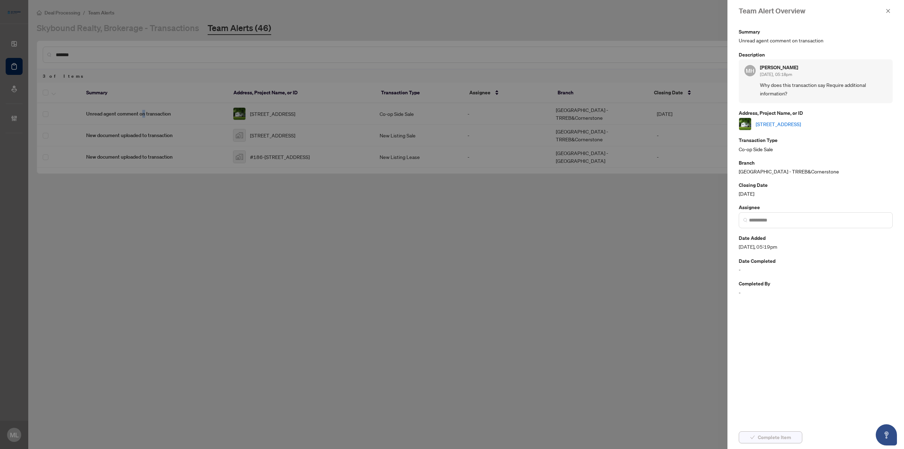
click at [780, 437] on span "Complete Item" at bounding box center [774, 437] width 33 height 11
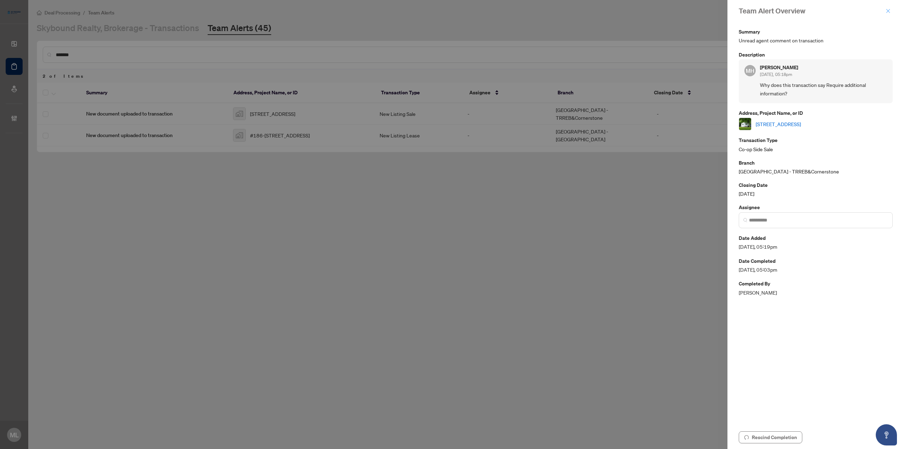
click at [891, 8] on button "button" at bounding box center [888, 11] width 9 height 8
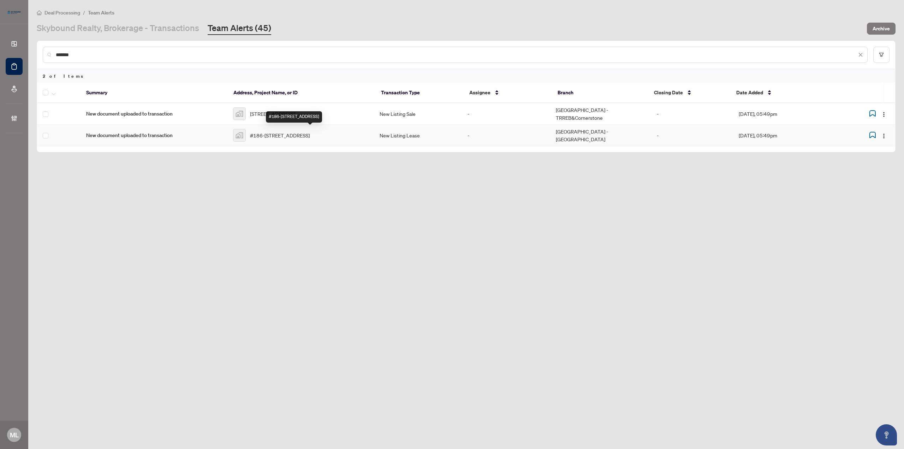
click at [288, 117] on div "#186-4975 Southampton Dr #186, Mississauga, Ontario L5M 8C9, Canada" at bounding box center [294, 116] width 56 height 11
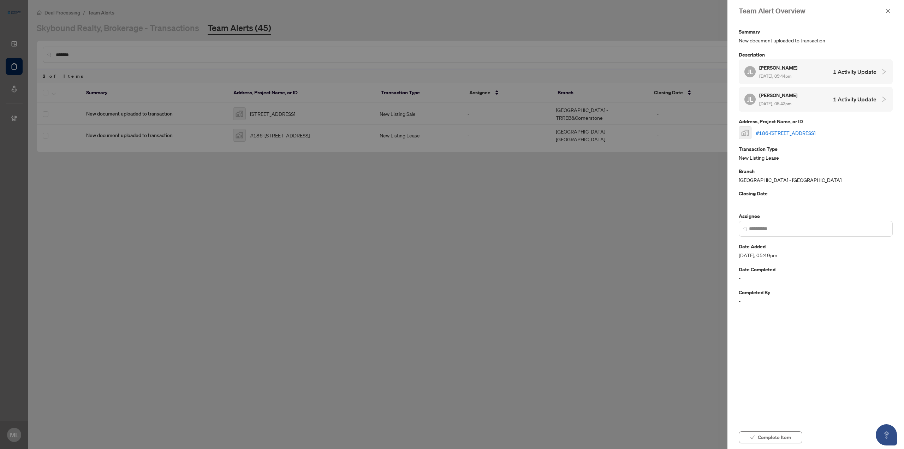
click at [272, 180] on div at bounding box center [452, 224] width 904 height 449
click at [886, 10] on icon "close" at bounding box center [888, 10] width 5 height 5
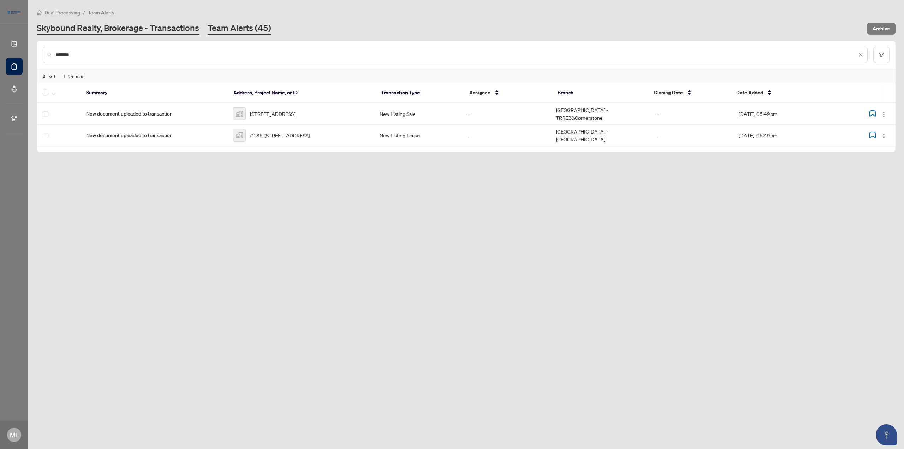
click at [164, 30] on link "Skybound Realty, Brokerage - Transactions" at bounding box center [118, 28] width 162 height 13
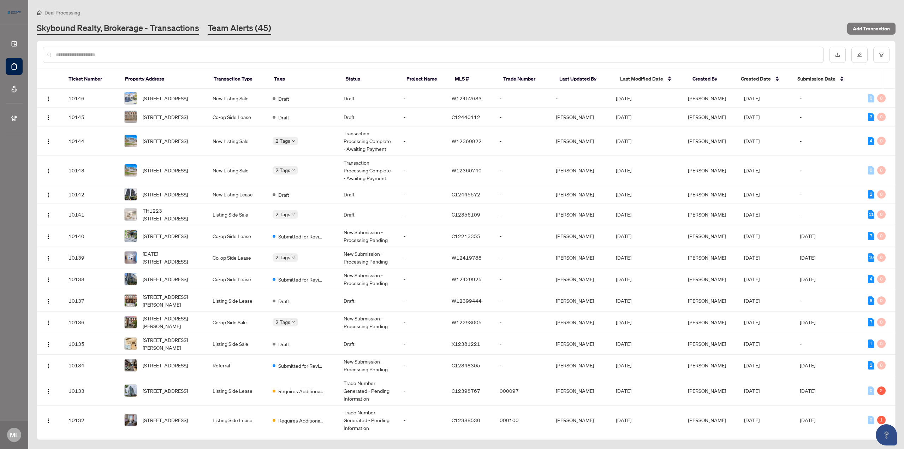
click at [252, 30] on link "Team Alerts (45)" at bounding box center [240, 28] width 64 height 13
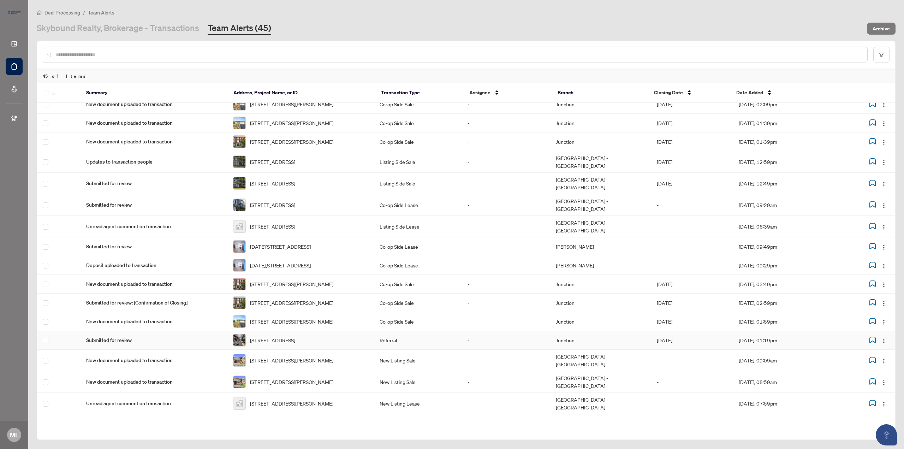
scroll to position [537, 0]
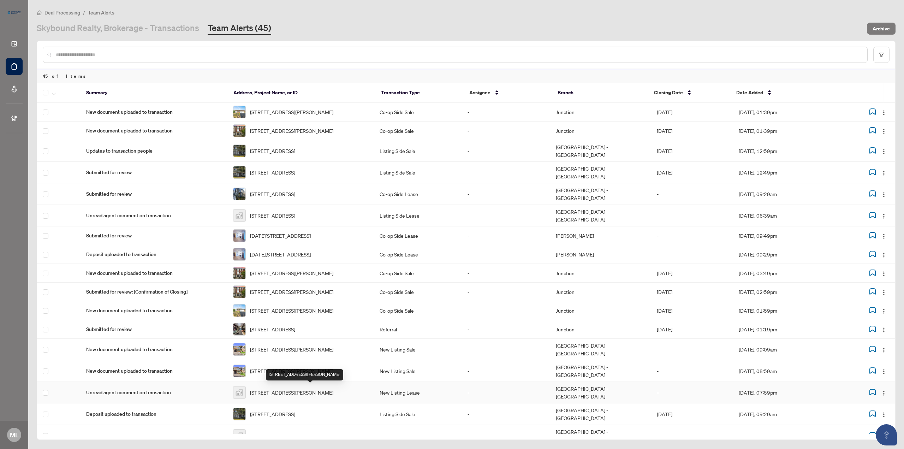
click at [278, 392] on span "302-4003 Kilmer Drive unit 302, Burlington, ON, Canada" at bounding box center [291, 392] width 83 height 8
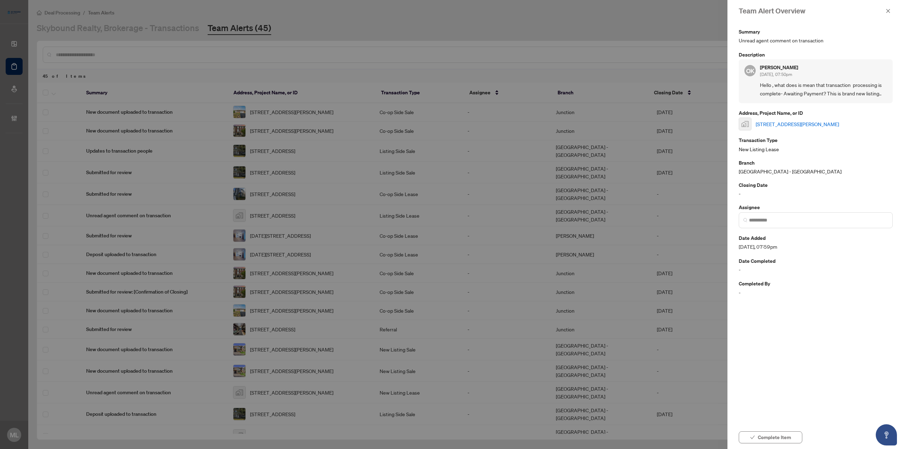
click at [796, 123] on link "302-4003 Kilmer Drive unit 302, Burlington, ON, Canada" at bounding box center [797, 124] width 83 height 8
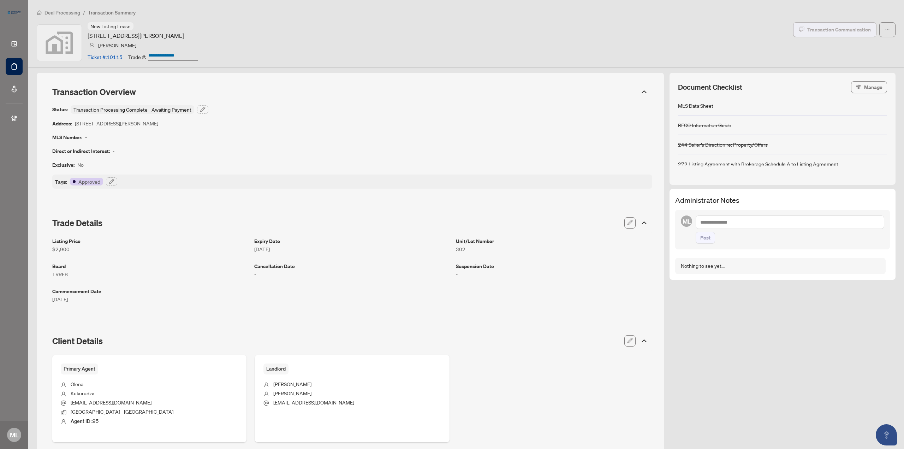
click at [835, 29] on div "Transaction Communication" at bounding box center [839, 29] width 64 height 11
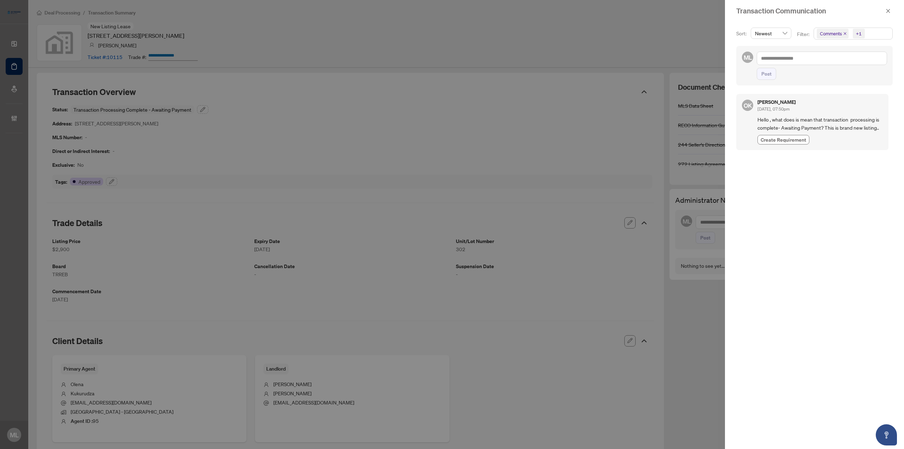
click at [870, 29] on span "Comments +1" at bounding box center [853, 33] width 78 height 11
click at [850, 81] on span "Activity History" at bounding box center [845, 82] width 34 height 6
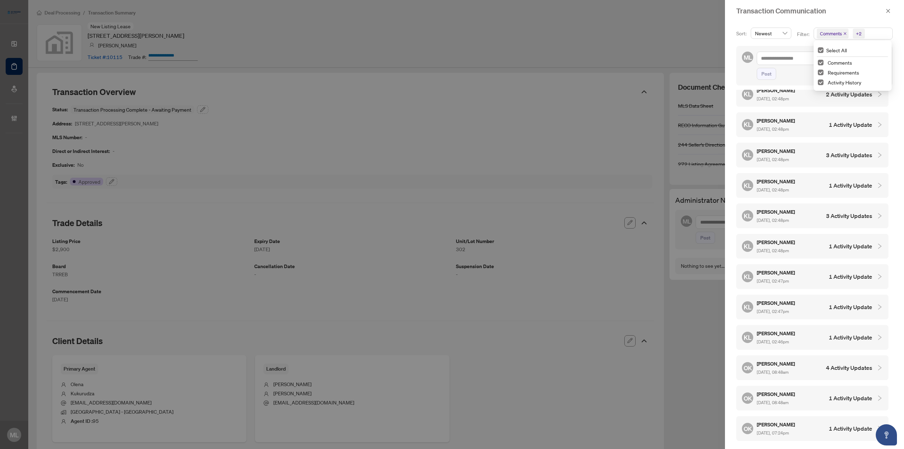
scroll to position [65, 0]
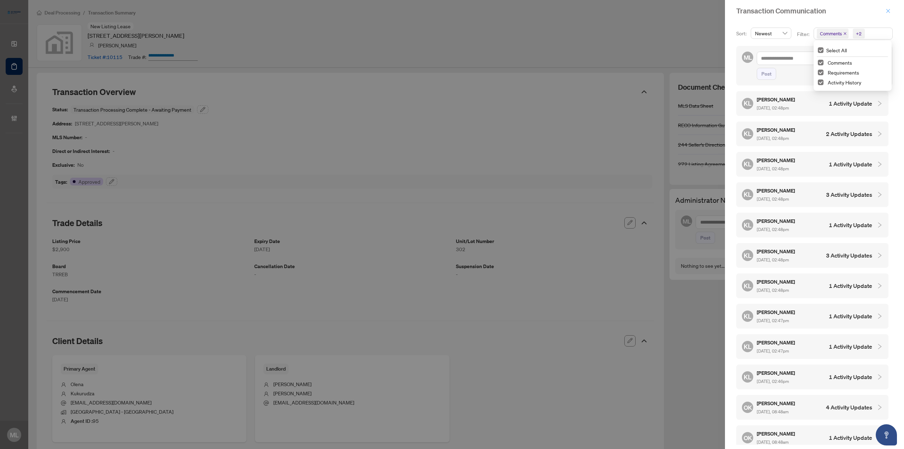
click at [889, 8] on icon "close" at bounding box center [888, 10] width 5 height 5
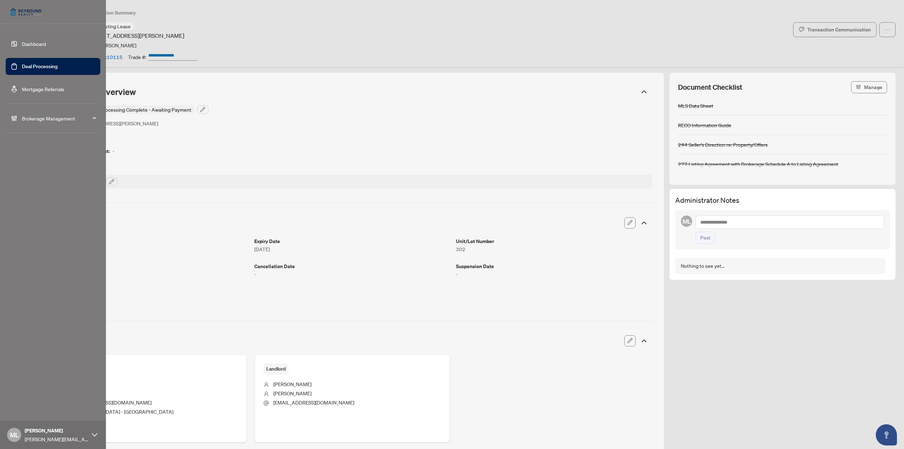
click at [23, 63] on link "Deal Processing" at bounding box center [40, 66] width 36 height 6
